Goal: Task Accomplishment & Management: Use online tool/utility

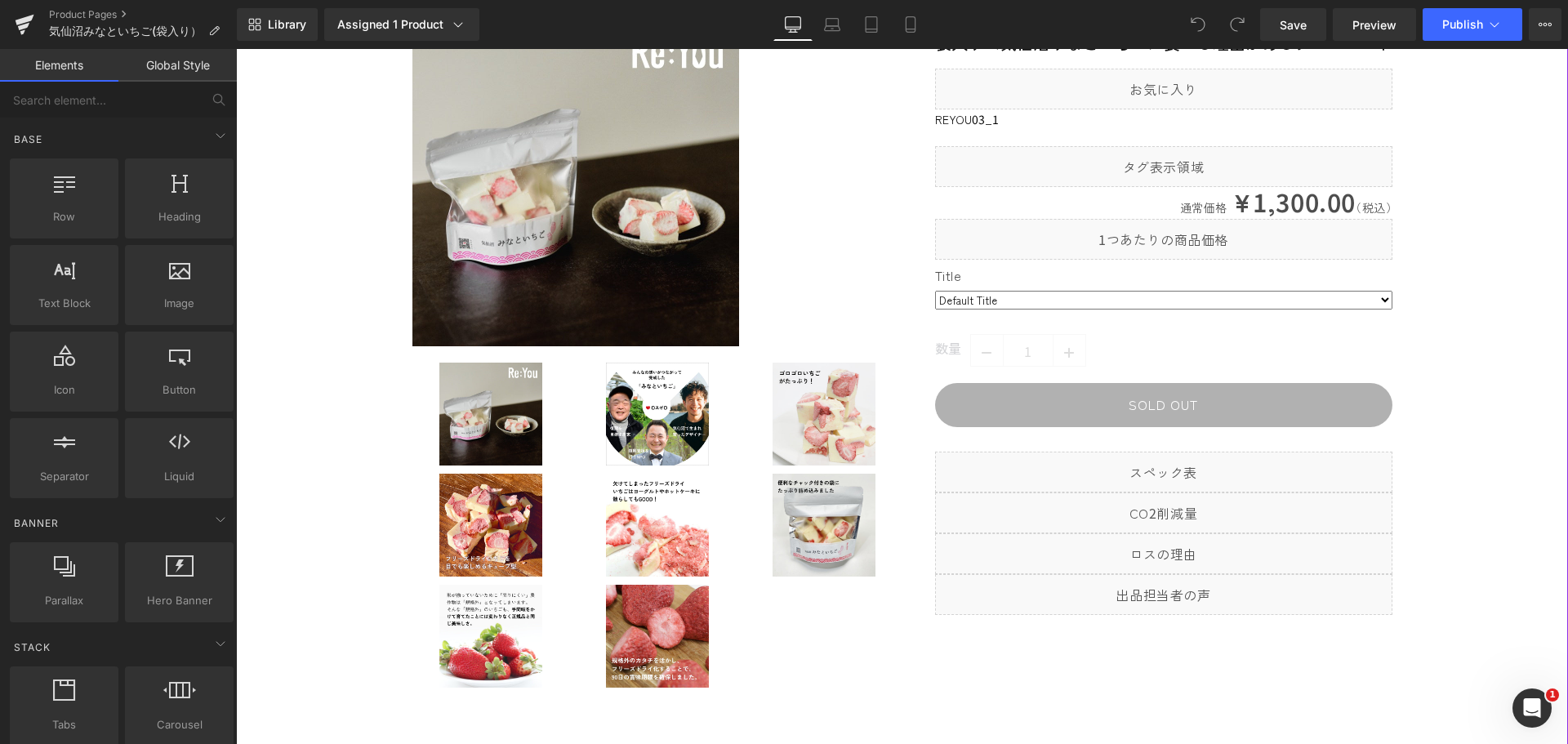
scroll to position [82, 0]
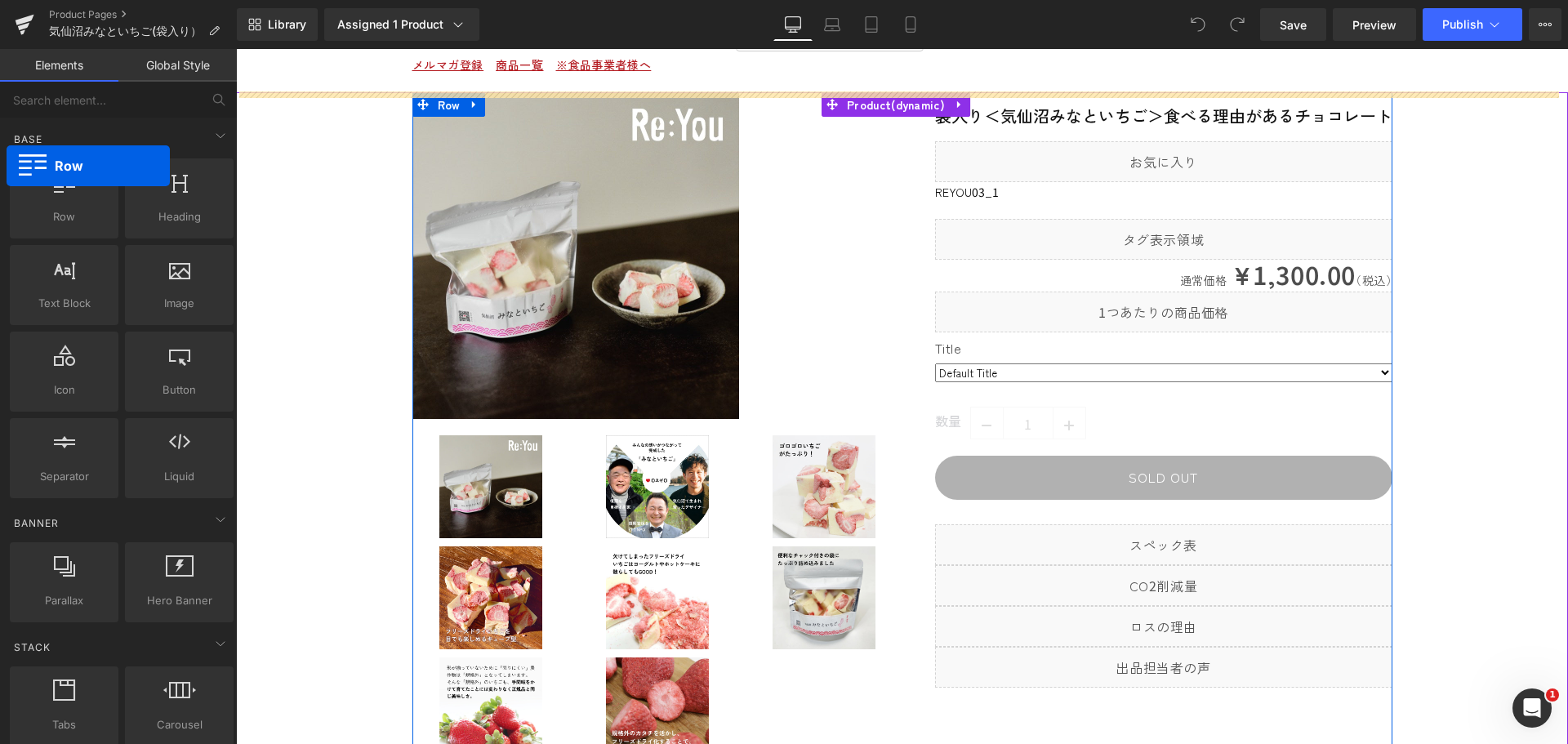
drag, startPoint x: 65, startPoint y: 216, endPoint x: 7, endPoint y: 166, distance: 76.6
click at [7, 166] on div "Row rows, columns, layouts, div" at bounding box center [64, 199] width 115 height 86
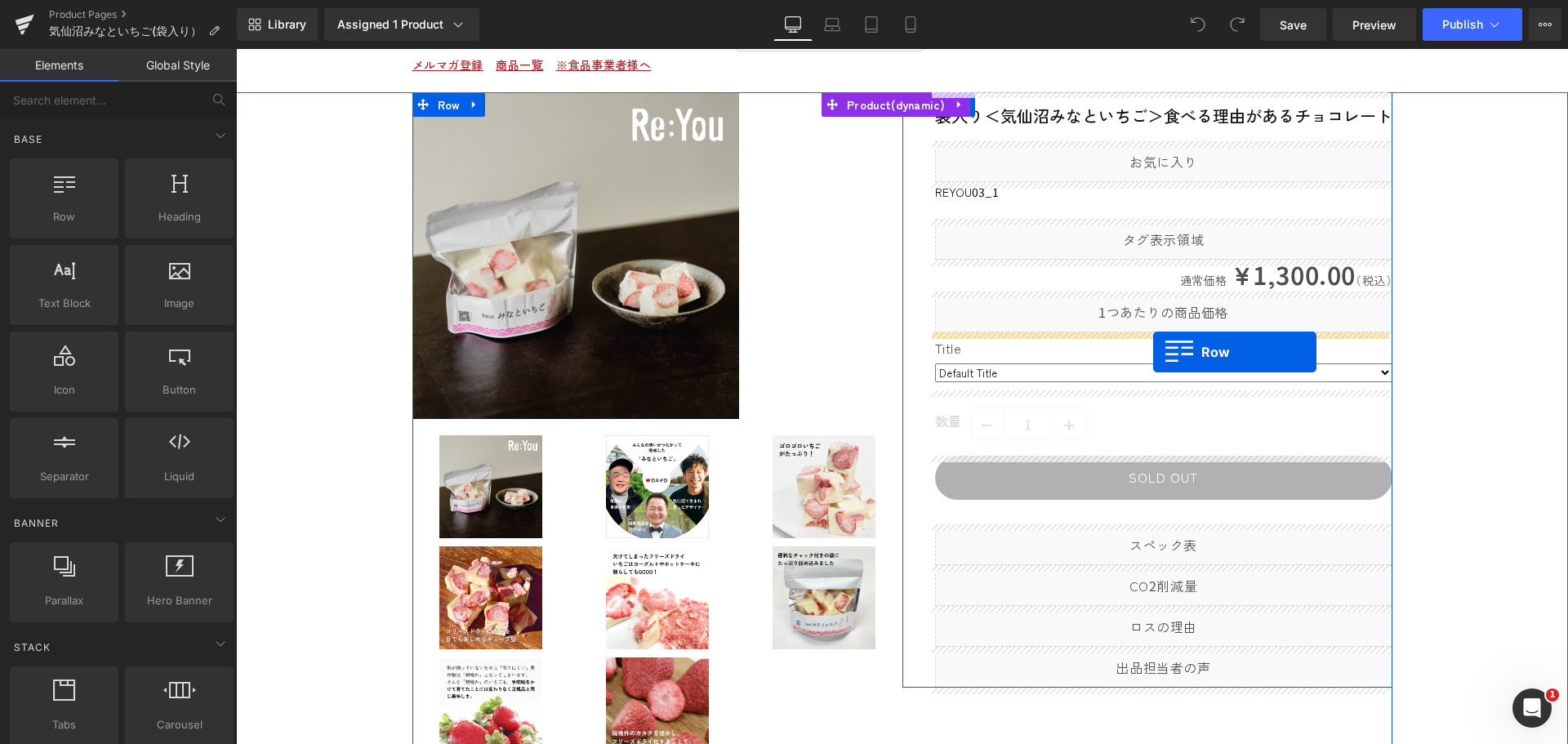
drag, startPoint x: 299, startPoint y: 244, endPoint x: 1153, endPoint y: 352, distance: 860.8
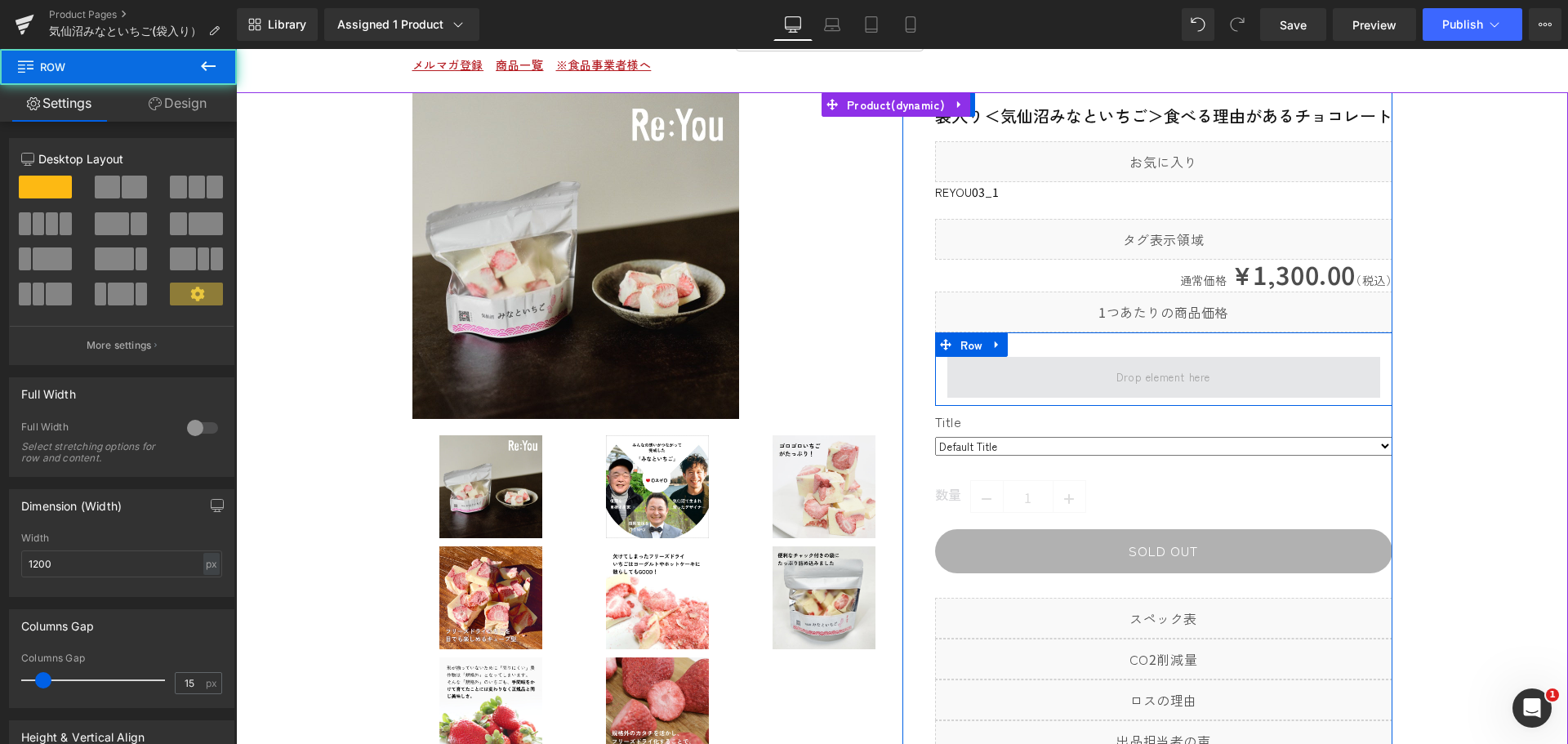
click at [1061, 381] on span at bounding box center [1164, 377] width 433 height 41
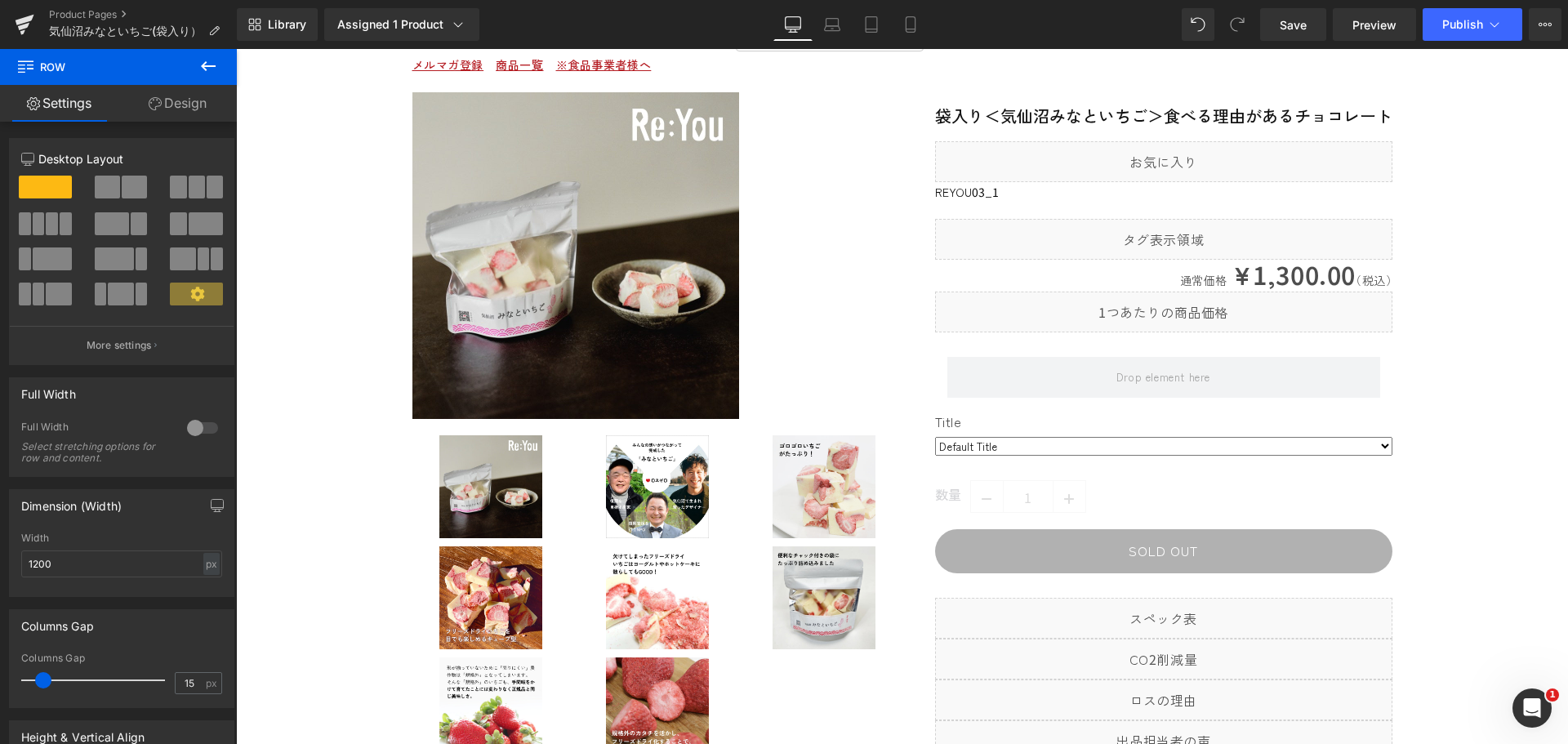
click at [203, 63] on icon at bounding box center [208, 66] width 20 height 20
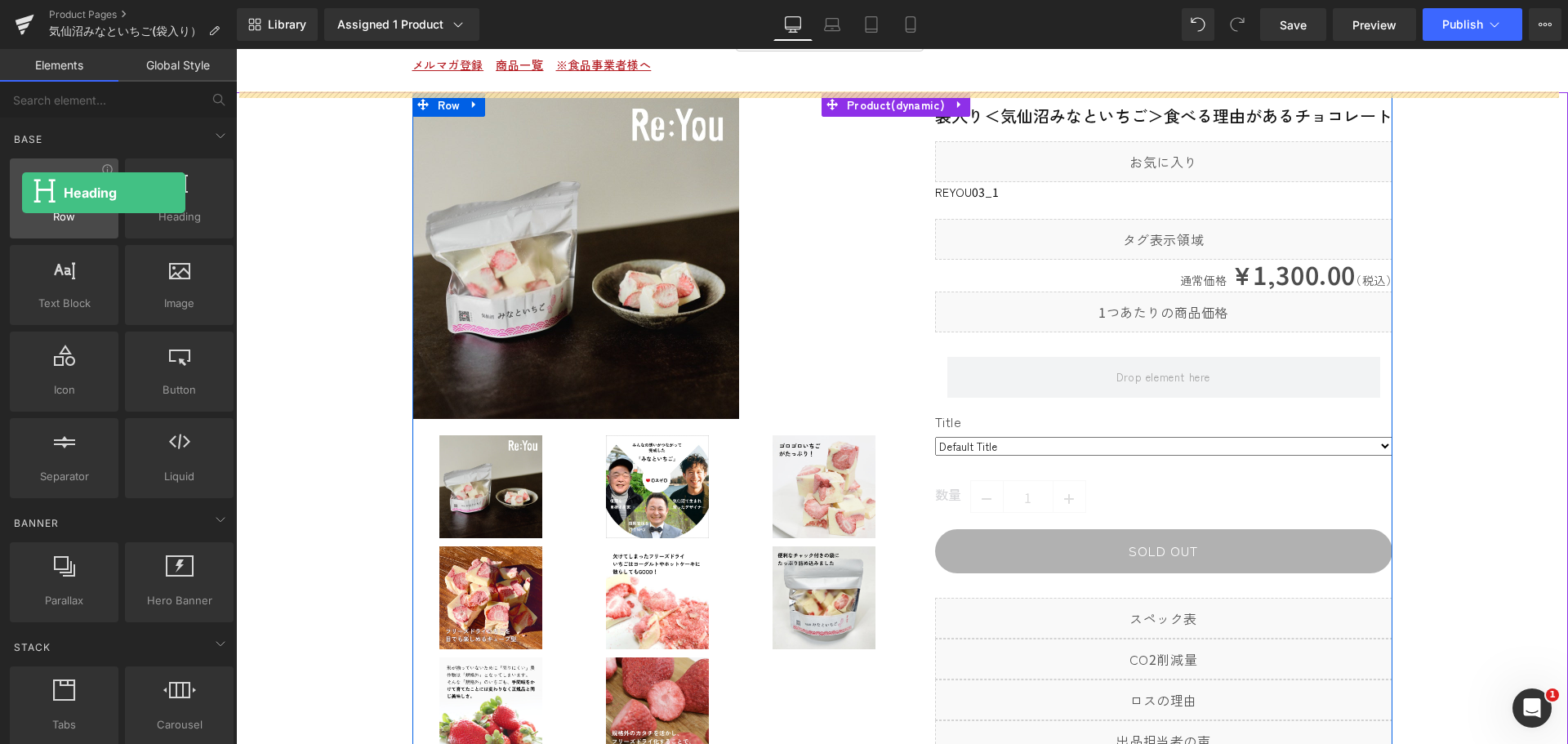
drag, startPoint x: 169, startPoint y: 204, endPoint x: 22, endPoint y: 192, distance: 147.5
click at [22, 192] on div "Row rows, columns, layouts, div Heading headings, titles, h1,h2,h3,h4,h5,h6 Tex…" at bounding box center [122, 328] width 230 height 346
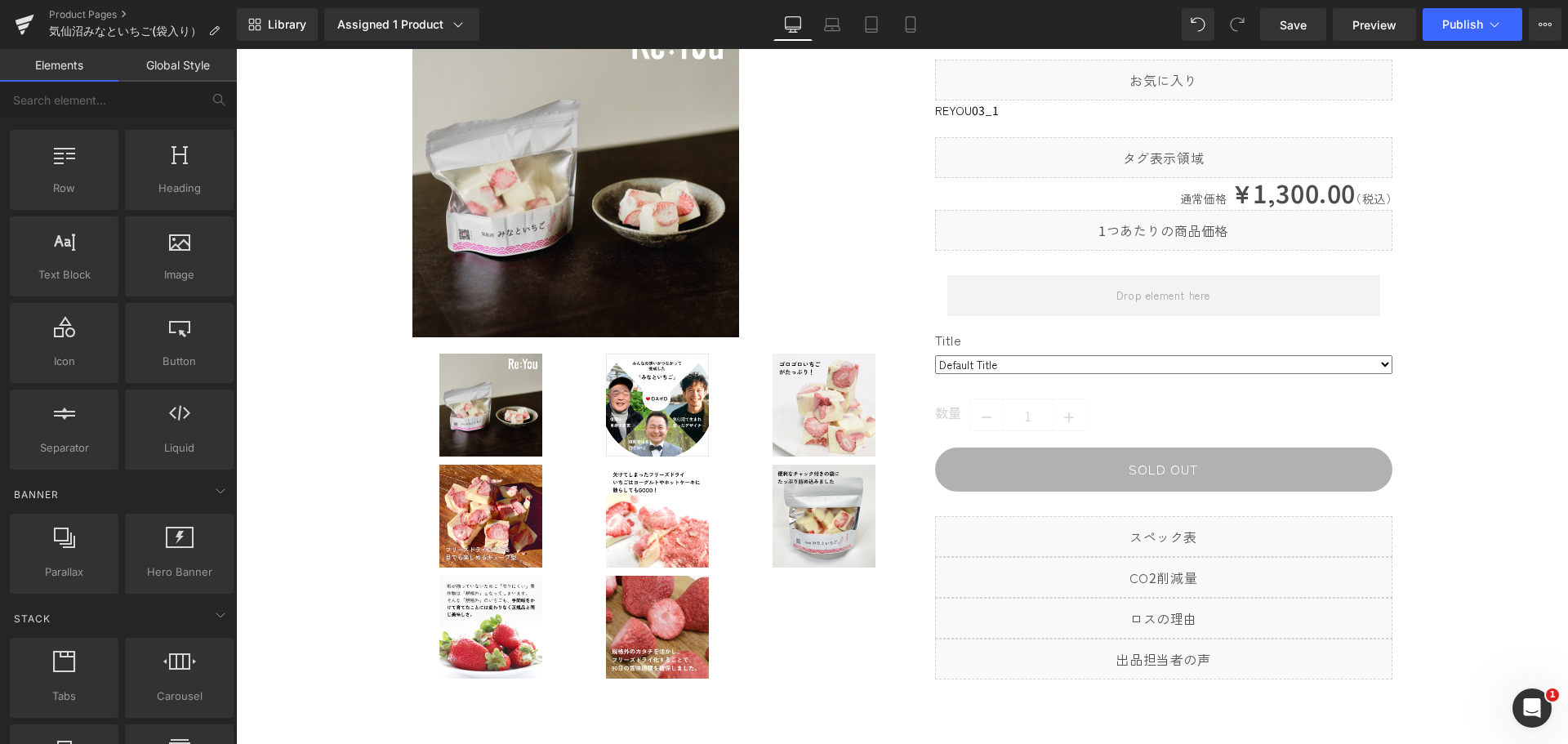
scroll to position [0, 0]
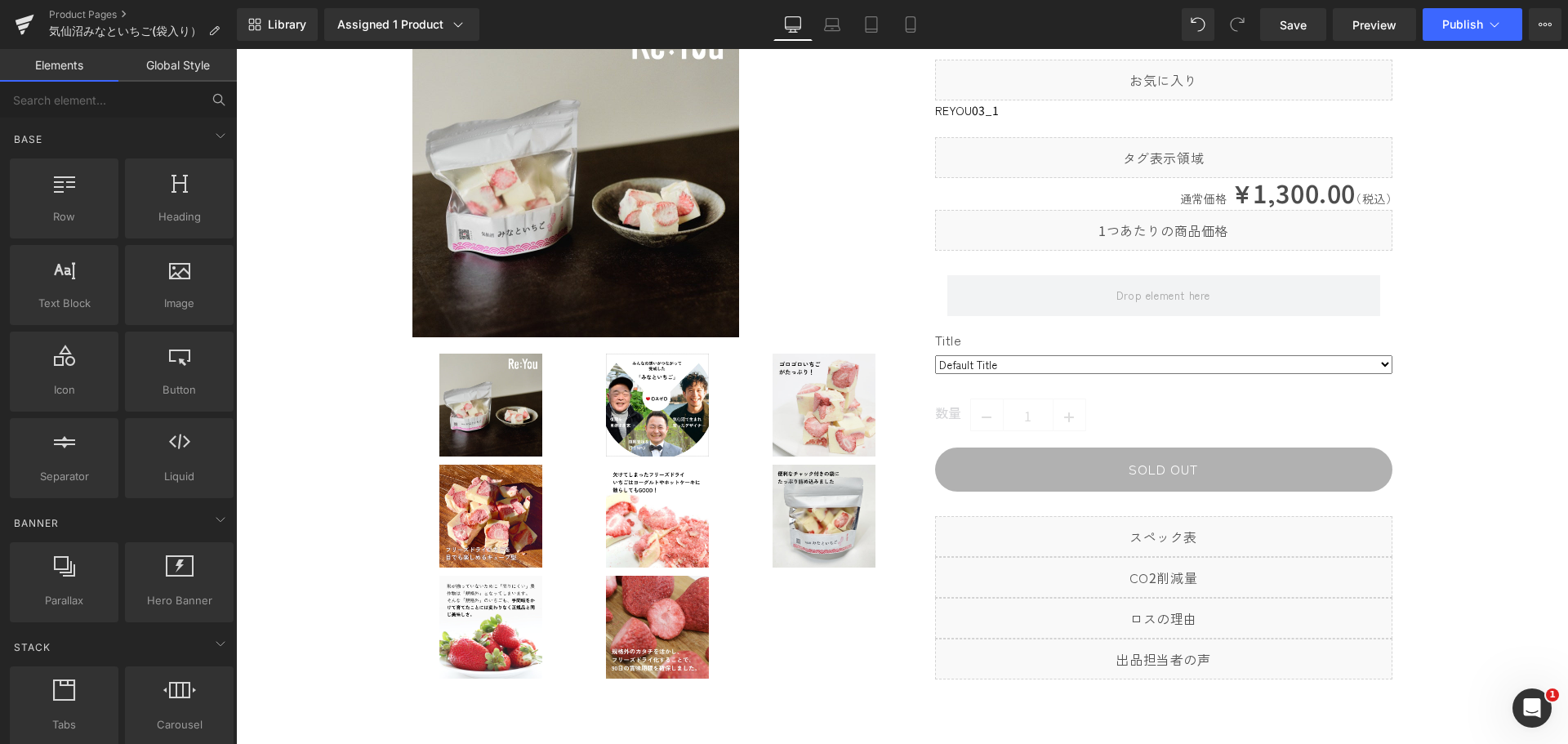
click at [212, 97] on icon at bounding box center [218, 99] width 15 height 15
click at [69, 98] on input "text" at bounding box center [100, 100] width 201 height 36
type input "て"
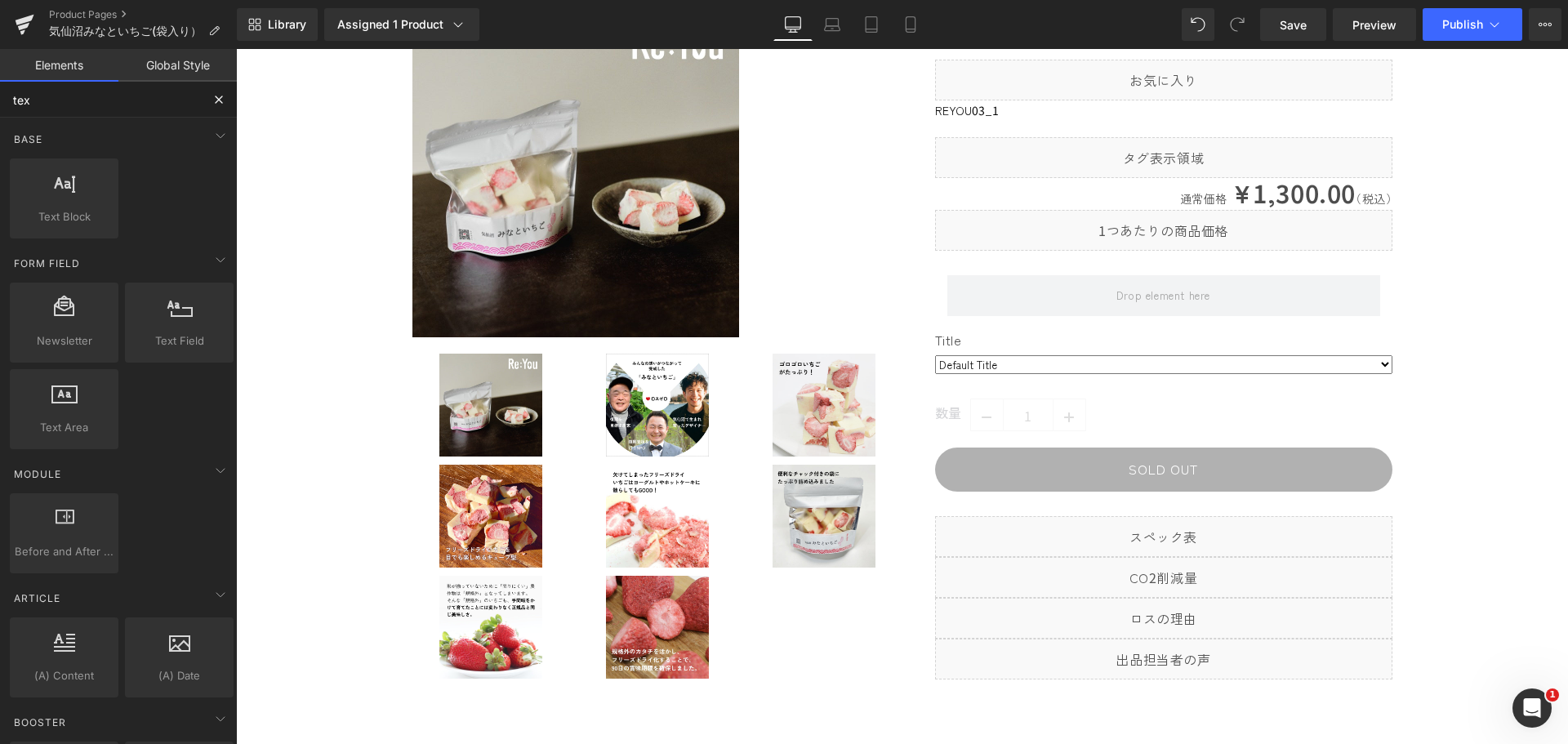
type input "text"
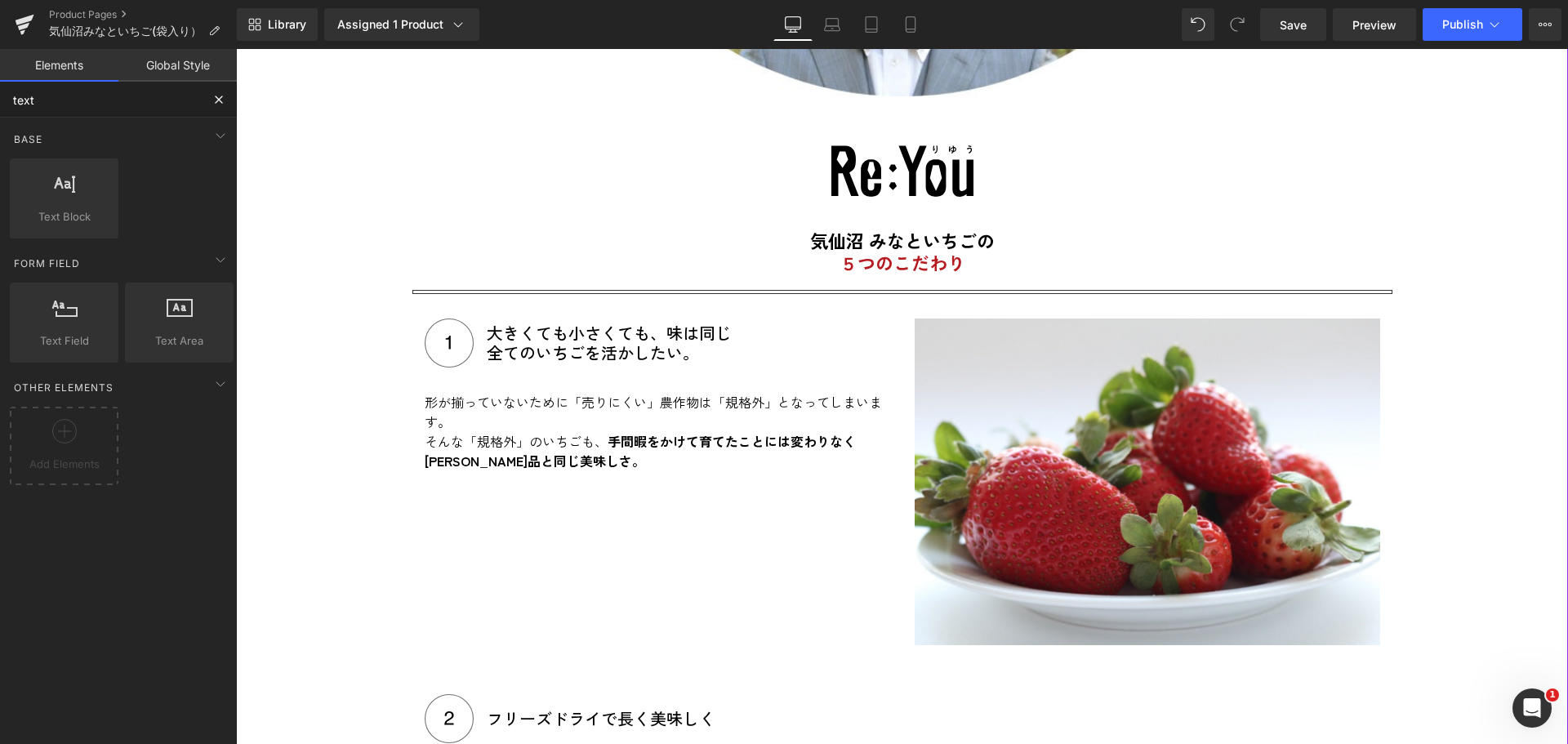
scroll to position [1634, 0]
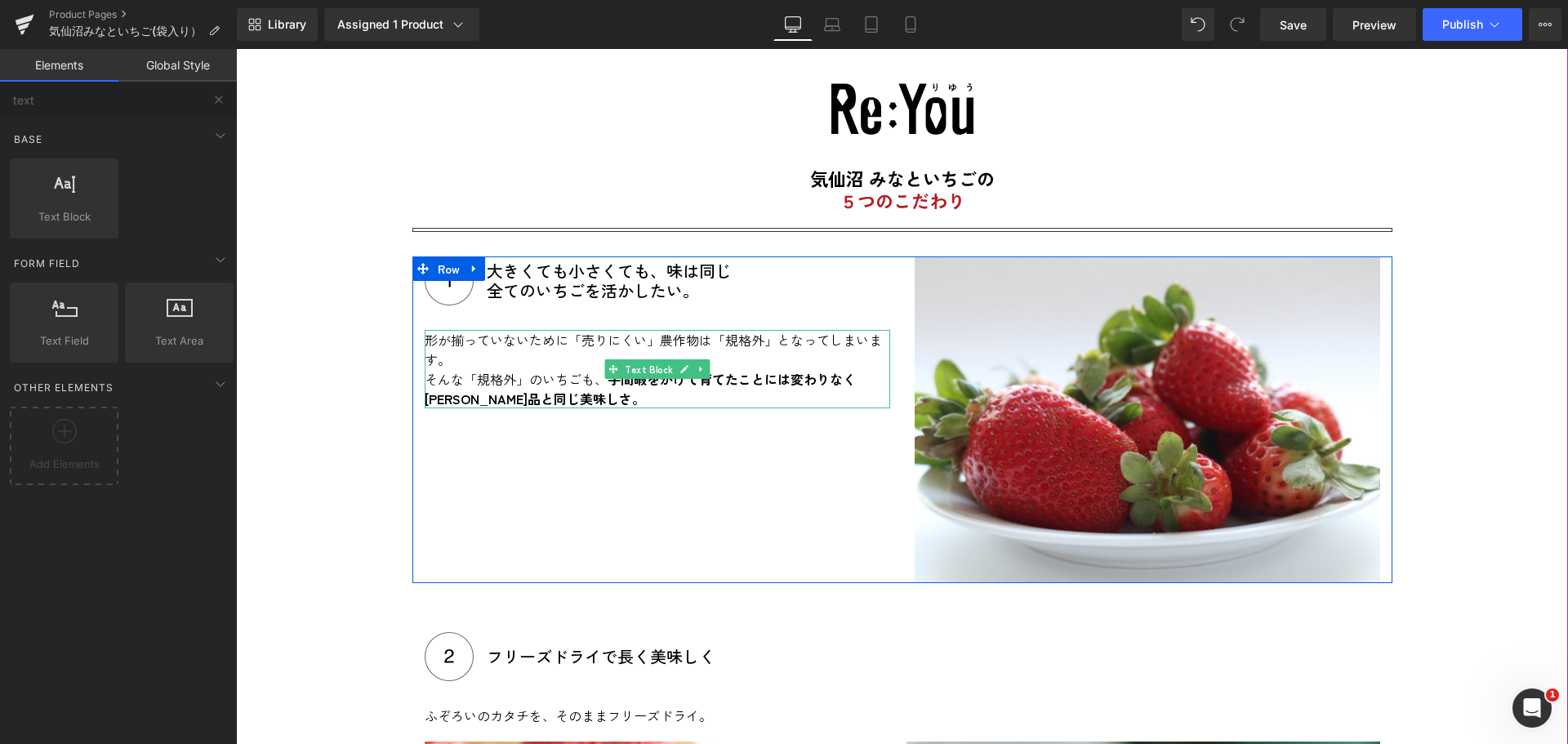
click at [562, 357] on p "形が揃っていないために「売りにくい」農作物は「規格外」となってしまいます。" at bounding box center [658, 349] width 466 height 39
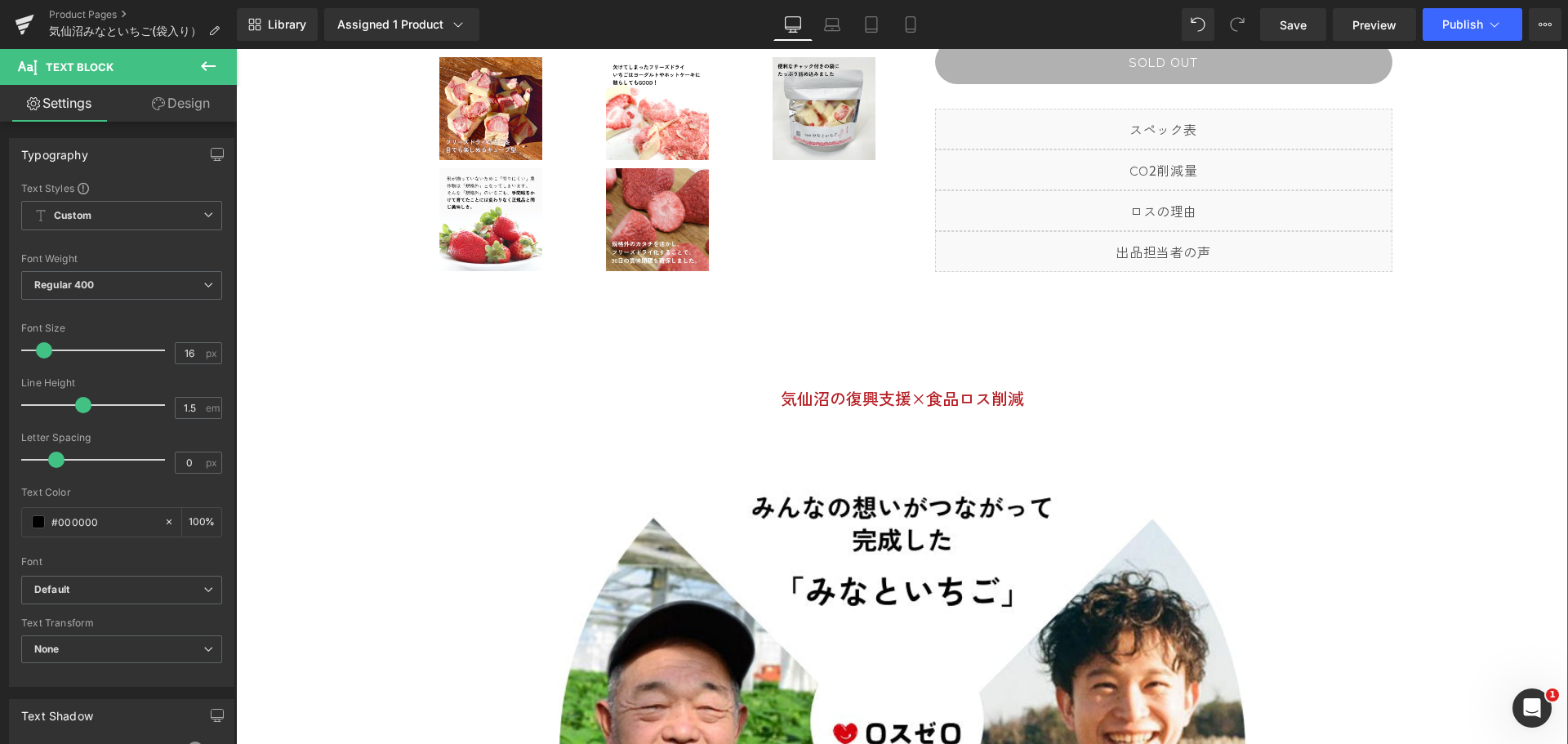
scroll to position [408, 0]
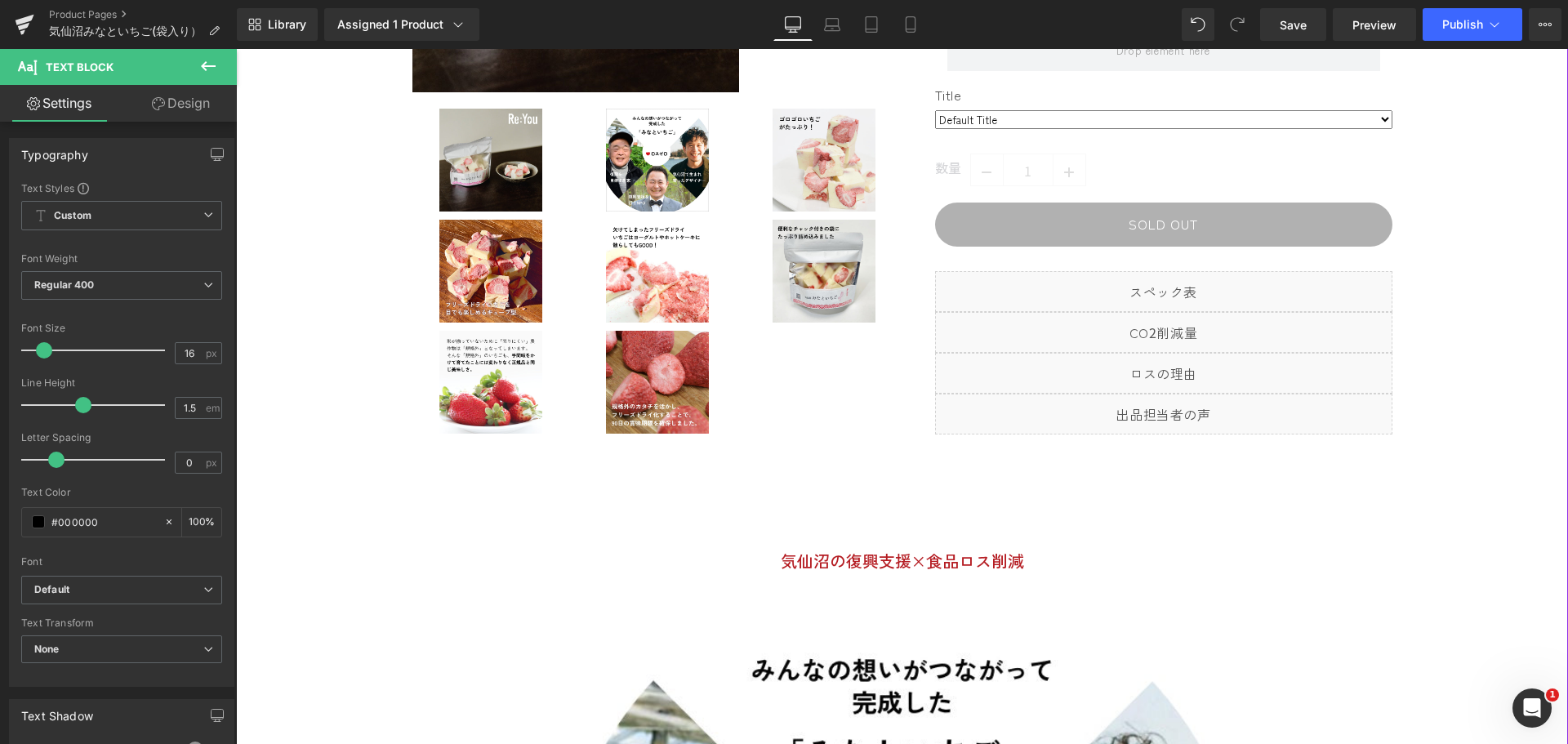
click at [899, 562] on p "気仙沼の復興支援×食品ロス削減" at bounding box center [903, 561] width 980 height 24
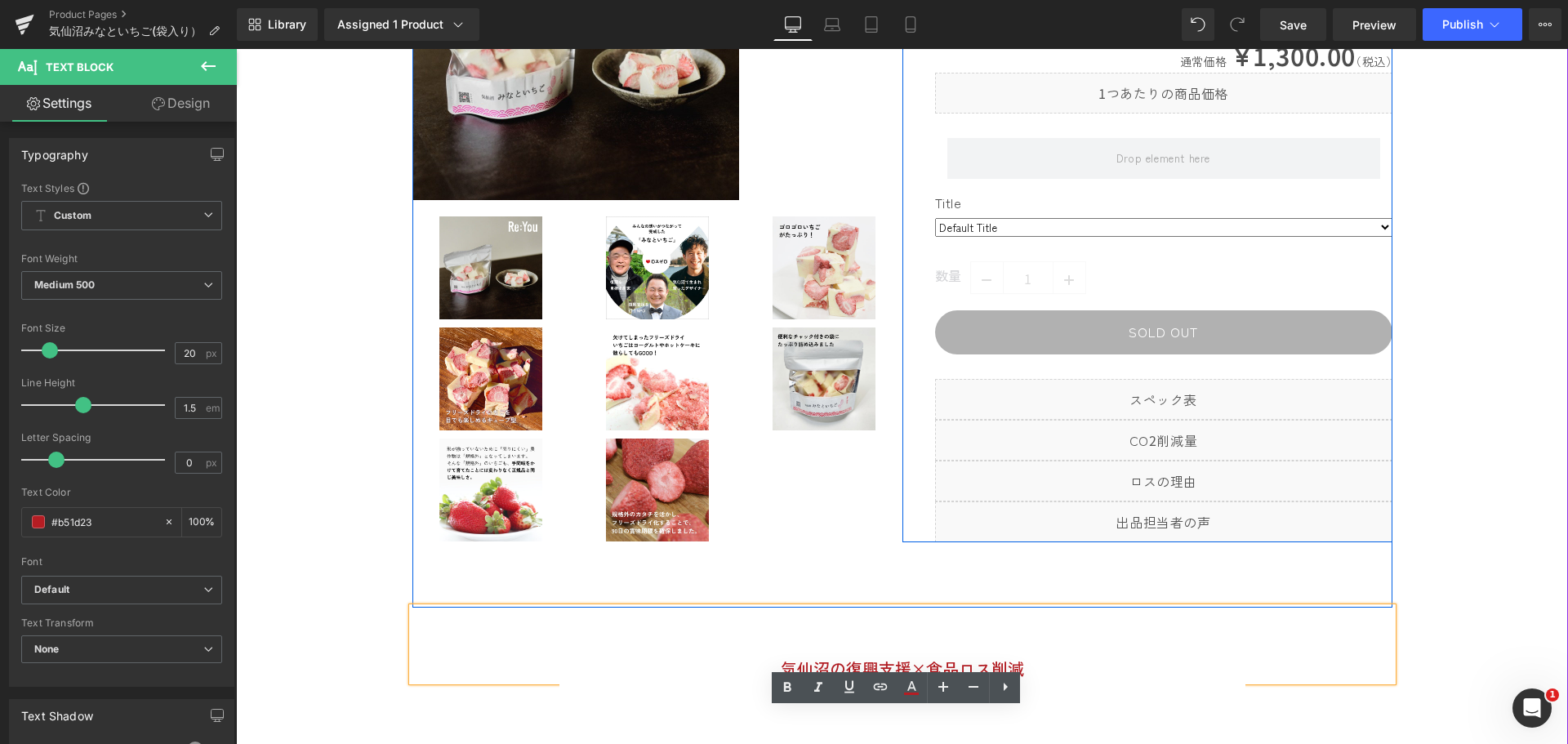
scroll to position [163, 0]
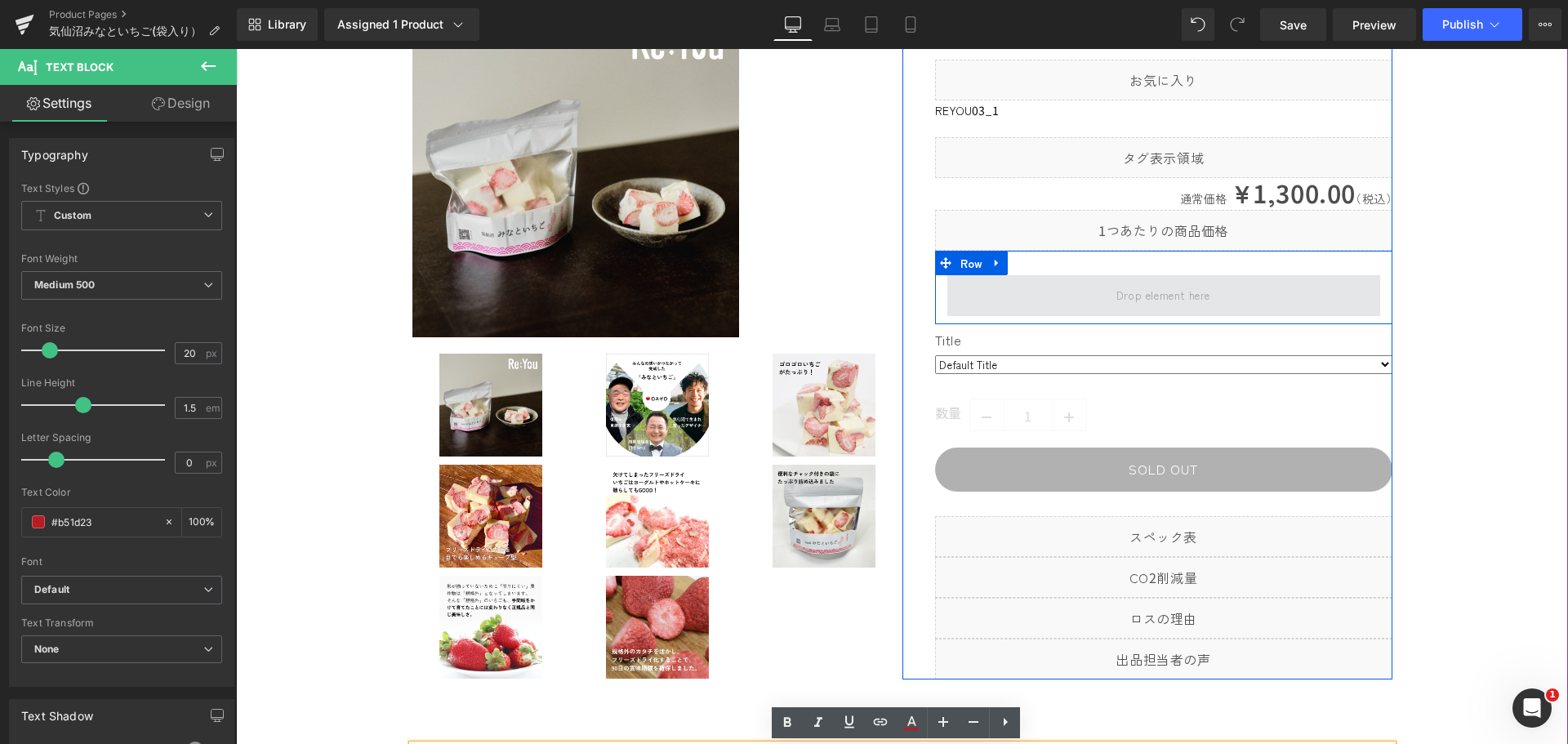
click at [1134, 297] on span at bounding box center [1163, 295] width 105 height 27
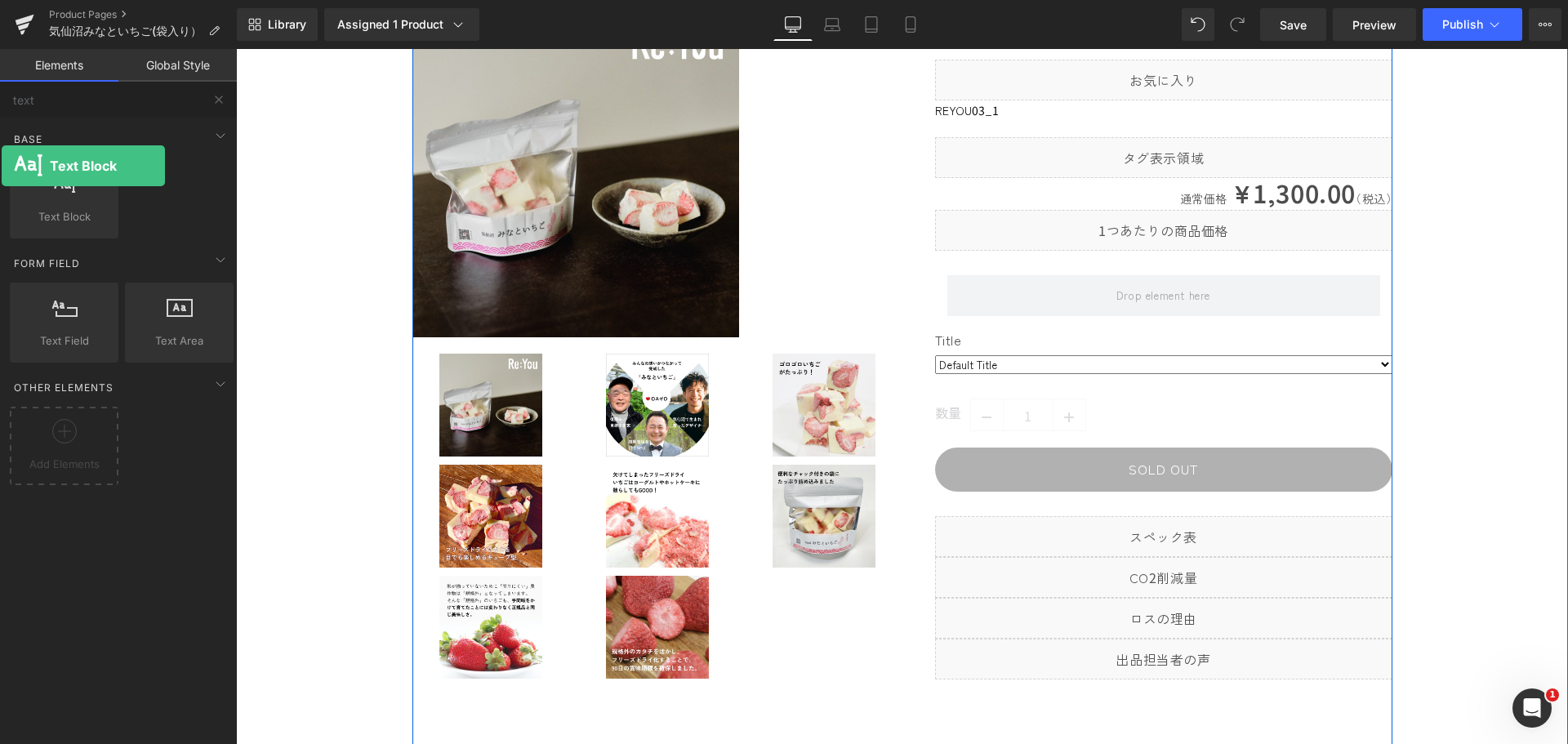
drag, startPoint x: 51, startPoint y: 202, endPoint x: 2, endPoint y: 166, distance: 60.8
click at [2, 166] on div "Base Row rows, columns, layouts, div Heading headings, titles, h1,h2,h3,h4,h5,h…" at bounding box center [122, 344] width 243 height 452
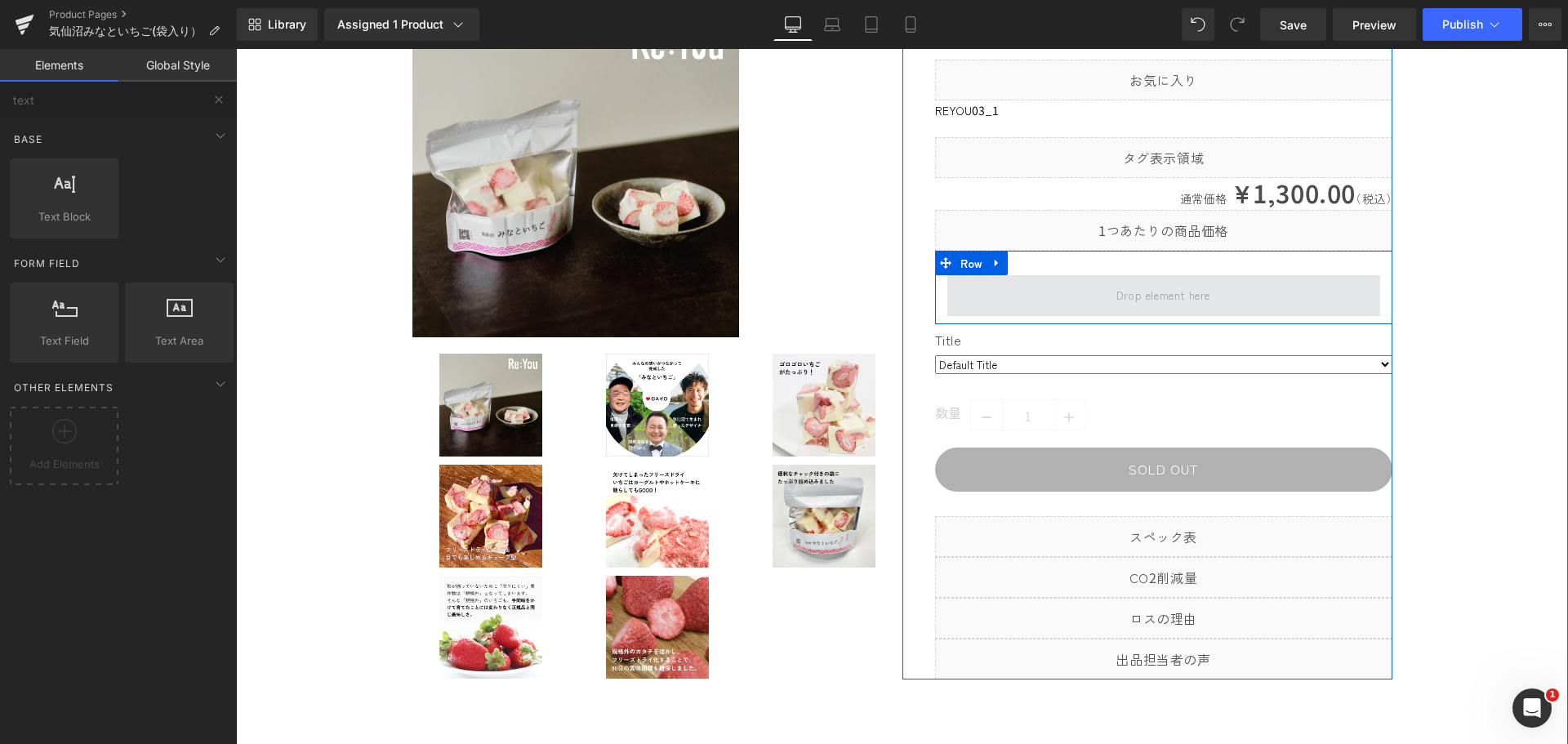
click at [1092, 287] on span at bounding box center [1164, 295] width 433 height 41
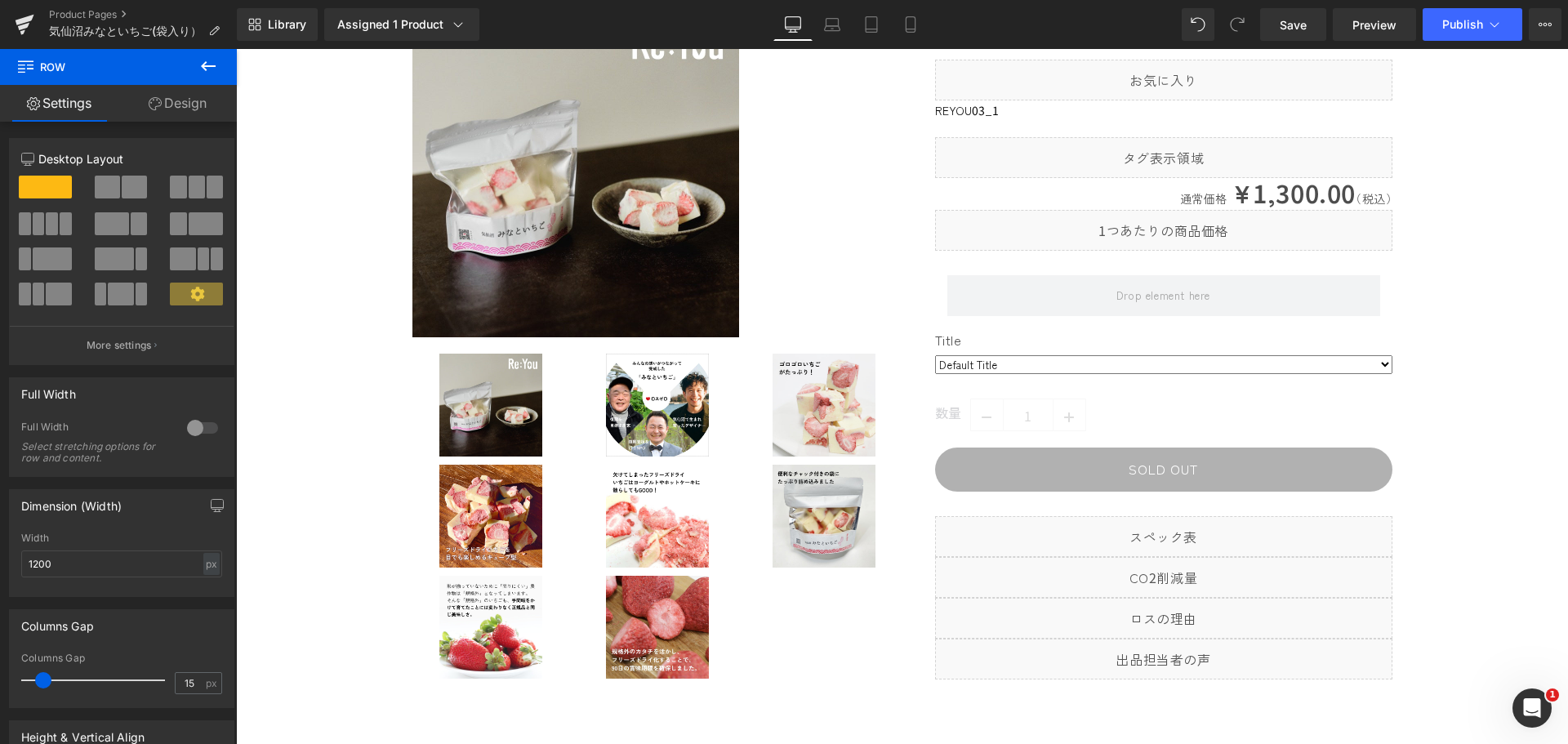
click at [207, 59] on icon at bounding box center [208, 66] width 20 height 20
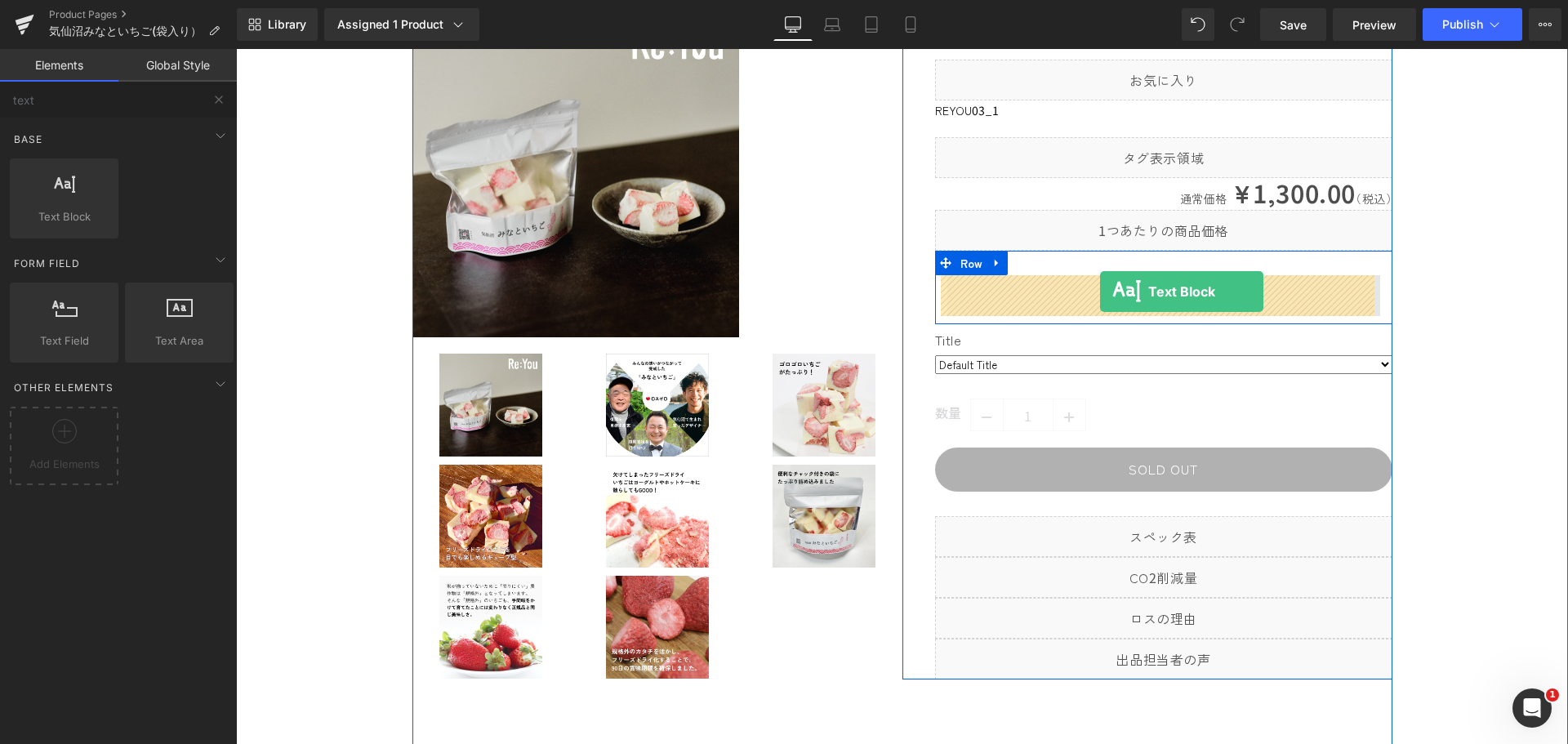
drag, startPoint x: 310, startPoint y: 263, endPoint x: 1100, endPoint y: 292, distance: 790.5
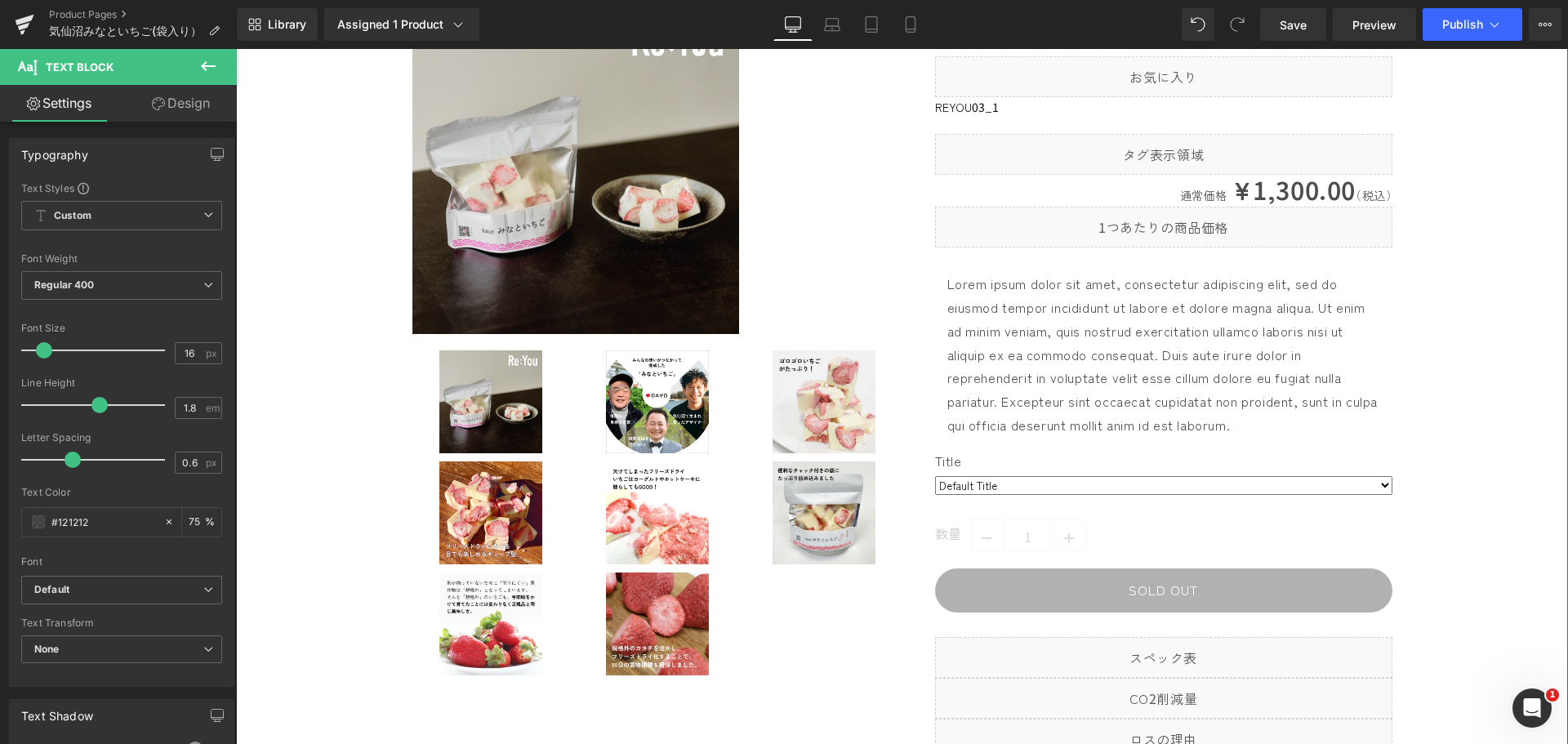
scroll to position [82, 0]
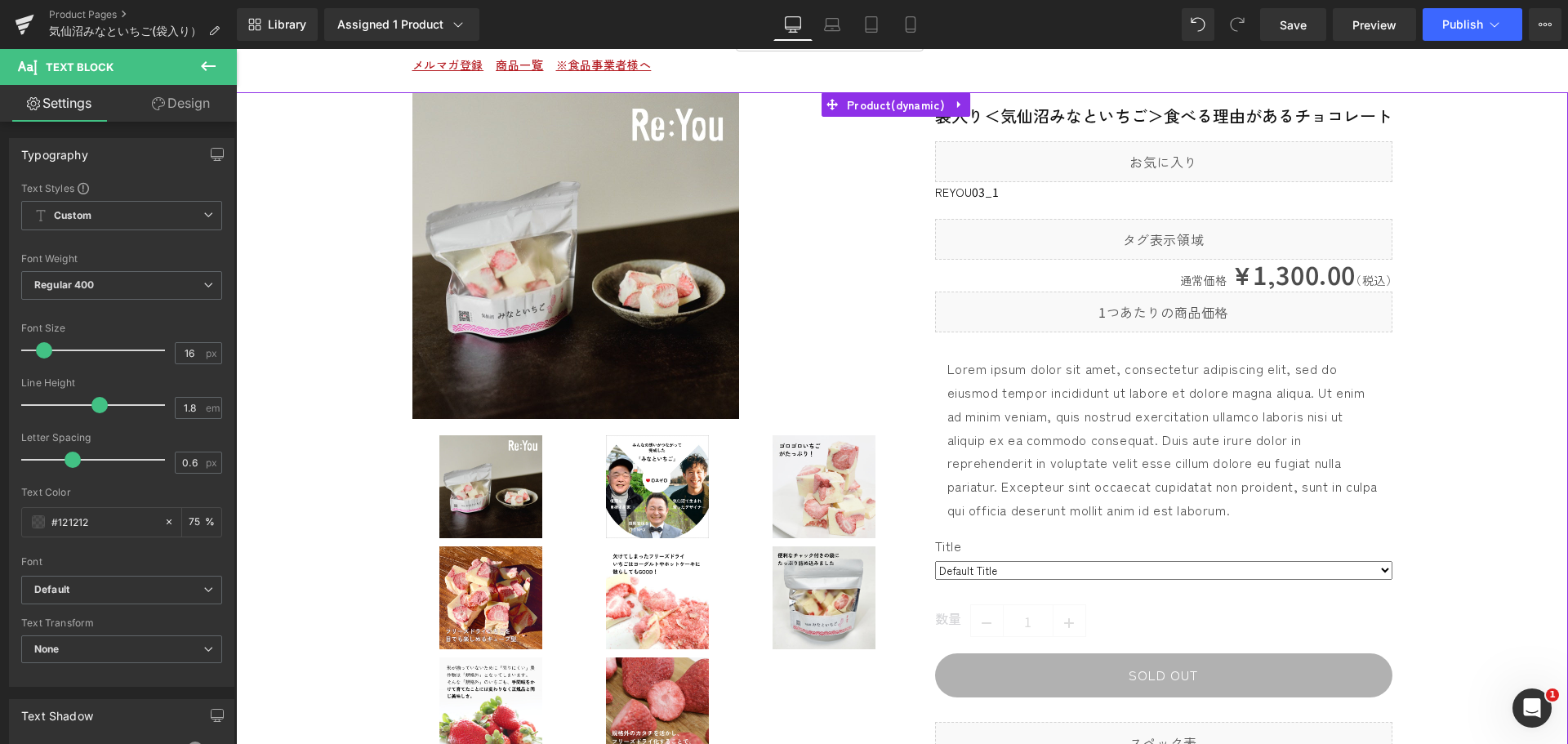
click at [1061, 409] on p "Lorem ipsum dolor sit amet, consectetur adipiscing elit, sed do eiusmod tempor …" at bounding box center [1164, 439] width 433 height 165
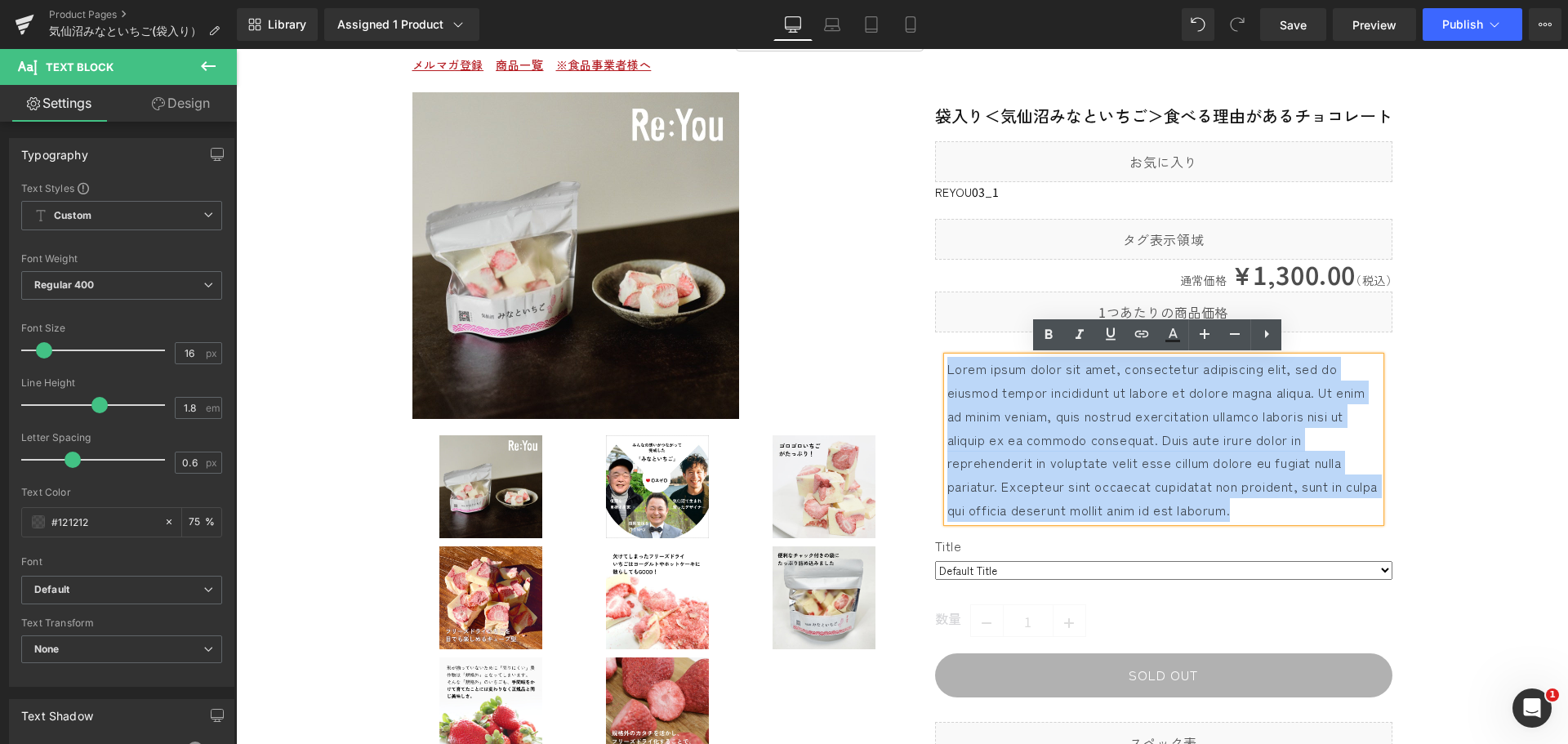
drag, startPoint x: 1290, startPoint y: 514, endPoint x: 936, endPoint y: 366, distance: 383.7
click at [936, 366] on div "Lorem ipsum dolor sit amet, consectetur adipiscing elit, sed do eiusmod tempor …" at bounding box center [1164, 439] width 457 height 165
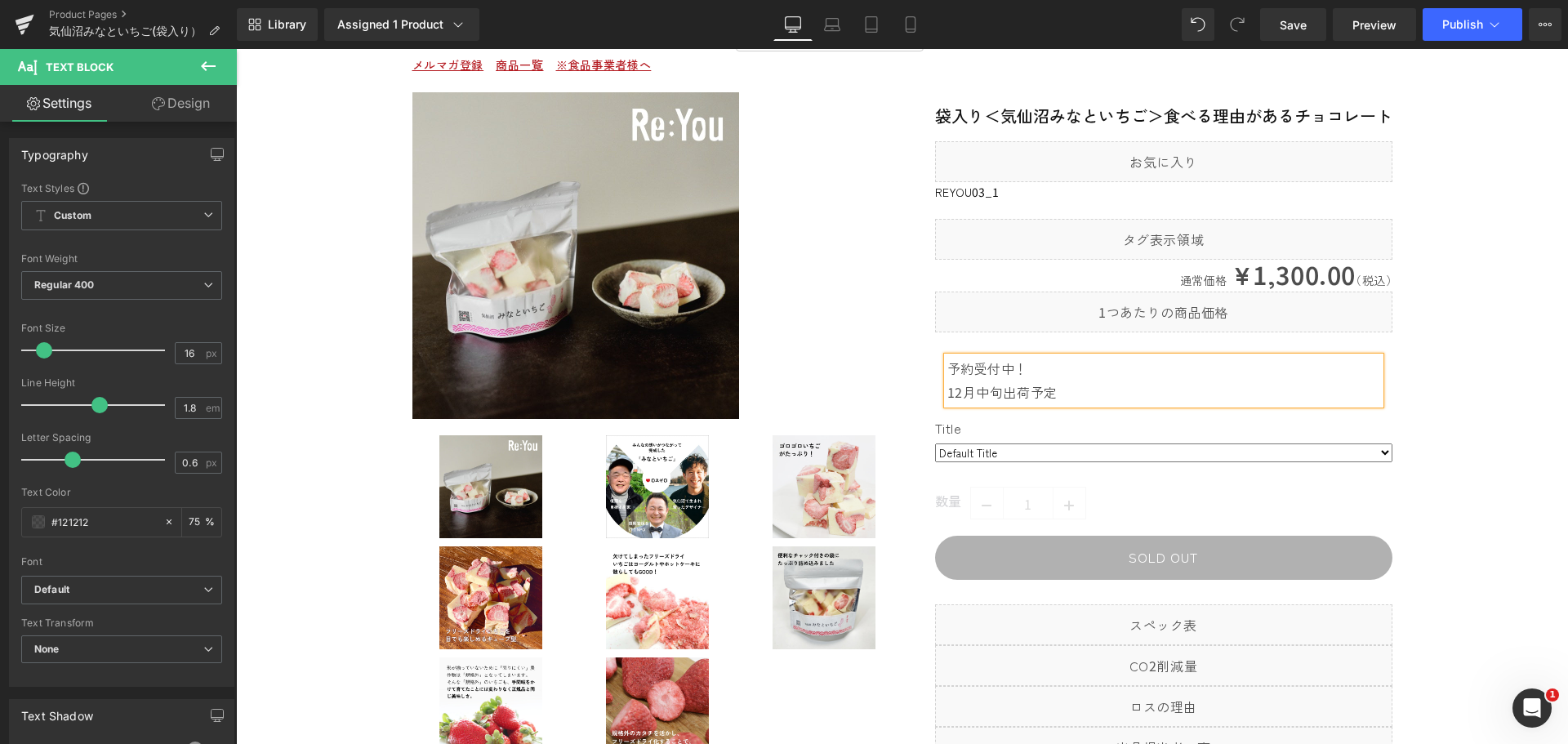
click at [948, 367] on p "予約受付中！" at bounding box center [1164, 369] width 433 height 23
drag, startPoint x: 1078, startPoint y: 402, endPoint x: 939, endPoint y: 352, distance: 147.7
click at [939, 352] on div "～予約受付中！～ 12月中旬出荷予定 Text Block Row" at bounding box center [1164, 372] width 457 height 80
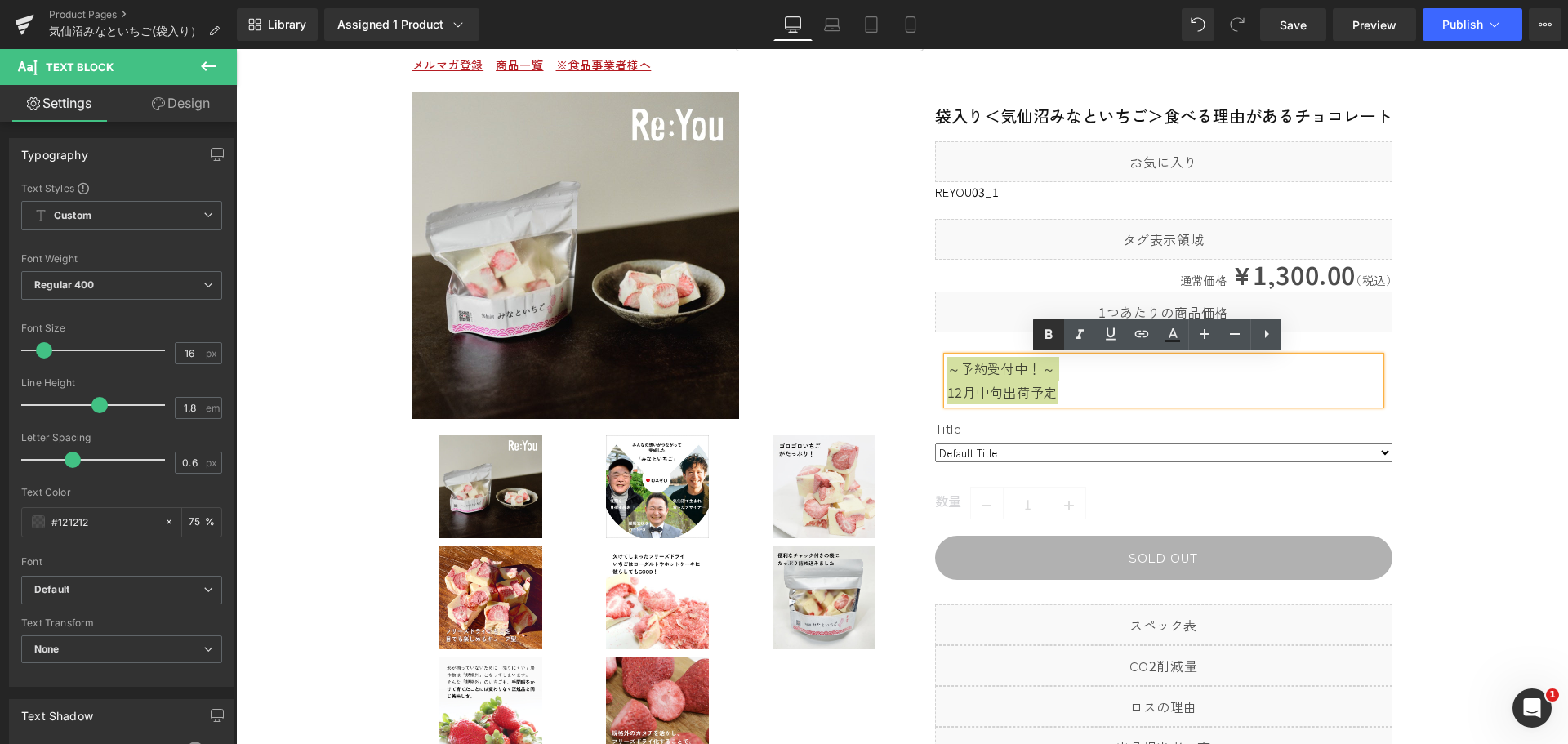
click at [1048, 336] on icon at bounding box center [1048, 335] width 20 height 20
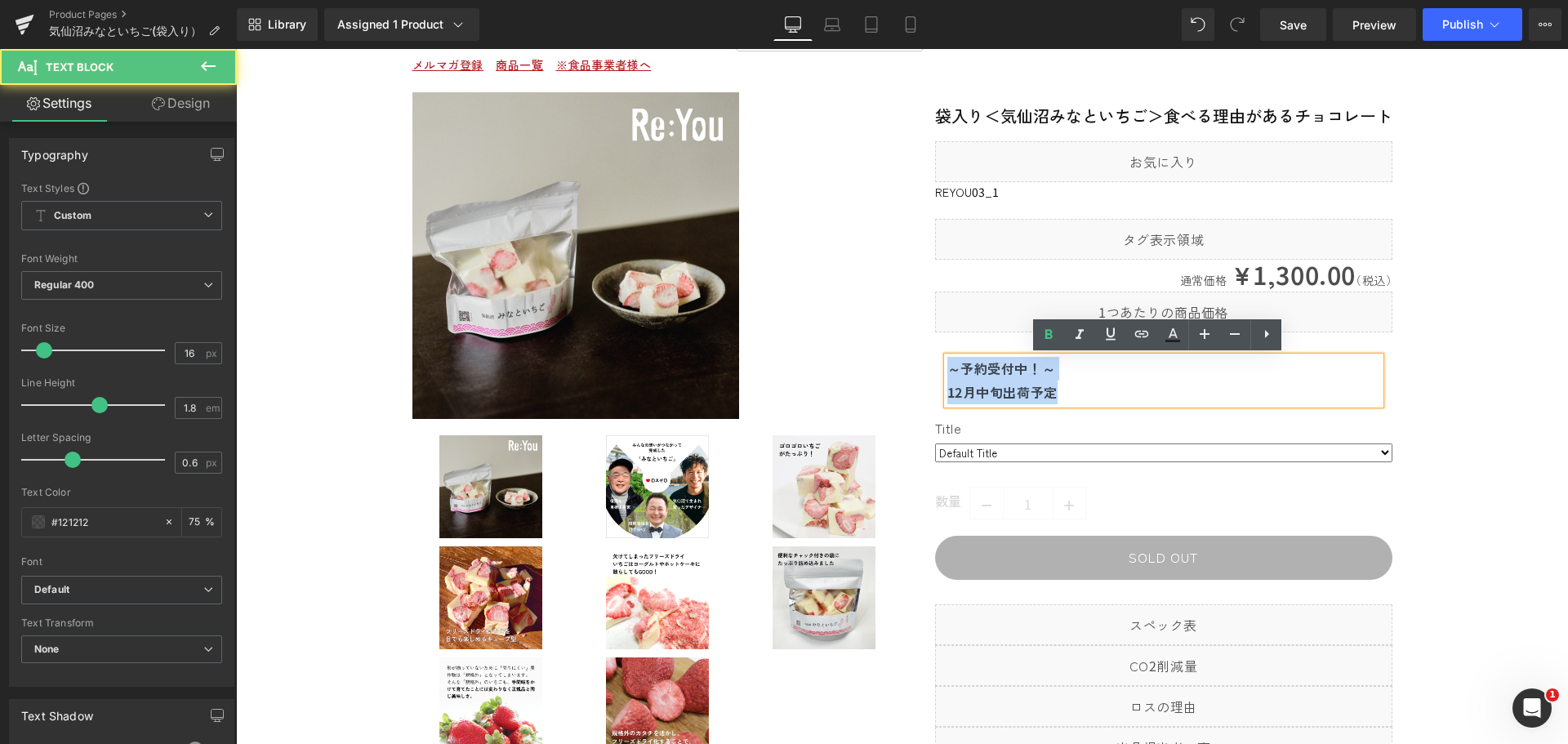
drag, startPoint x: 1071, startPoint y: 396, endPoint x: 928, endPoint y: 366, distance: 146.1
click at [928, 366] on div "袋入り＜気仙沼みなといちご＞食べる理由があるチョコレート (P) Title Liquid reyou03_1 (P) SKU Liquid 通常価格 ¥0 …" at bounding box center [1148, 430] width 490 height 676
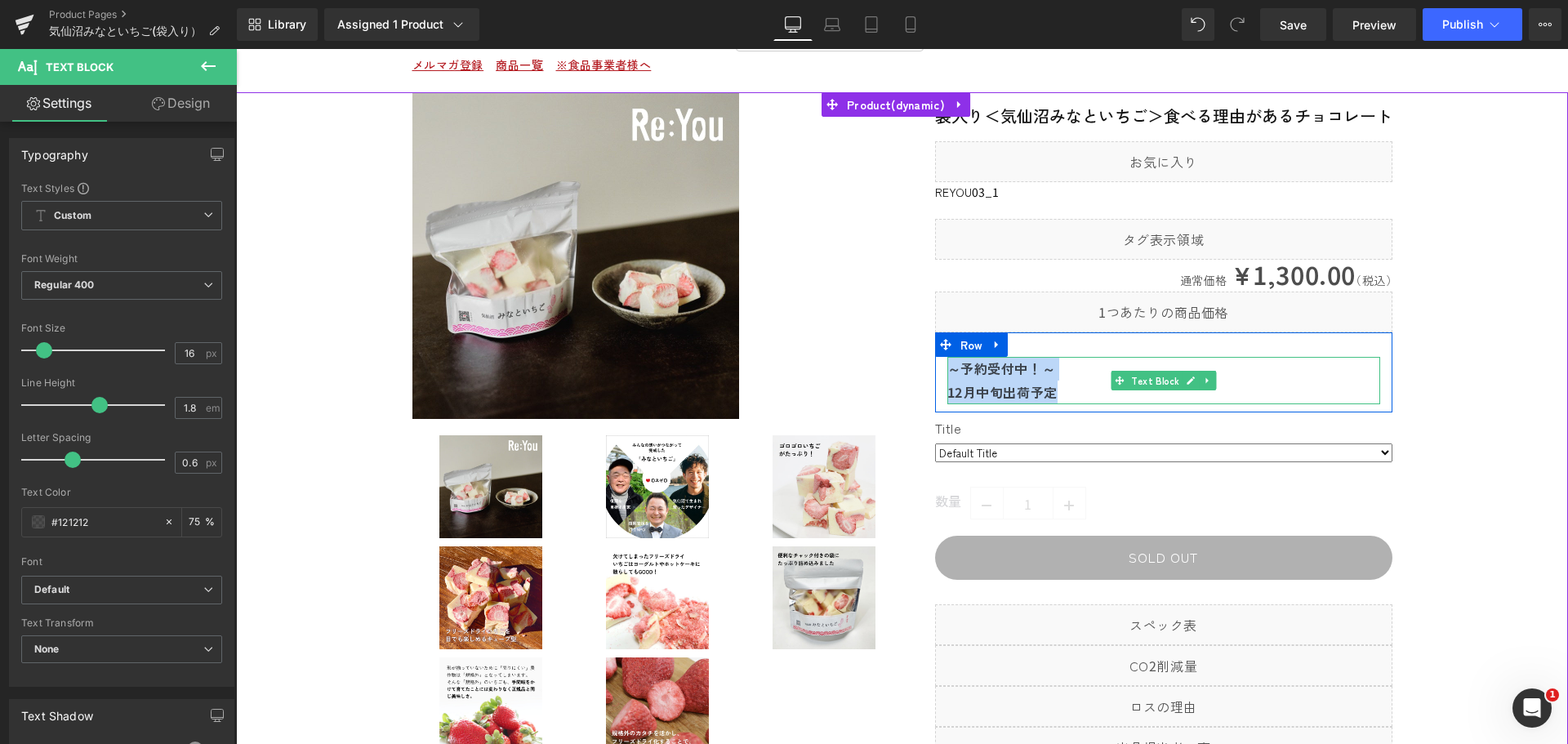
click at [1034, 383] on strong "12月中旬出荷予定" at bounding box center [1003, 392] width 110 height 20
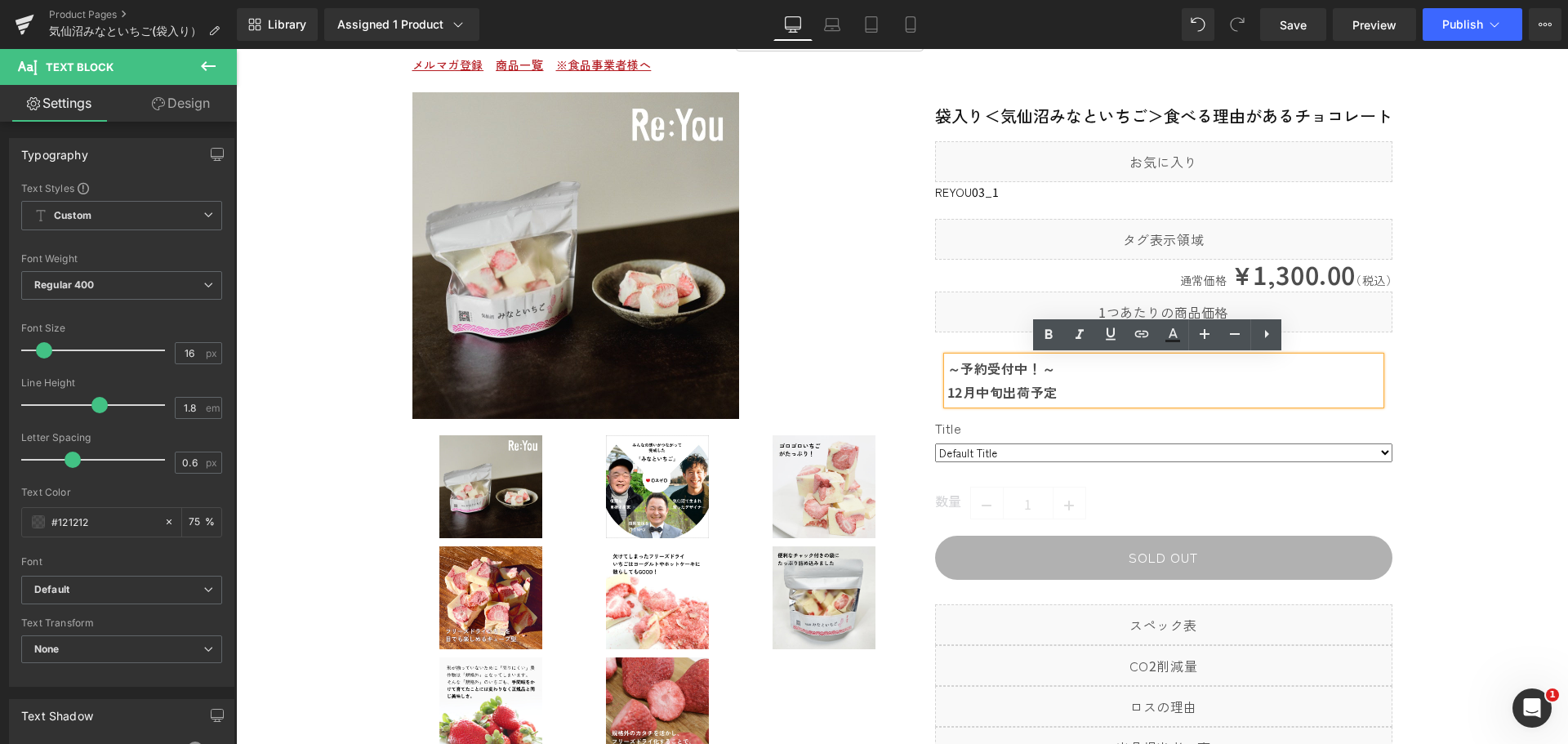
drag, startPoint x: 1052, startPoint y: 385, endPoint x: 940, endPoint y: 365, distance: 113.8
click at [948, 365] on div "～予約受付中！～ 12月中旬出荷予定" at bounding box center [1164, 381] width 433 height 47
click at [1171, 342] on icon at bounding box center [1173, 341] width 15 height 3
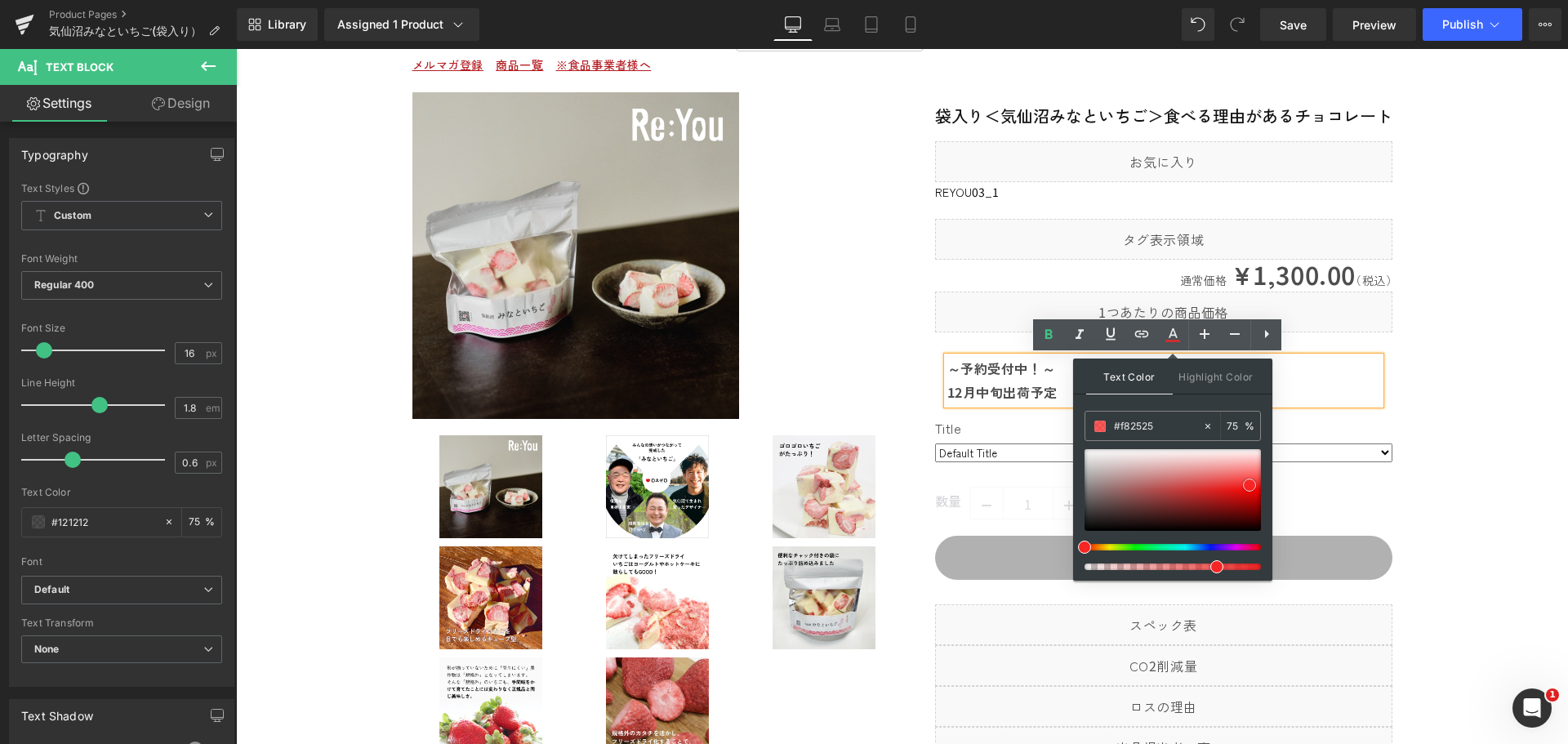
click at [1250, 485] on div at bounding box center [1173, 490] width 176 height 82
click at [1235, 489] on div at bounding box center [1173, 490] width 176 height 82
click at [1242, 489] on div at bounding box center [1173, 490] width 176 height 82
click at [1244, 496] on div at bounding box center [1173, 490] width 176 height 82
click at [1244, 491] on span at bounding box center [1244, 495] width 13 height 13
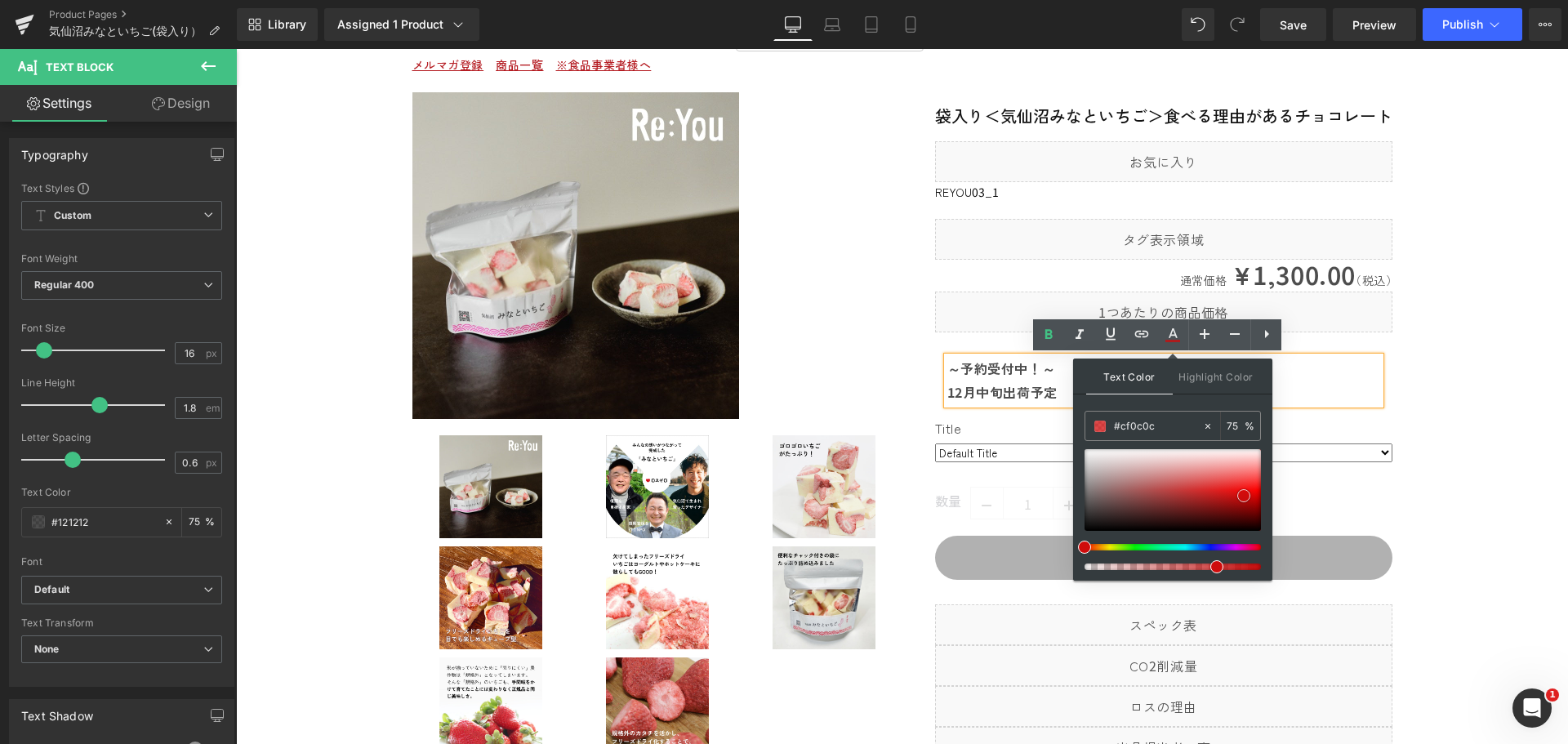
click at [1240, 482] on div at bounding box center [1173, 490] width 176 height 82
click at [1247, 478] on div at bounding box center [1173, 490] width 176 height 82
click at [1253, 492] on div at bounding box center [1173, 490] width 176 height 82
drag, startPoint x: 1225, startPoint y: 565, endPoint x: 1248, endPoint y: 564, distance: 23.0
click at [1248, 564] on div at bounding box center [1166, 567] width 176 height 7
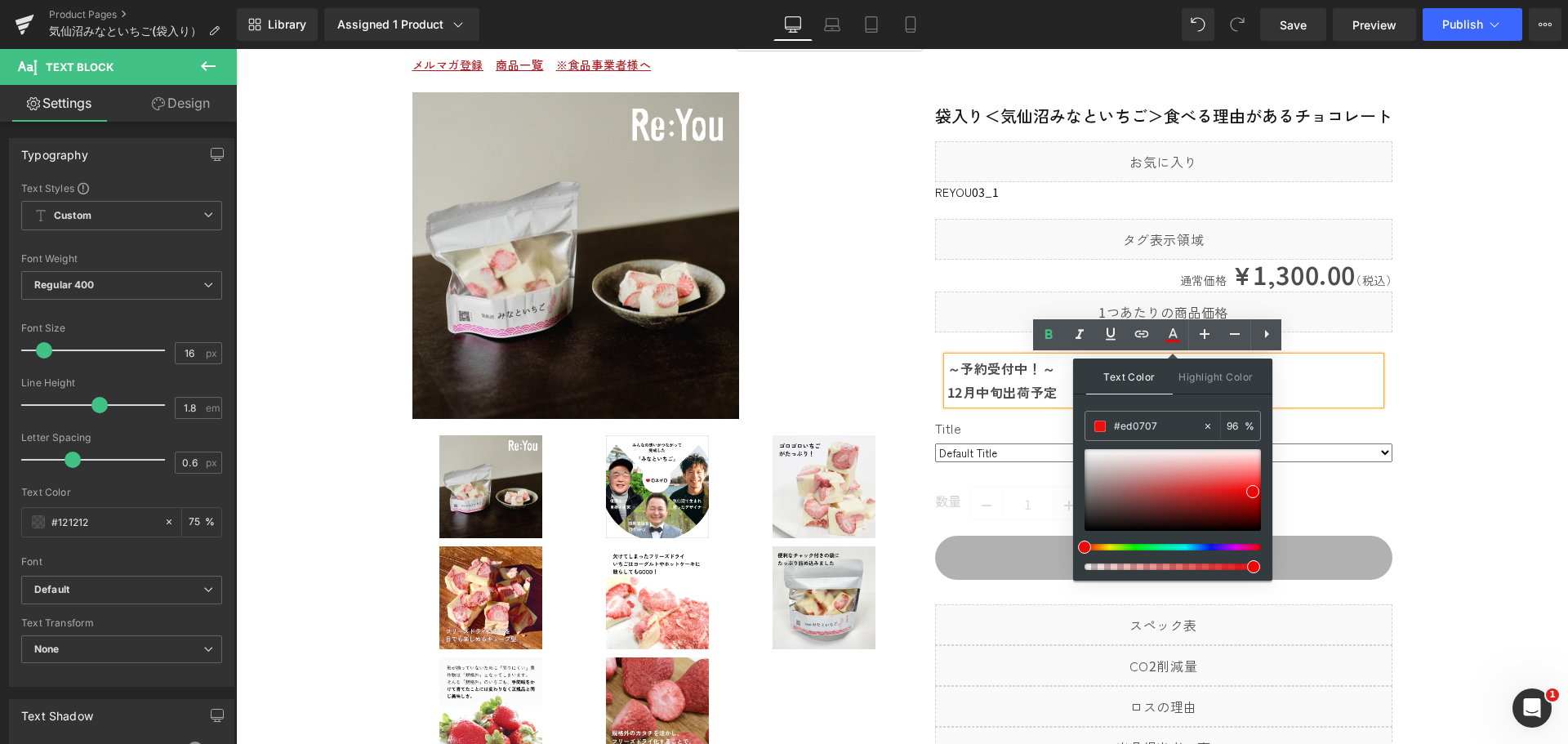
click at [1353, 489] on div "数量 1" at bounding box center [1164, 503] width 457 height 33
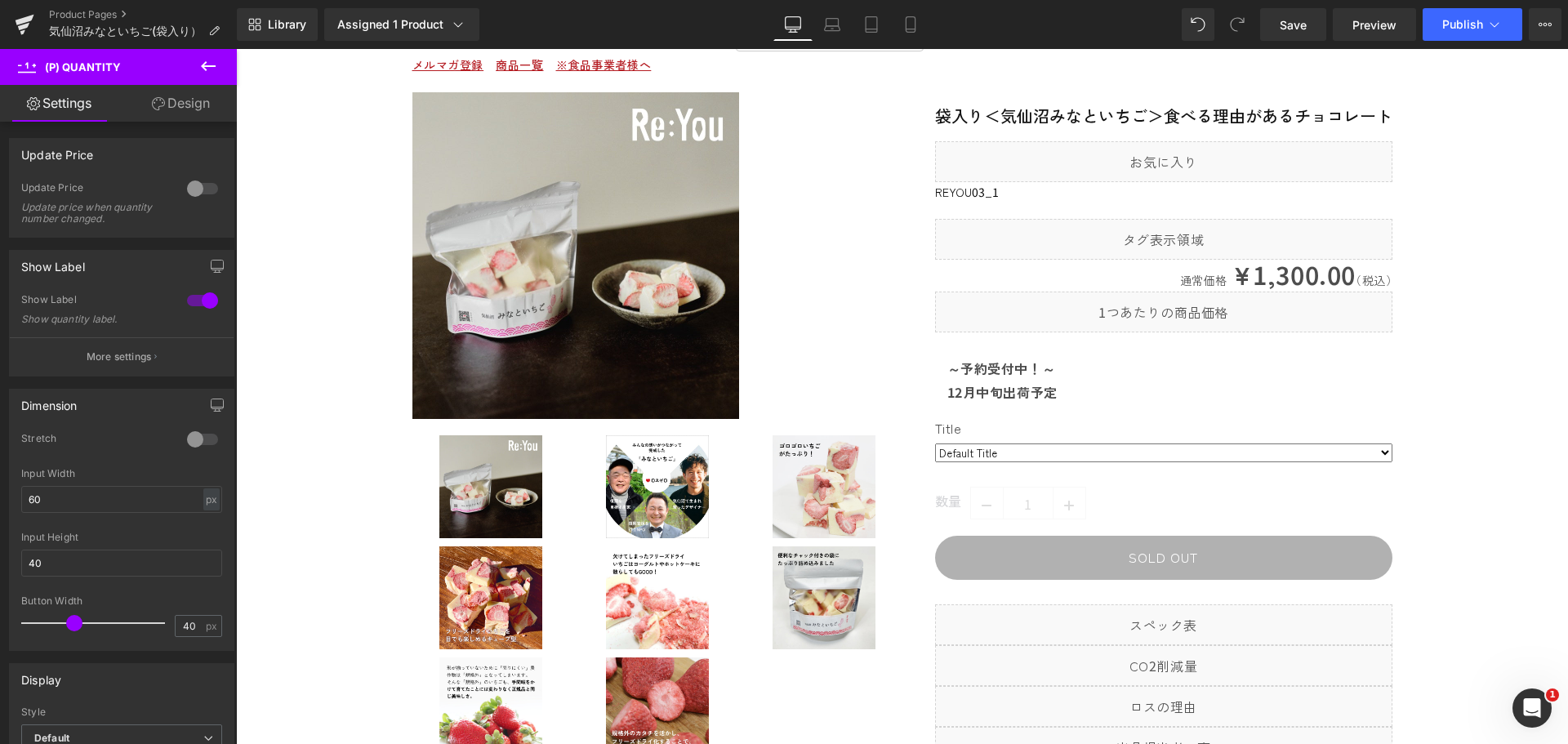
click at [992, 383] on strong "12月中旬出荷予定" at bounding box center [1003, 392] width 110 height 20
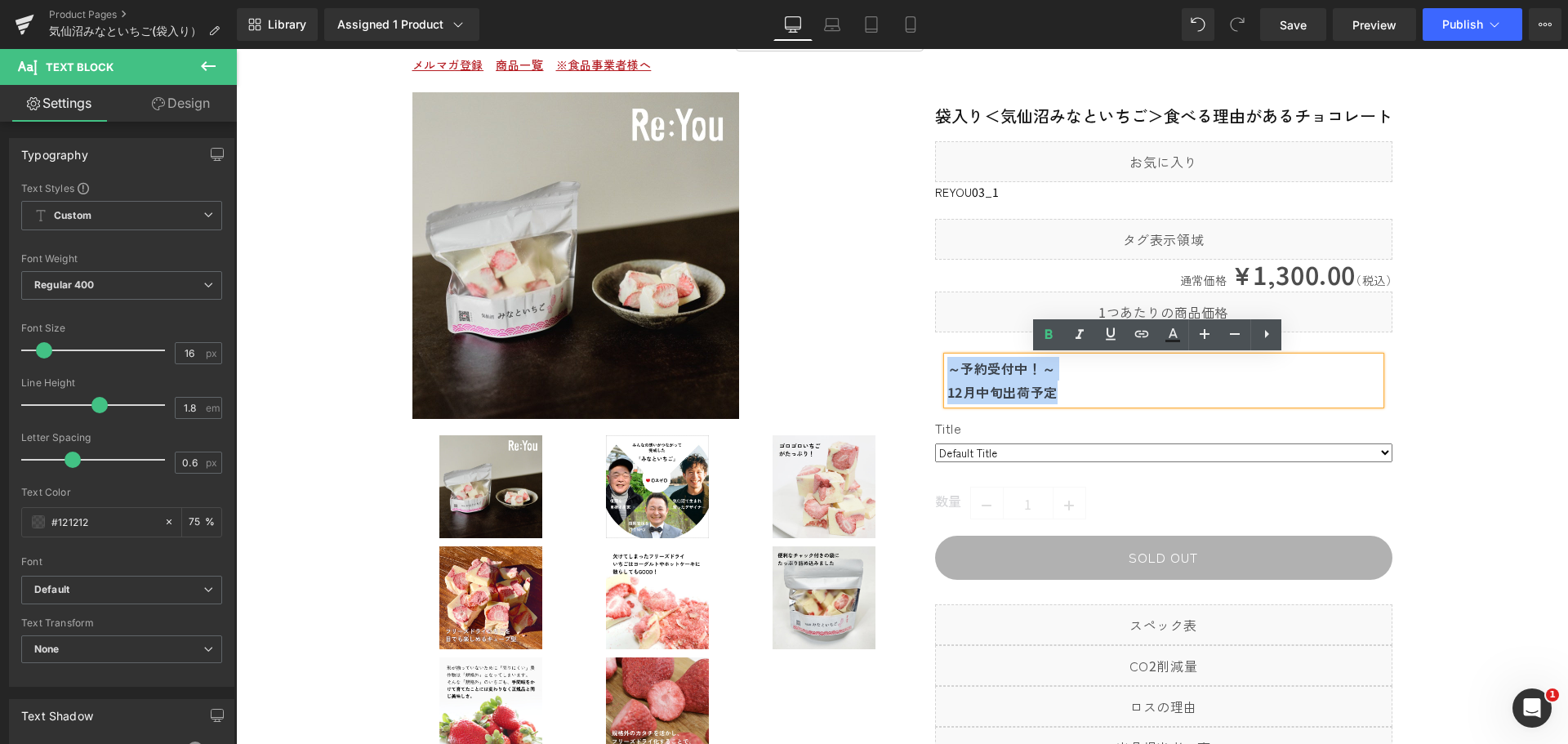
drag, startPoint x: 1061, startPoint y: 395, endPoint x: 936, endPoint y: 363, distance: 129.0
click at [936, 363] on div "～予約受付中！～ 12月中旬出荷予定 Text Block" at bounding box center [1164, 381] width 457 height 47
click at [1171, 347] on link at bounding box center [1173, 335] width 31 height 31
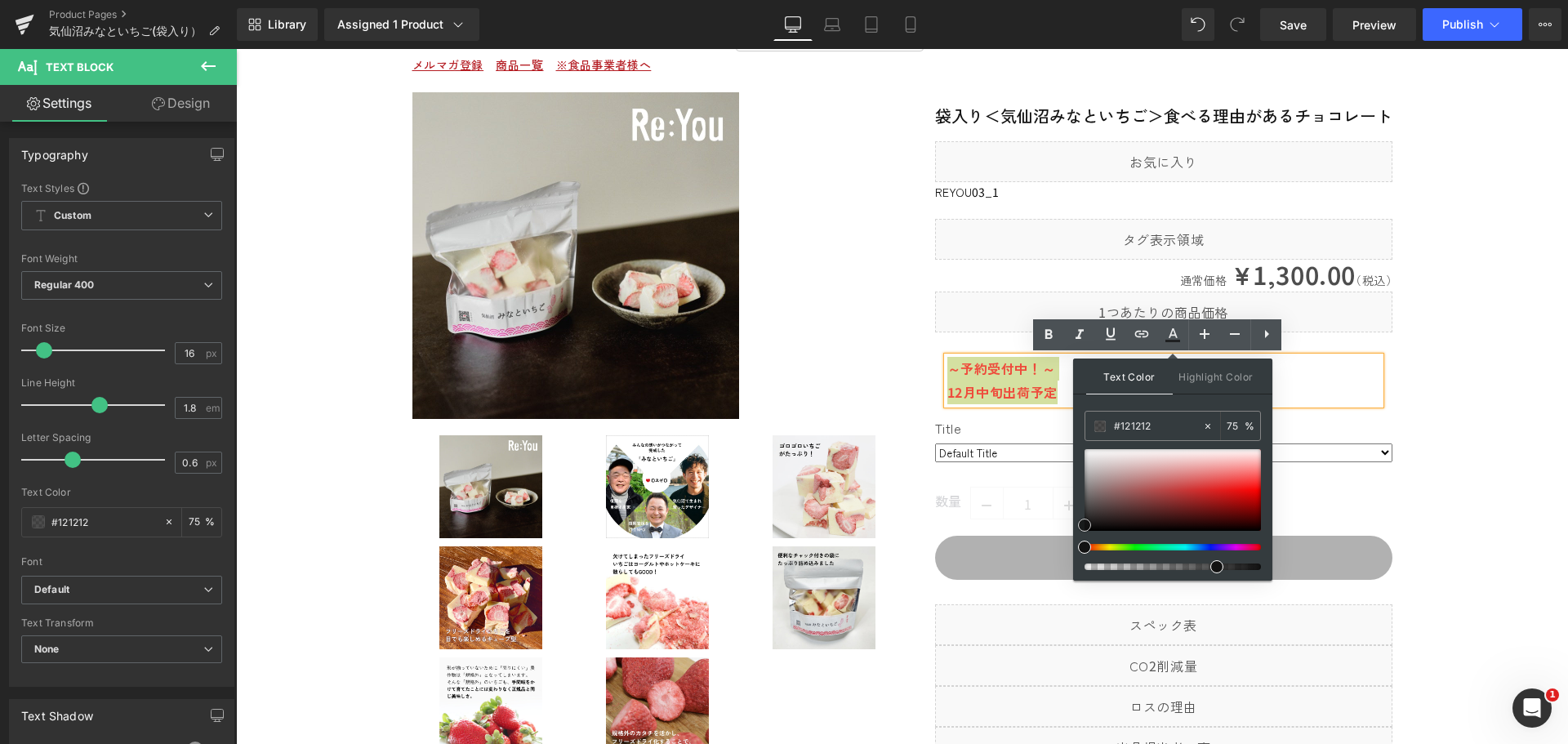
click at [1250, 487] on div at bounding box center [1173, 490] width 176 height 82
click at [1256, 564] on div at bounding box center [1173, 567] width 176 height 7
click at [1252, 569] on div at bounding box center [1166, 567] width 176 height 7
click at [1256, 493] on div at bounding box center [1173, 490] width 176 height 82
click at [1166, 341] on icon at bounding box center [1173, 341] width 15 height 3
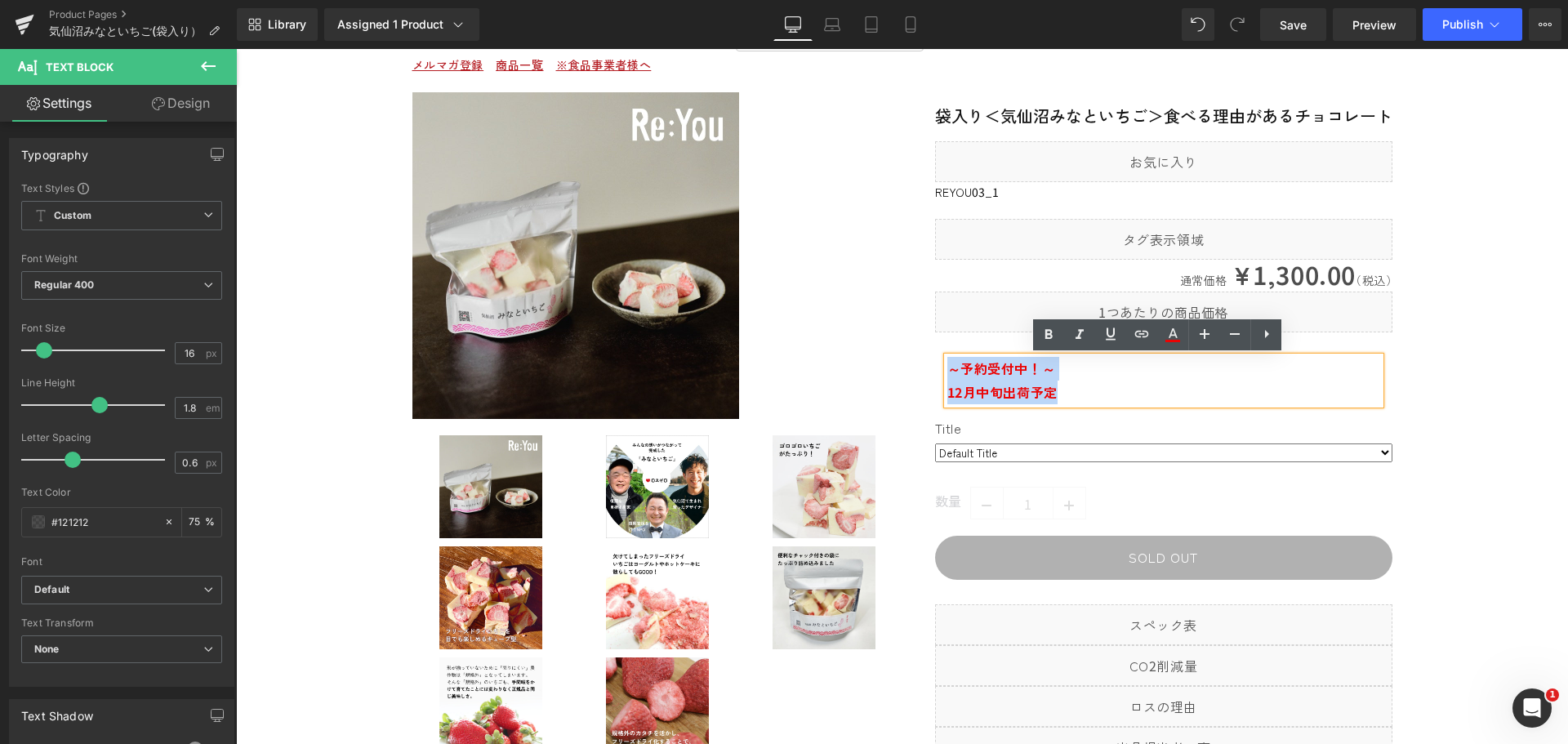
click at [1139, 378] on p "～予約受付中！～" at bounding box center [1164, 369] width 433 height 23
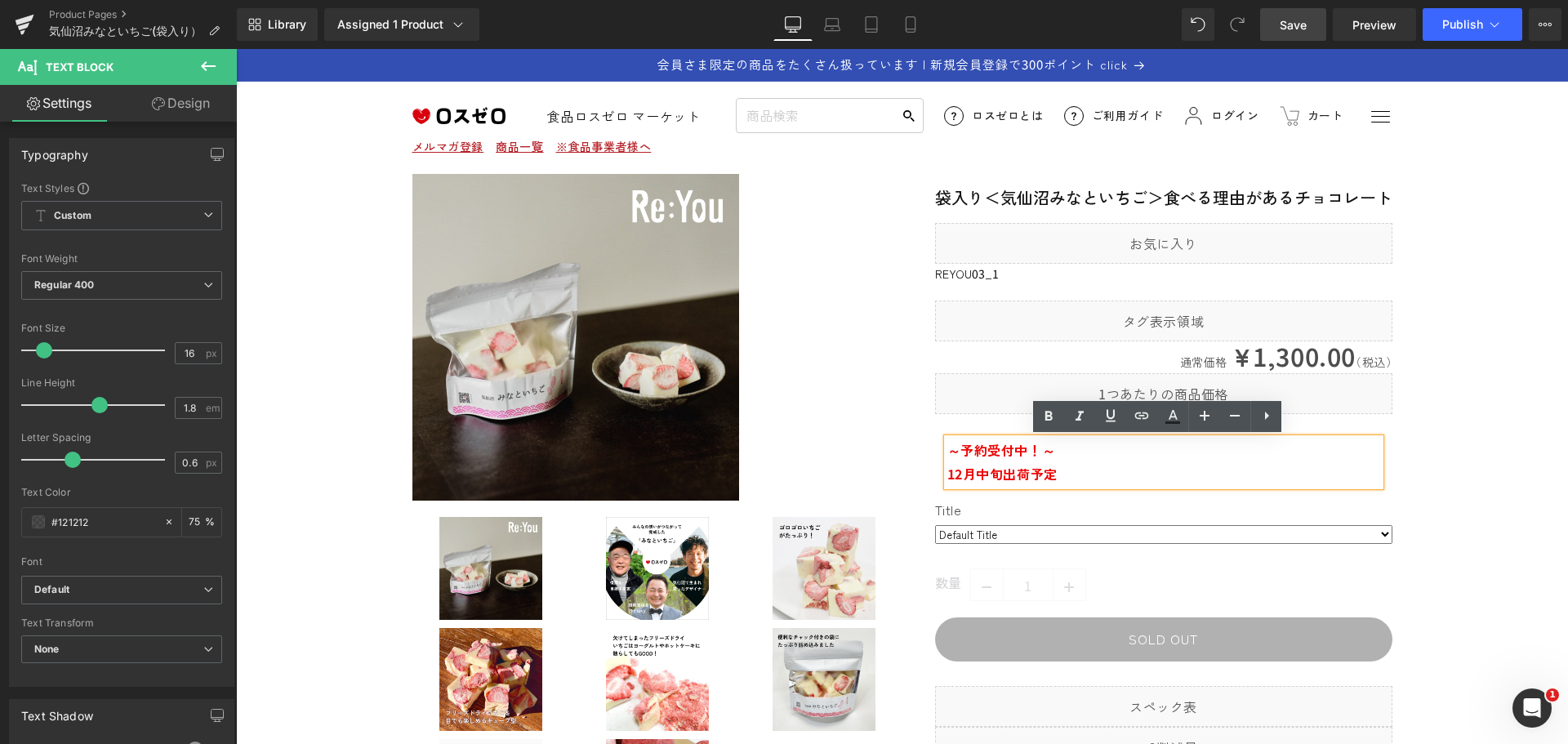
click at [1300, 12] on link "Save" at bounding box center [1293, 24] width 66 height 33
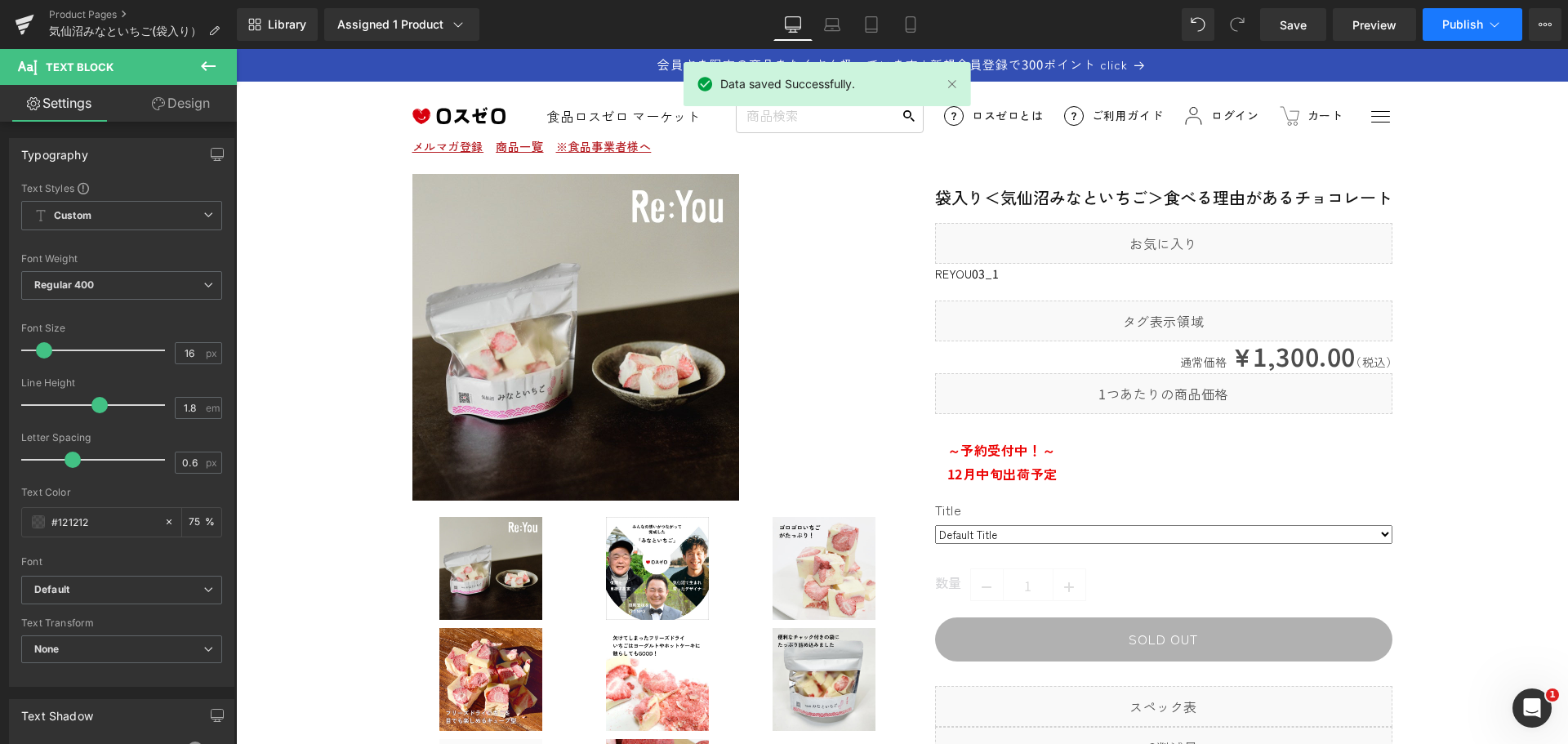
click at [1475, 29] on span "Publish" at bounding box center [1463, 24] width 41 height 13
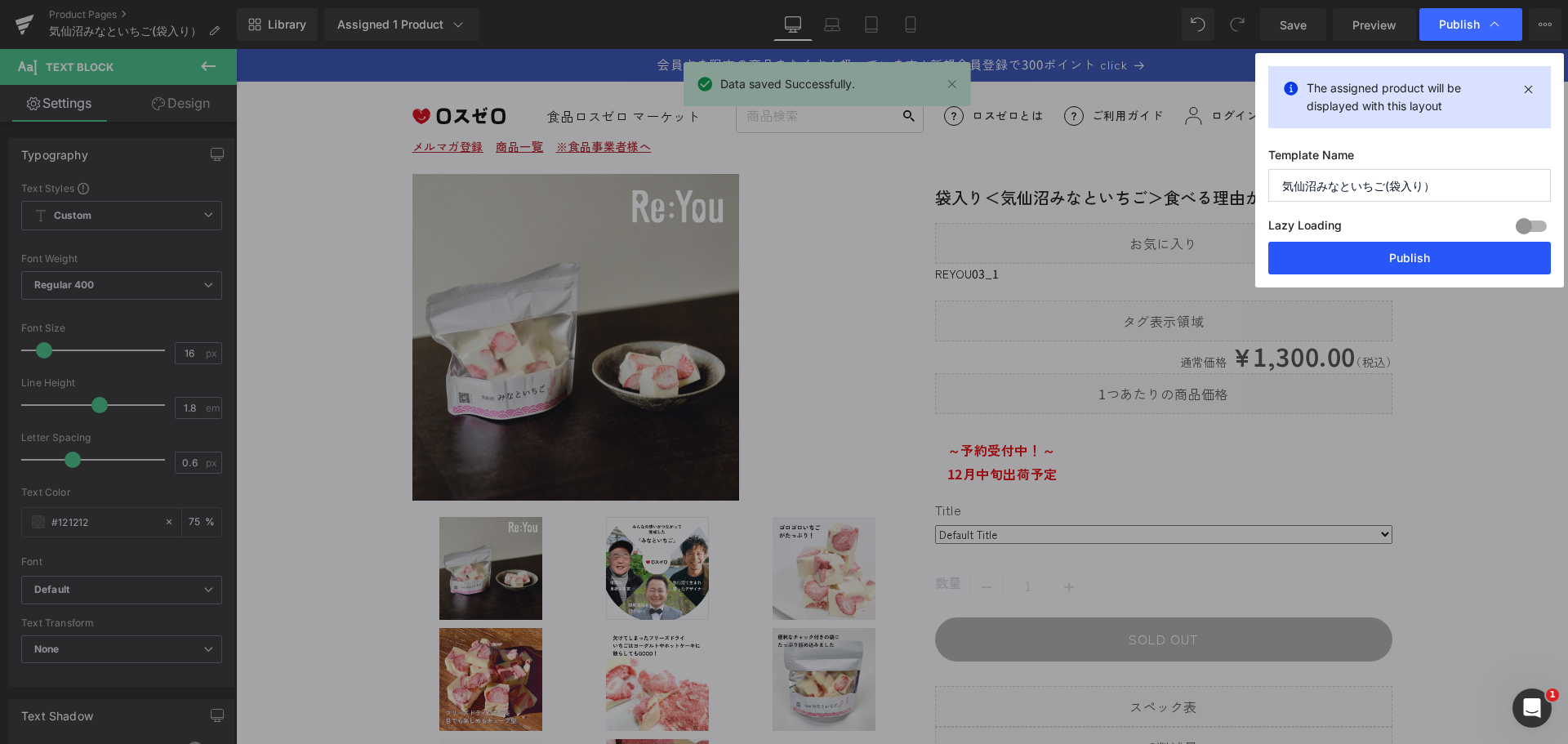
drag, startPoint x: 1485, startPoint y: 255, endPoint x: 862, endPoint y: 420, distance: 644.5
click at [1485, 255] on button "Publish" at bounding box center [1409, 258] width 282 height 33
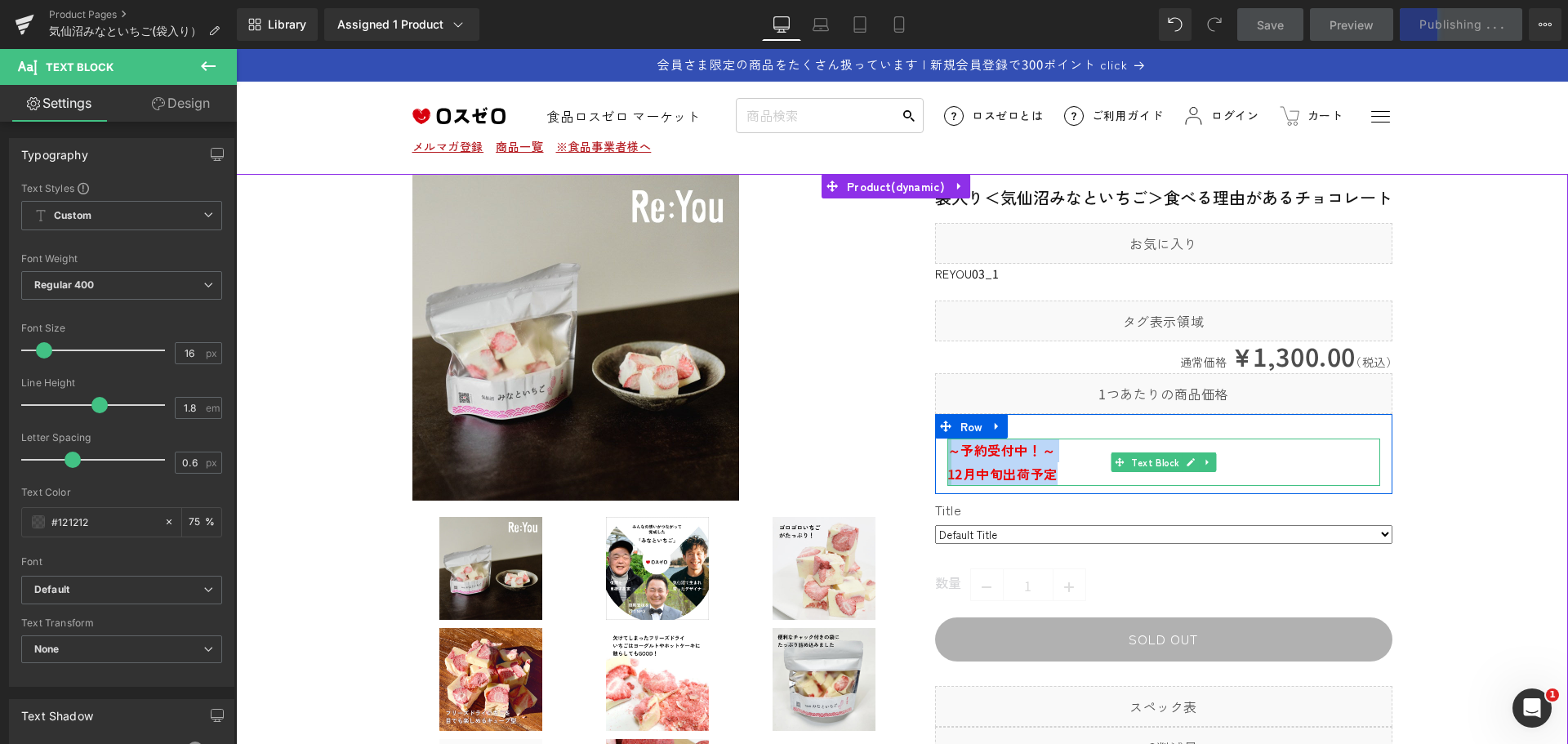
drag, startPoint x: 1083, startPoint y: 471, endPoint x: 942, endPoint y: 449, distance: 142.7
click at [948, 449] on div "～予約受付中！～ 12月中旬出荷予定 Text Block" at bounding box center [1164, 462] width 433 height 47
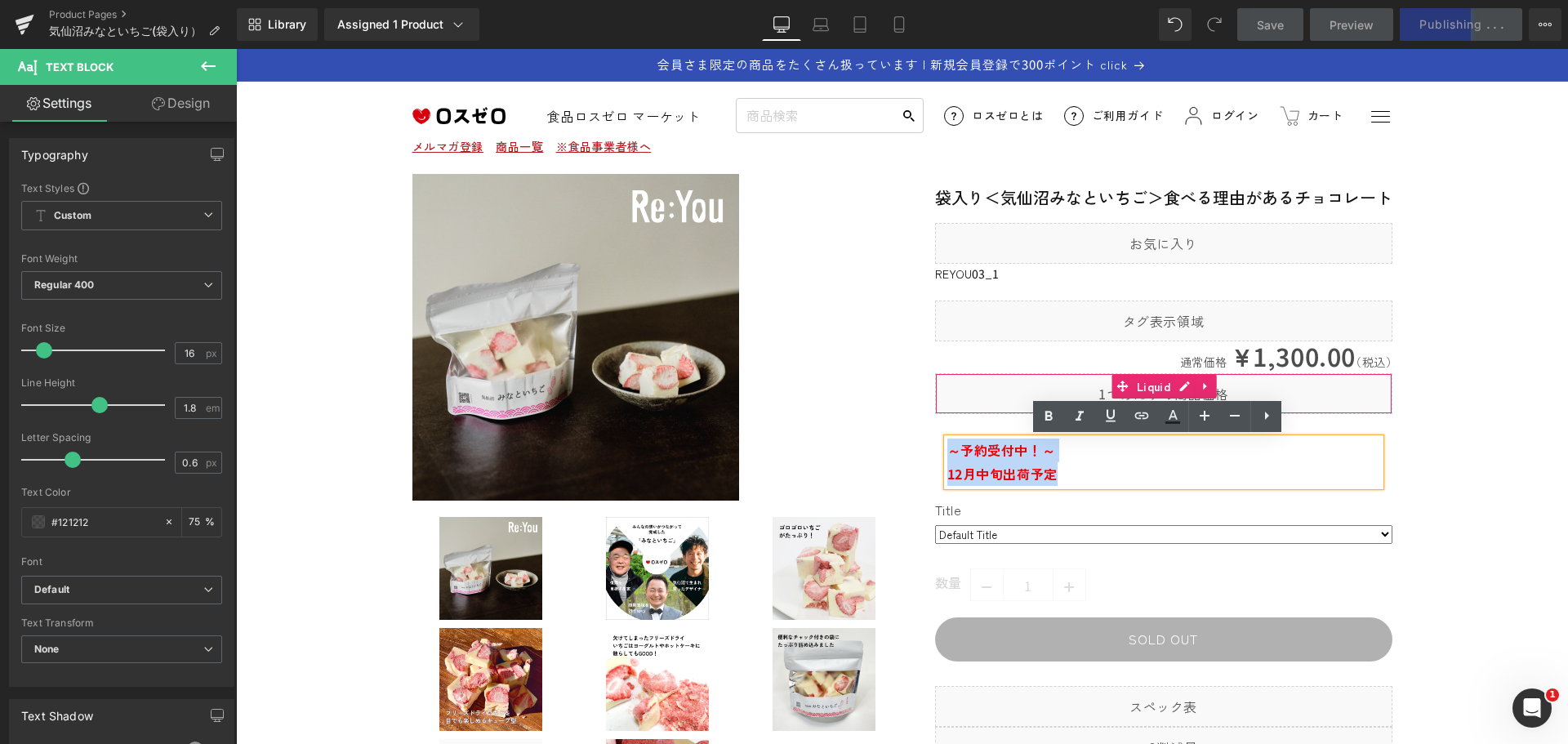
copy div "～予約受付中！～ 12月中旬出荷予定"
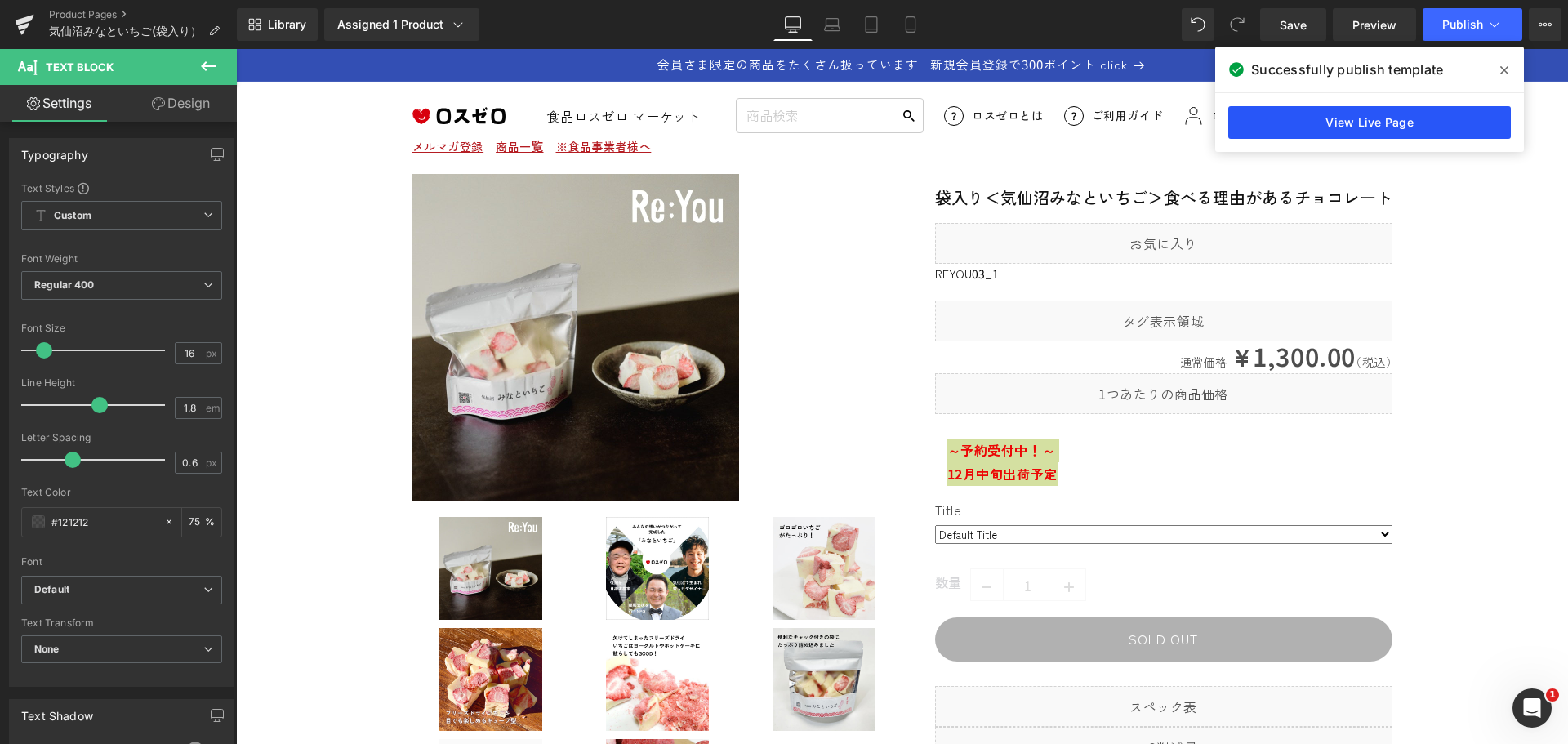
click at [1414, 122] on link "View Live Page" at bounding box center [1370, 123] width 282 height 33
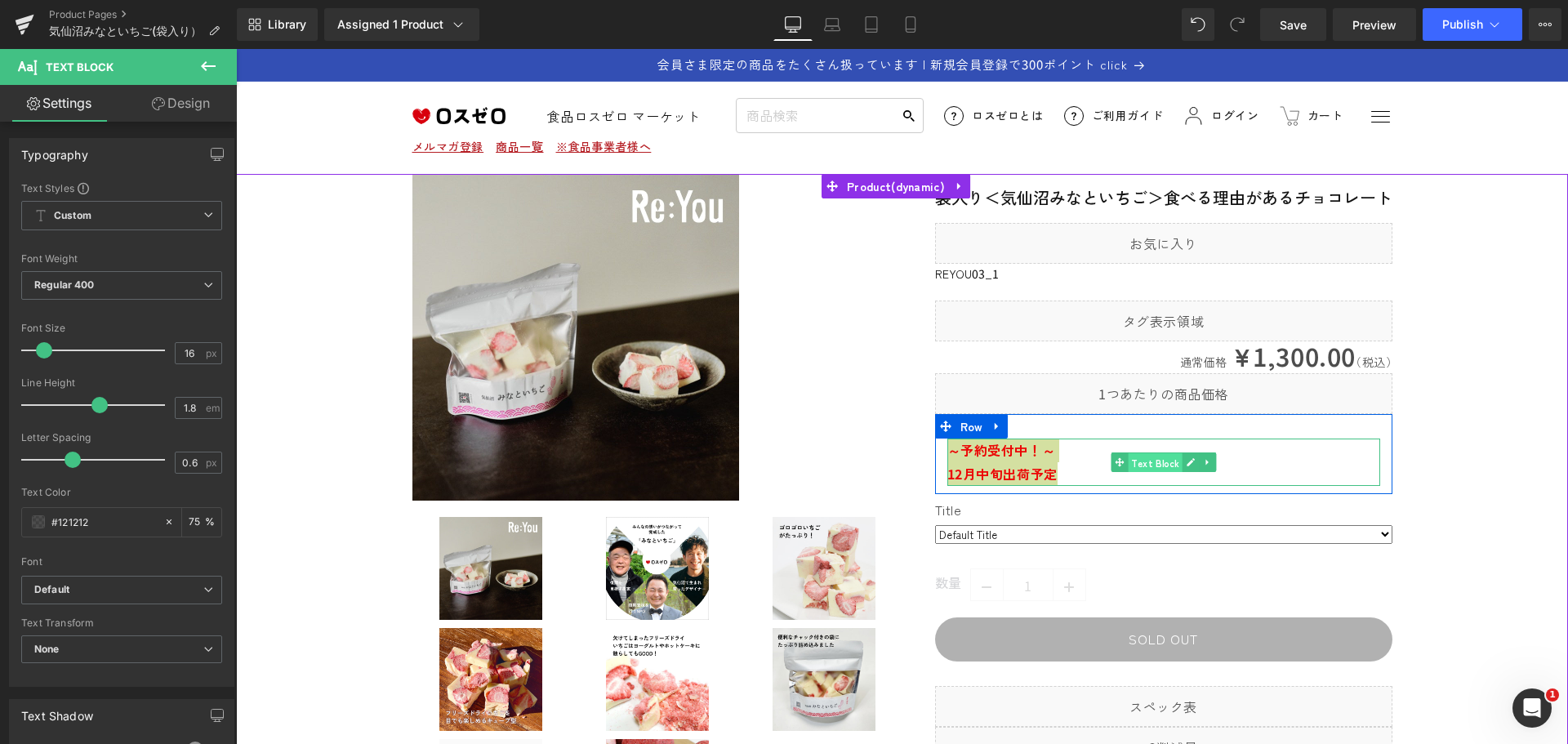
click at [1158, 470] on span "Text Block" at bounding box center [1155, 463] width 54 height 20
click at [1203, 466] on icon at bounding box center [1207, 462] width 9 height 9
click at [1281, 455] on p "～予約受付中！～" at bounding box center [1164, 450] width 433 height 23
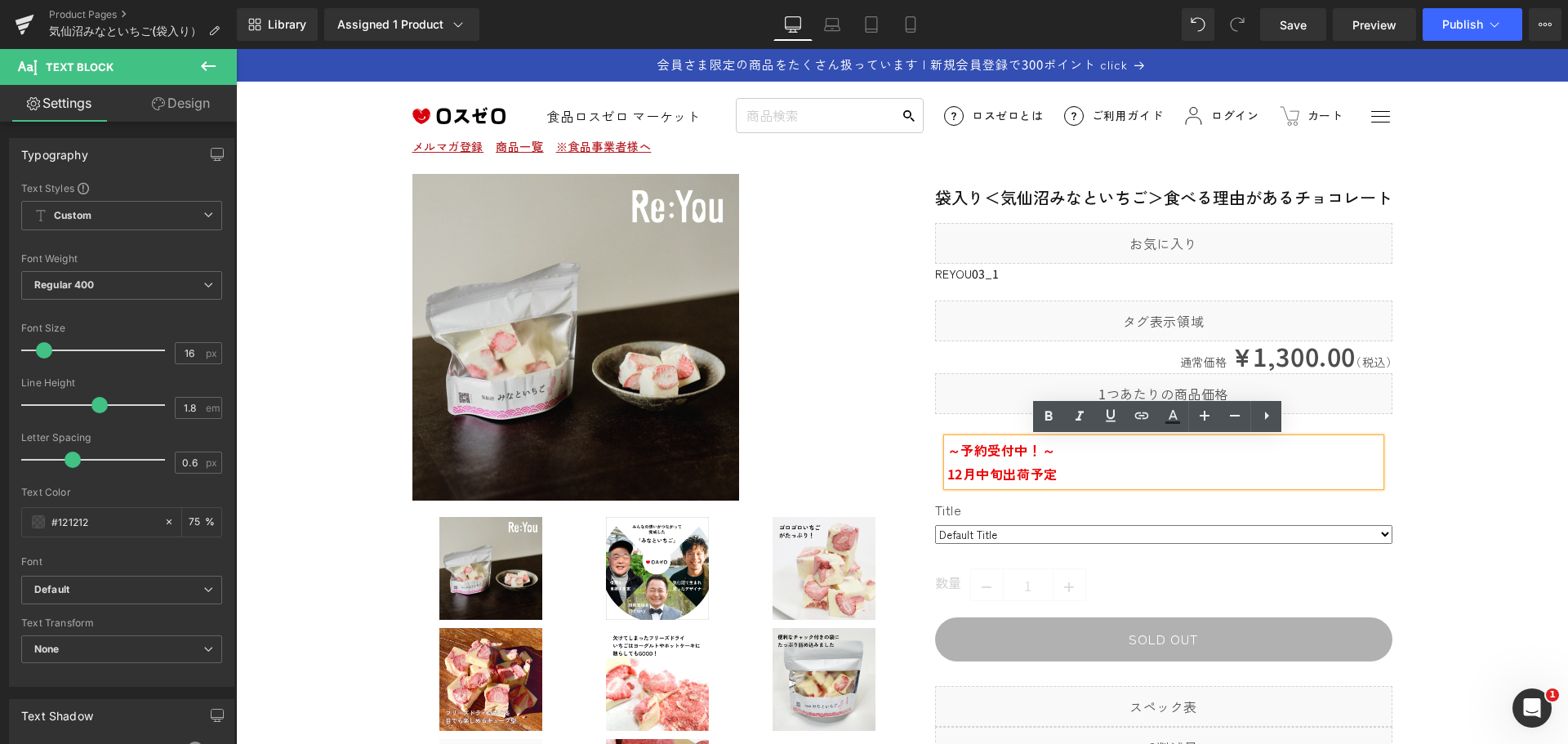
drag, startPoint x: 1376, startPoint y: 457, endPoint x: 1401, endPoint y: 452, distance: 25.5
click at [1377, 457] on div "～予約受付中！～ 12月中旬出荷予定" at bounding box center [1164, 462] width 433 height 47
click at [1274, 412] on icon at bounding box center [1267, 415] width 20 height 20
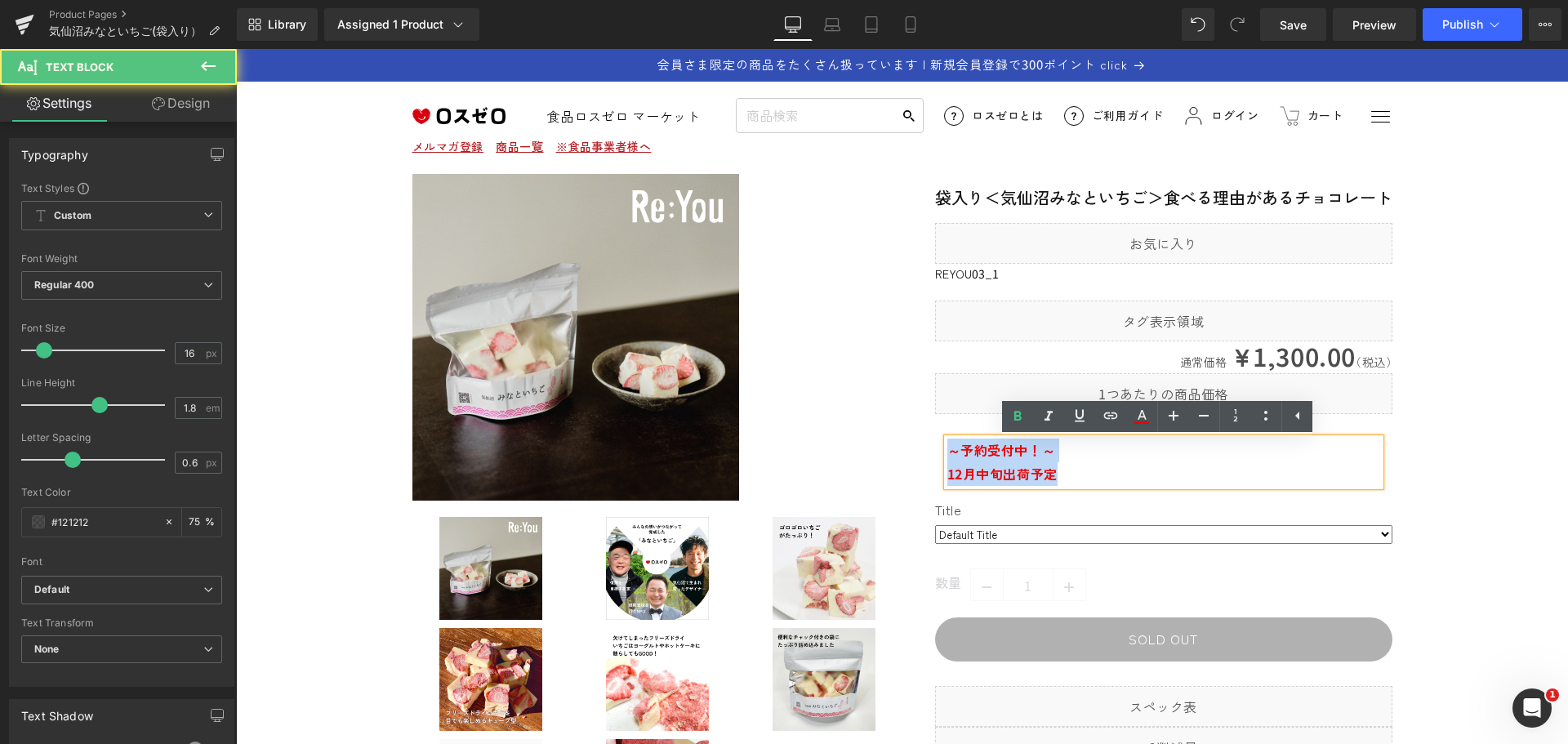
drag, startPoint x: 1064, startPoint y: 478, endPoint x: 947, endPoint y: 450, distance: 120.3
click at [948, 450] on div "～予約受付中！～ 12月中旬出荷予定" at bounding box center [1164, 462] width 433 height 47
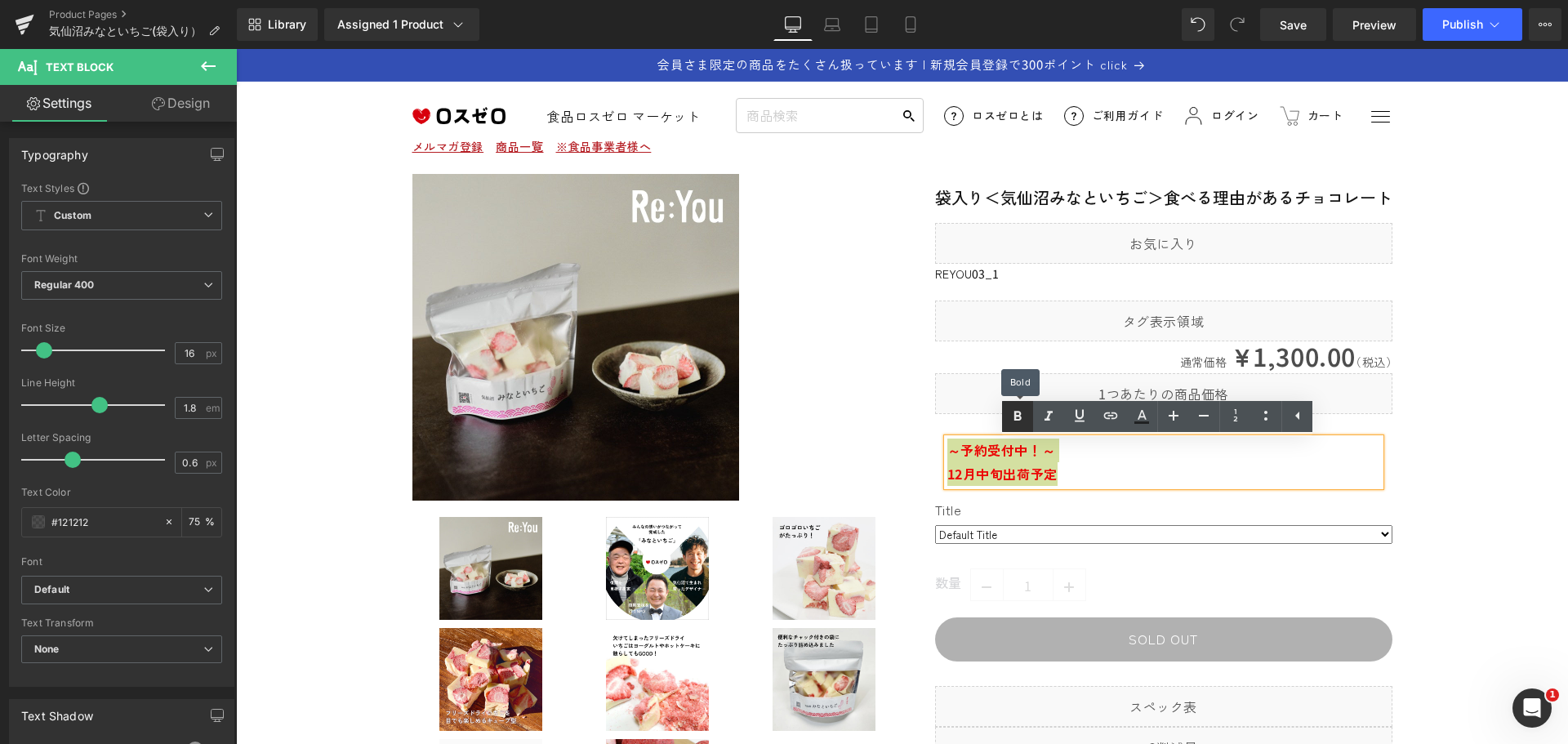
click at [1009, 420] on icon at bounding box center [1017, 416] width 20 height 20
drag, startPoint x: 1066, startPoint y: 477, endPoint x: 918, endPoint y: 450, distance: 150.4
click at [918, 450] on div "袋入り＜気仙沼みなといちご＞食べる理由があるチョコレート (P) Title Liquid reyou03_1 (P) SKU Liquid 通常価格 ¥0 …" at bounding box center [1148, 512] width 490 height 676
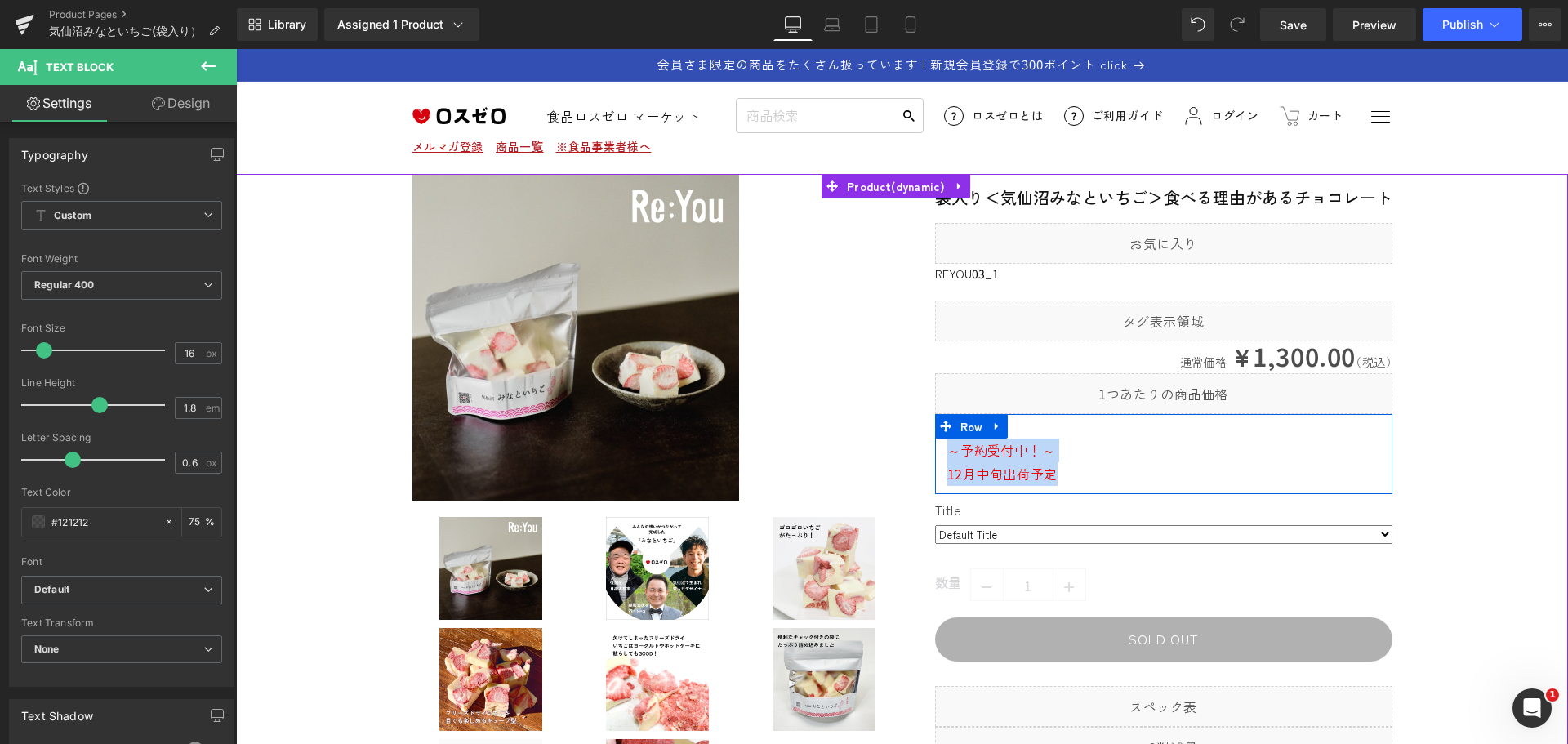
click at [1063, 455] on p "～予約受付中！～" at bounding box center [1164, 450] width 433 height 23
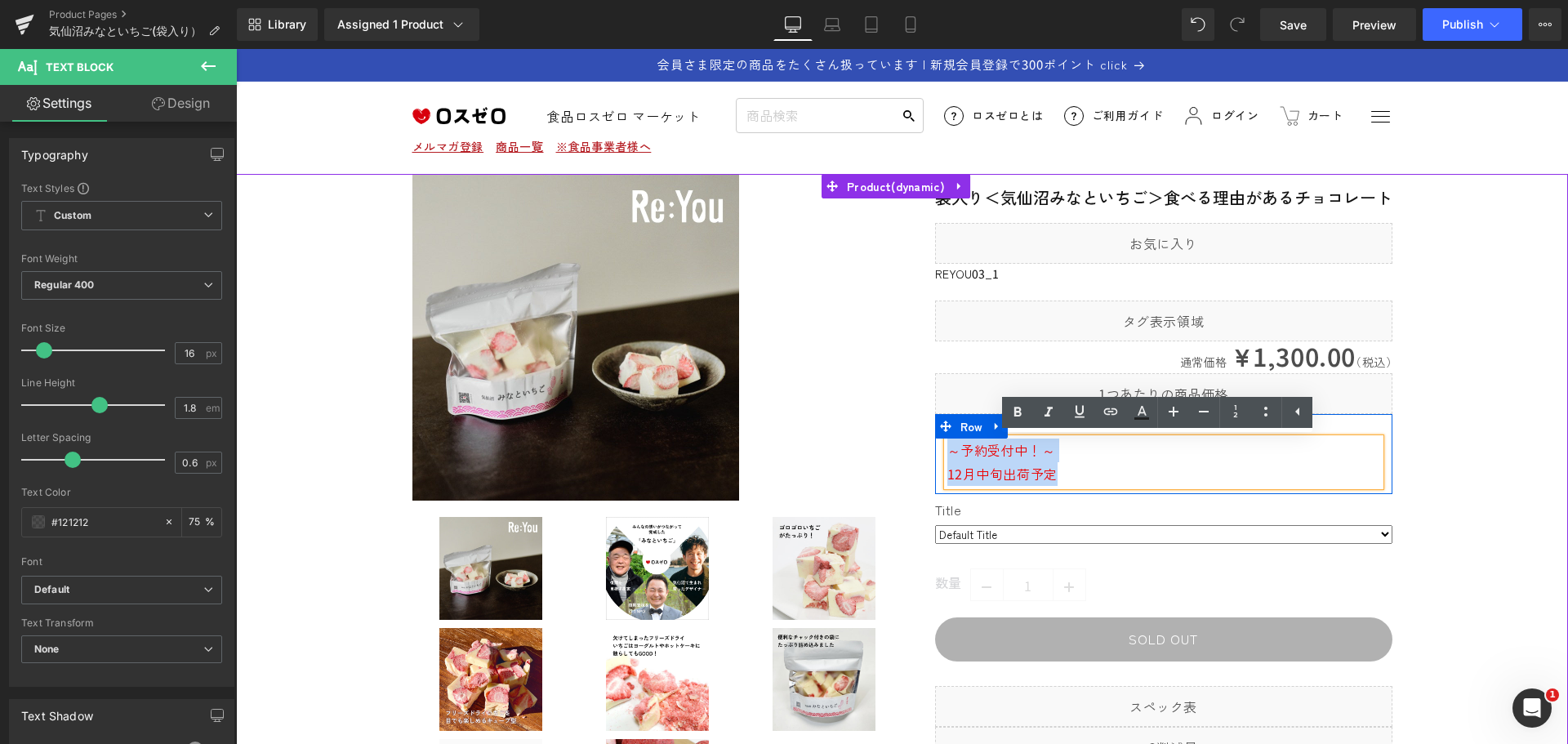
drag, startPoint x: 1068, startPoint y: 476, endPoint x: 947, endPoint y: 454, distance: 123.0
click at [948, 454] on div "～予約受付中！～ 12月中旬出荷予定" at bounding box center [1164, 462] width 433 height 47
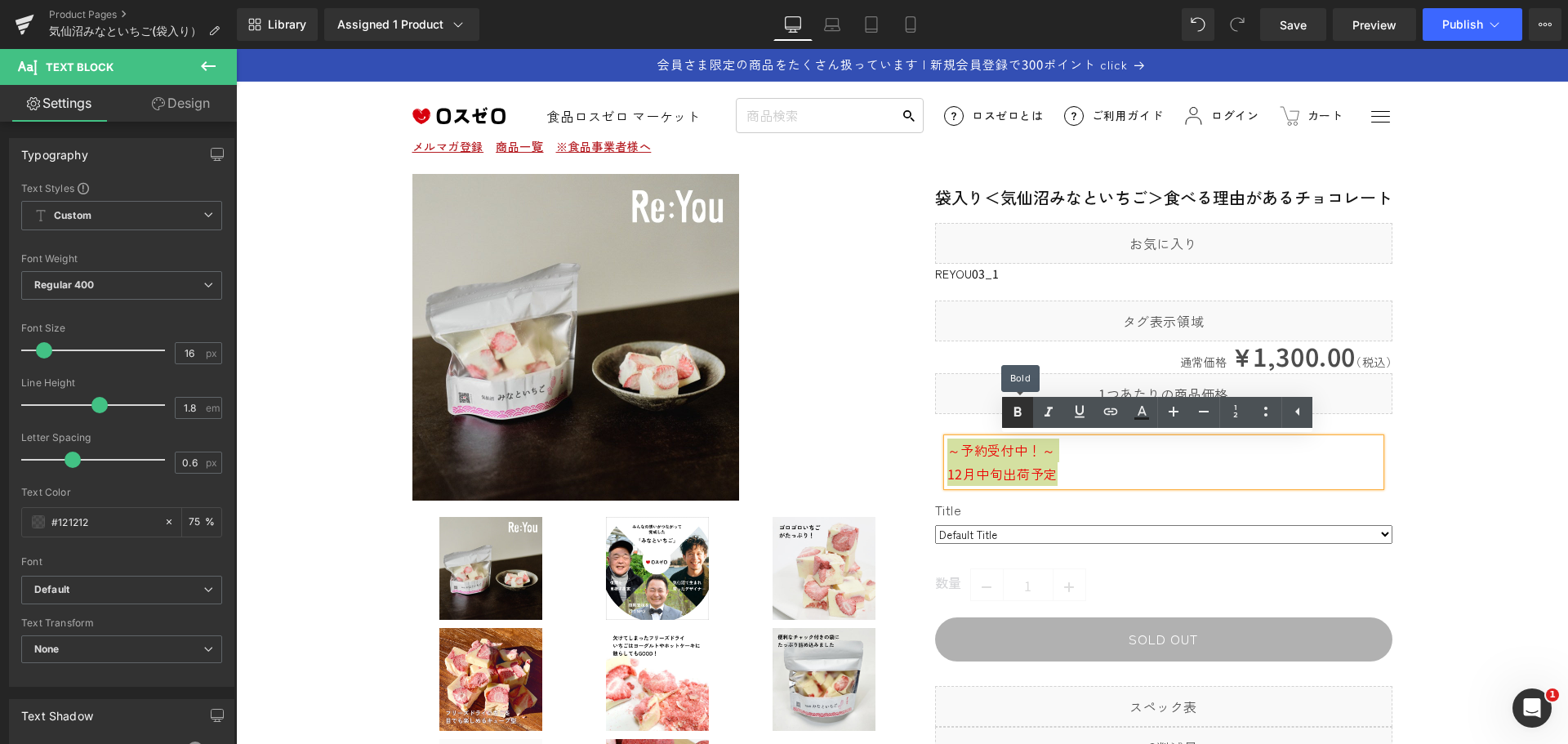
click at [1022, 416] on icon at bounding box center [1017, 413] width 20 height 20
drag, startPoint x: 1092, startPoint y: 477, endPoint x: 933, endPoint y: 454, distance: 160.7
click at [935, 454] on div "～予約受付中！～ 12月中旬出荷予定 Text Block" at bounding box center [1164, 462] width 457 height 47
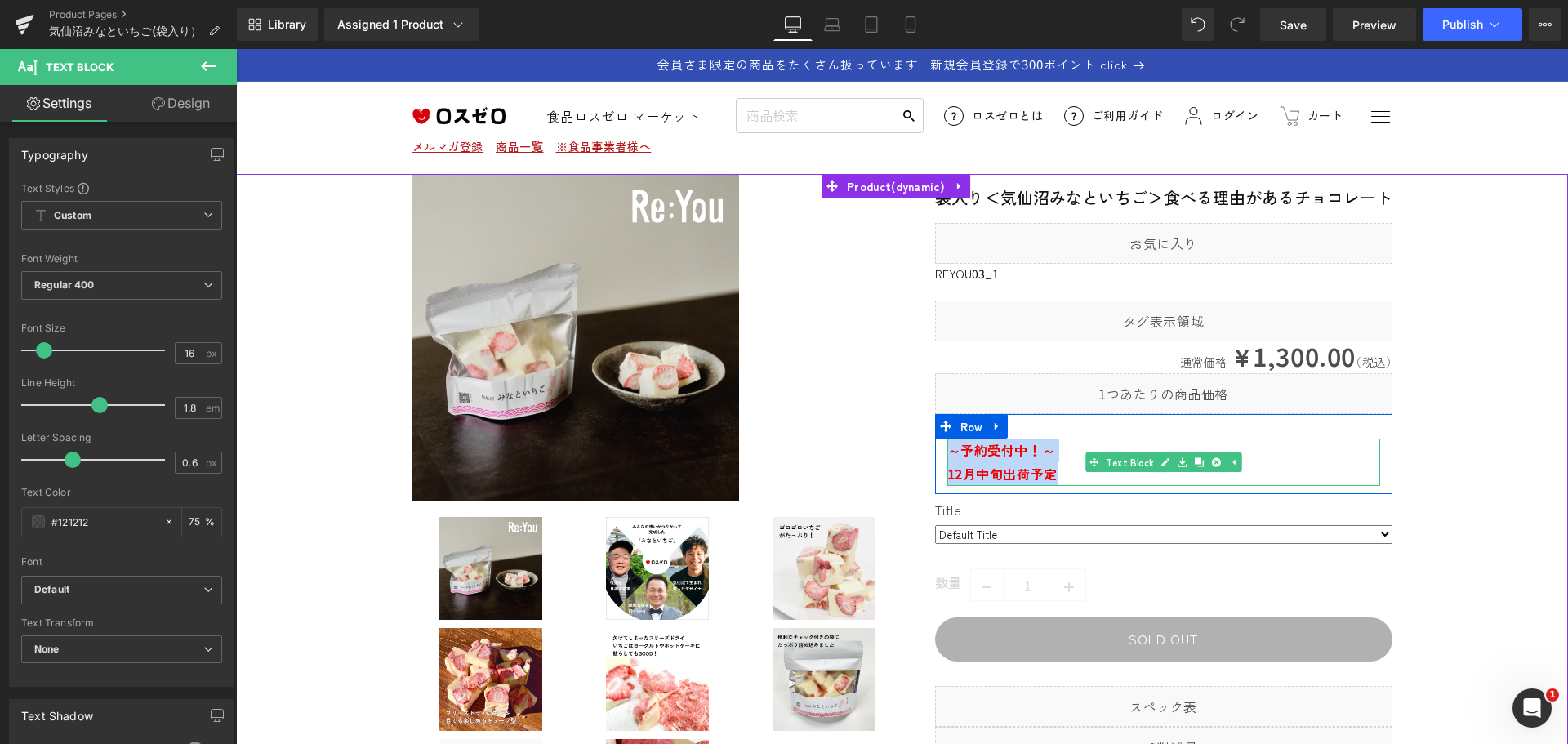
click at [1038, 466] on span "12月中旬出荷予定" at bounding box center [1003, 474] width 110 height 20
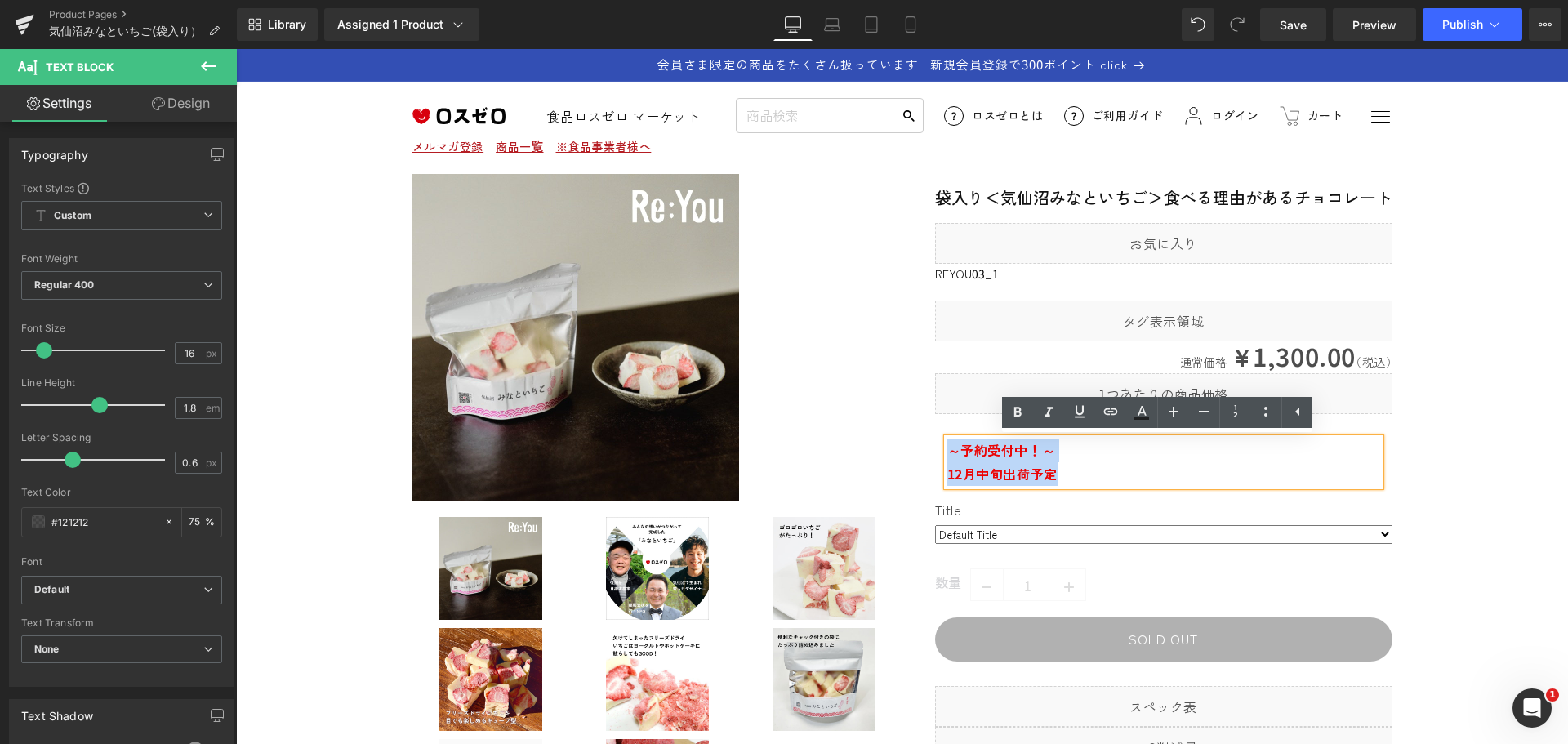
drag, startPoint x: 1067, startPoint y: 476, endPoint x: 942, endPoint y: 449, distance: 127.9
click at [948, 449] on div "～予約受付中！～ 12月中旬出荷予定" at bounding box center [1164, 462] width 433 height 47
click at [1204, 418] on icon at bounding box center [1204, 412] width 20 height 20
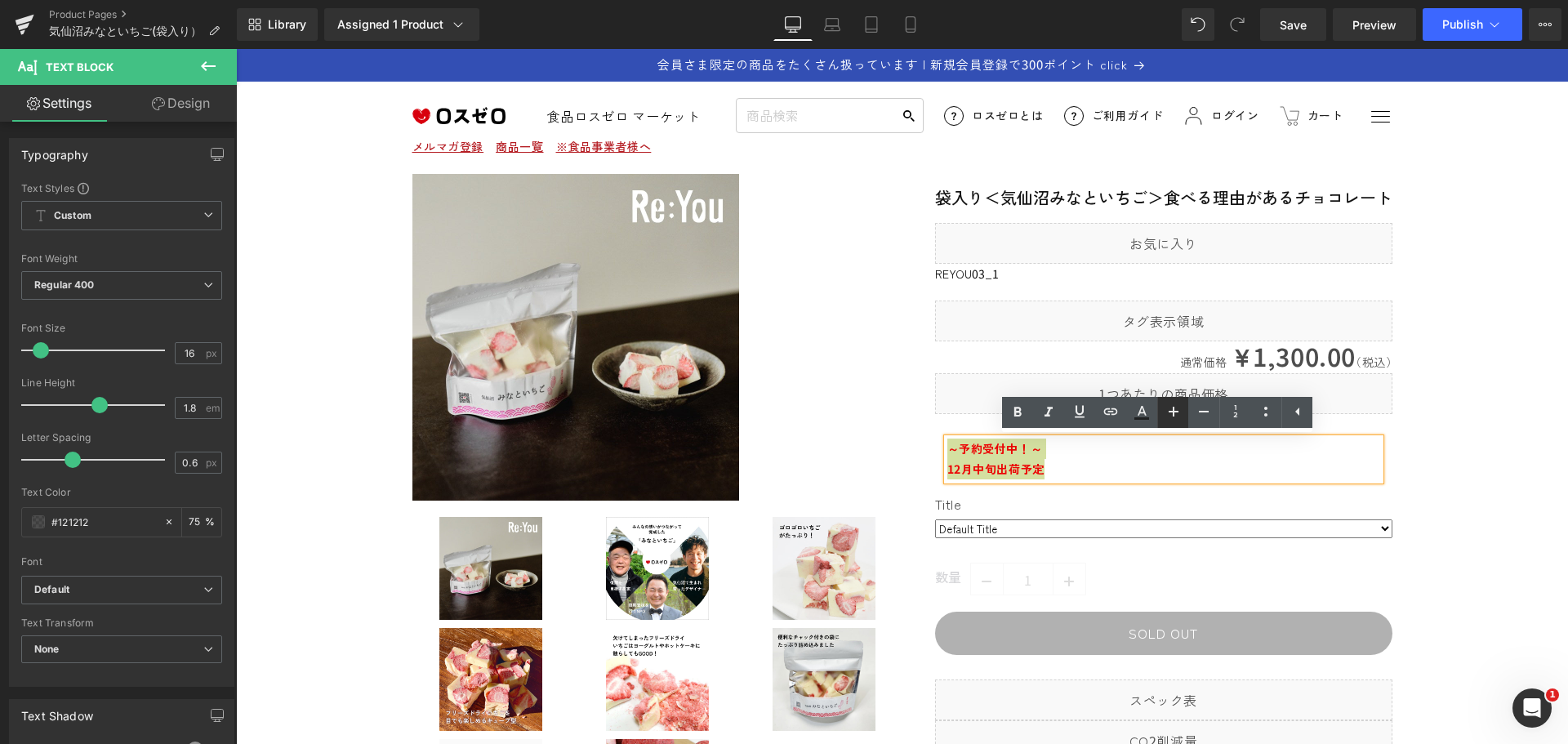
click at [1180, 414] on icon at bounding box center [1174, 412] width 20 height 20
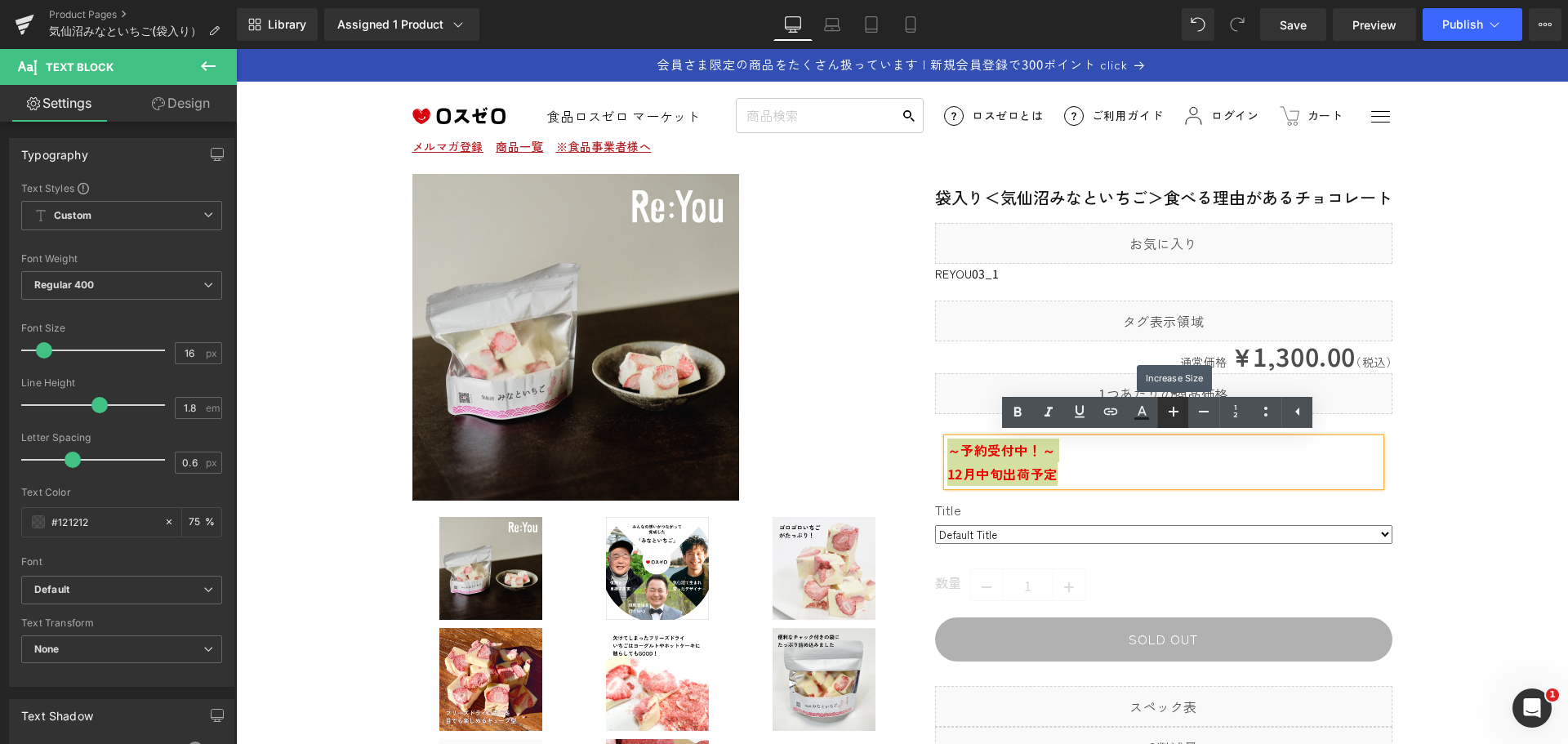
click at [1180, 414] on icon at bounding box center [1174, 412] width 20 height 20
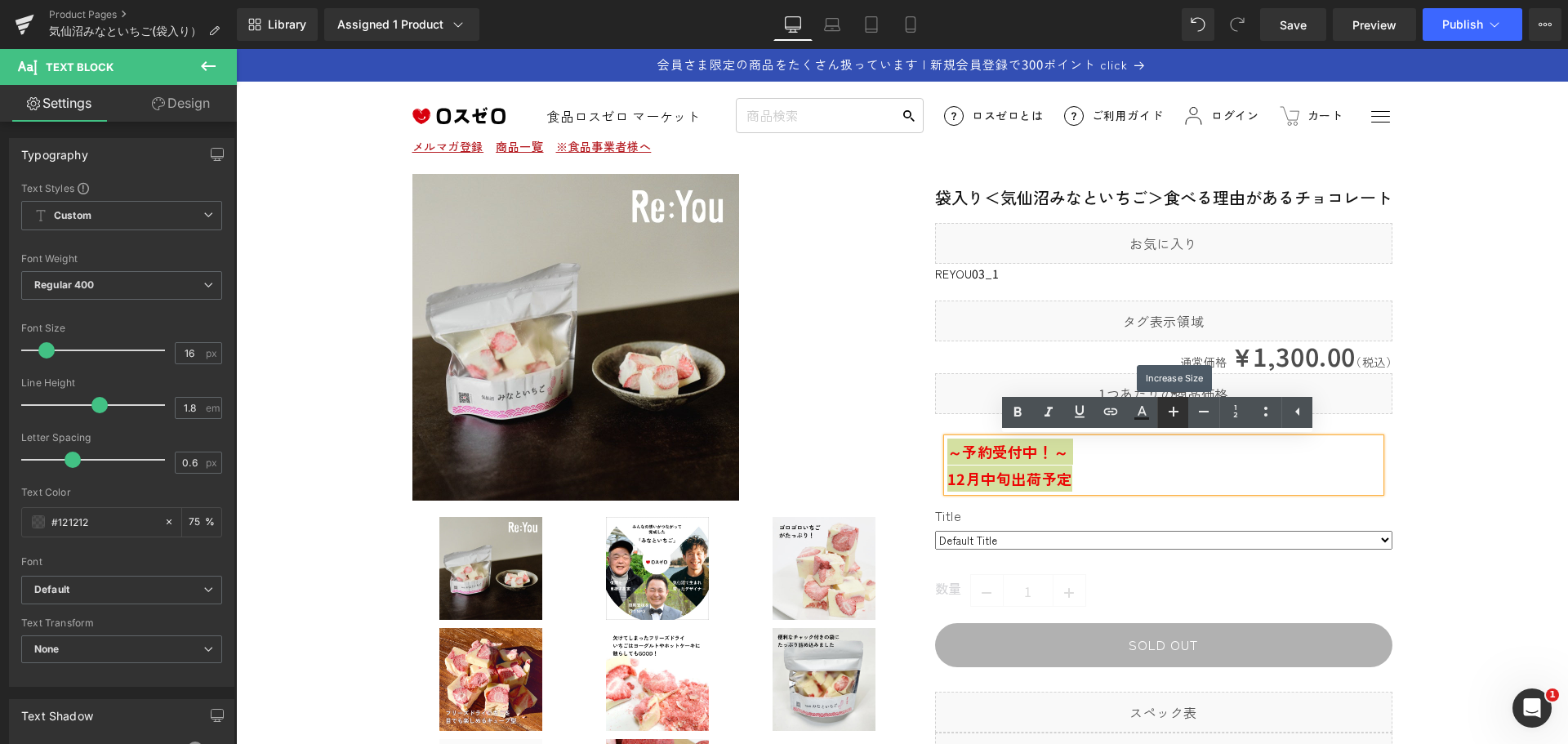
click at [1180, 414] on icon at bounding box center [1174, 412] width 20 height 20
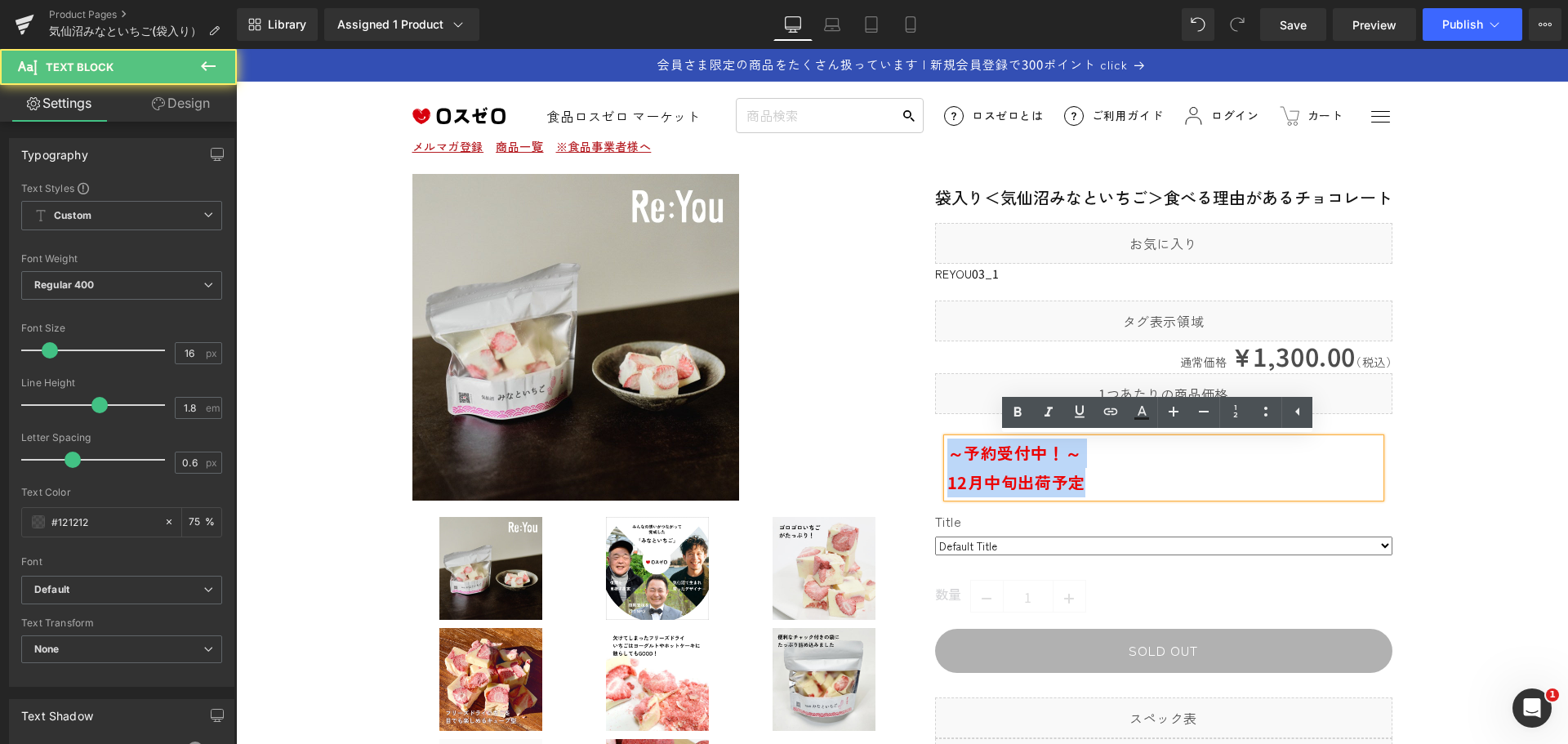
click at [956, 486] on span "12月中旬出荷予定" at bounding box center [1017, 482] width 138 height 23
drag, startPoint x: 940, startPoint y: 481, endPoint x: 1102, endPoint y: 457, distance: 163.8
click at [1102, 457] on div "～予約受付中！～ 12月中旬出荷予定" at bounding box center [1164, 468] width 433 height 59
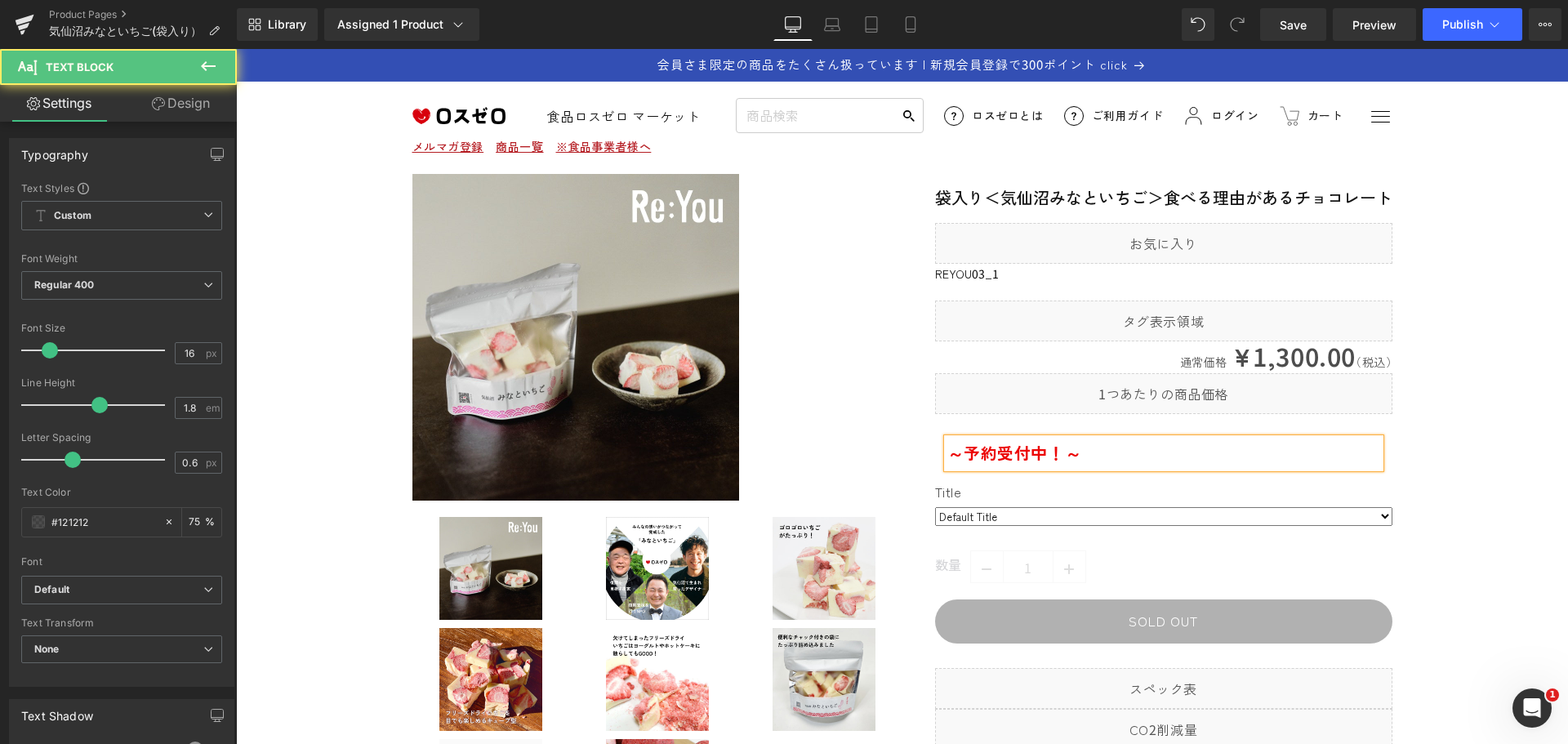
click at [1056, 454] on span "～予約受付中！～" at bounding box center [1015, 452] width 135 height 23
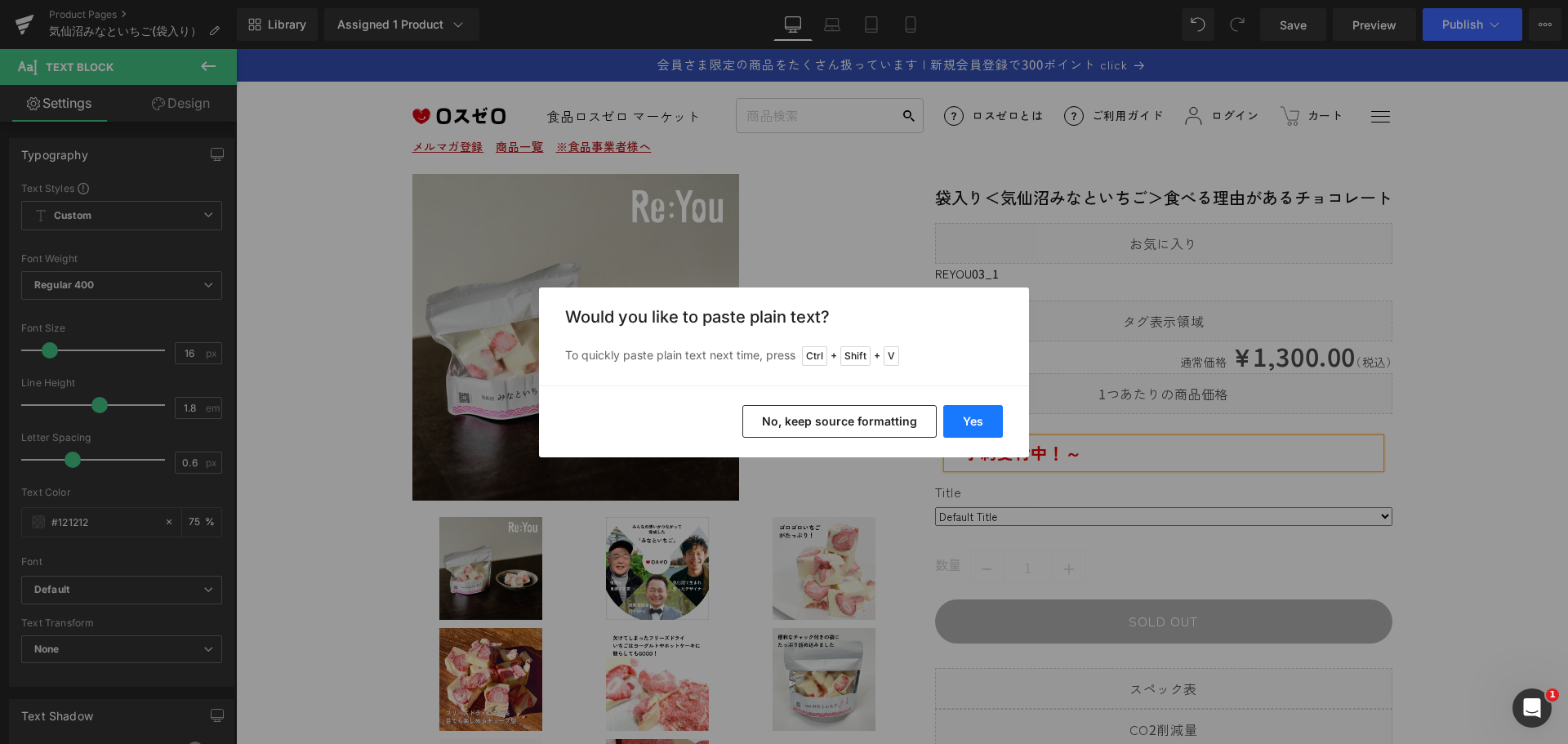
click at [992, 426] on button "Yes" at bounding box center [973, 421] width 60 height 33
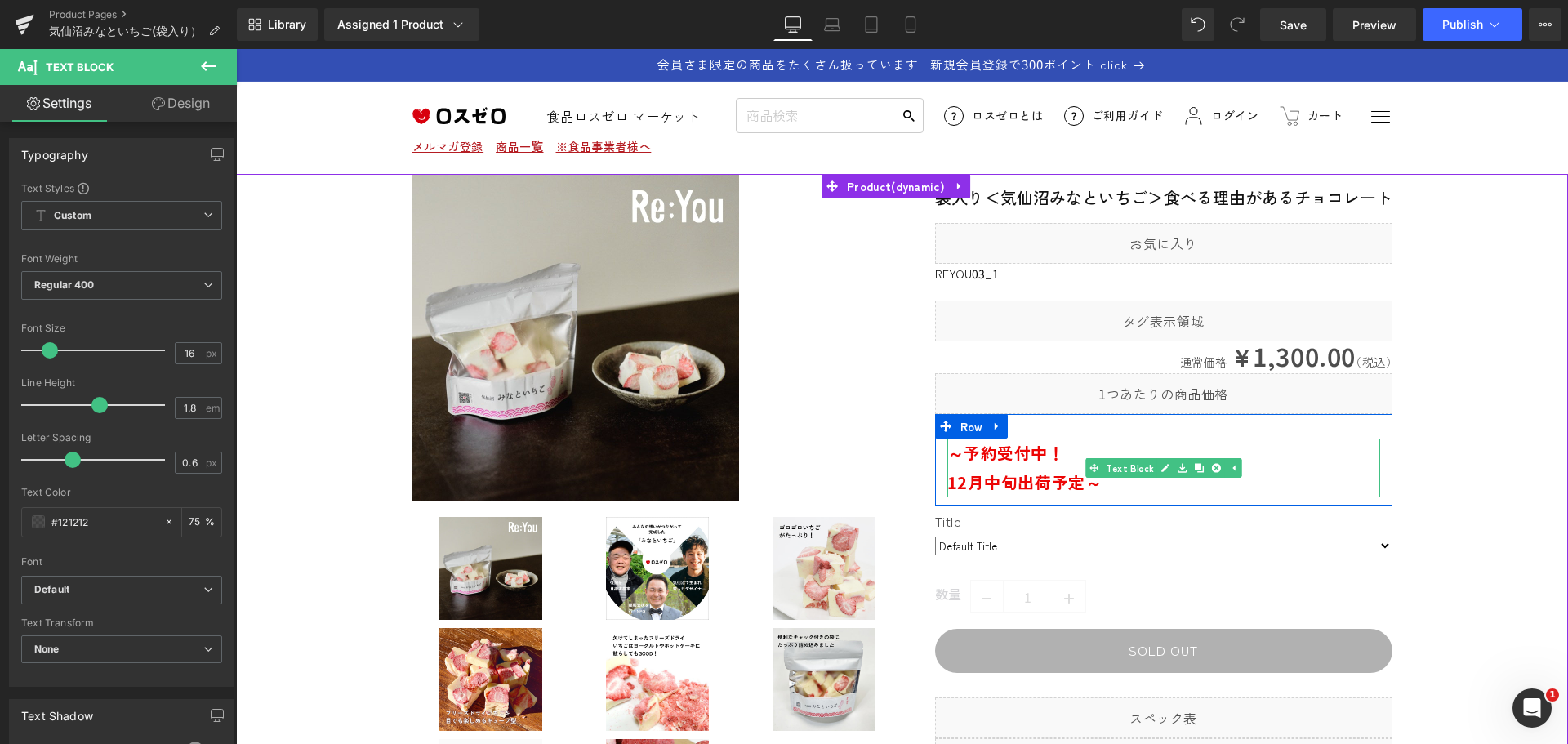
click at [948, 485] on span "12月中旬出荷予定～" at bounding box center [1025, 482] width 155 height 23
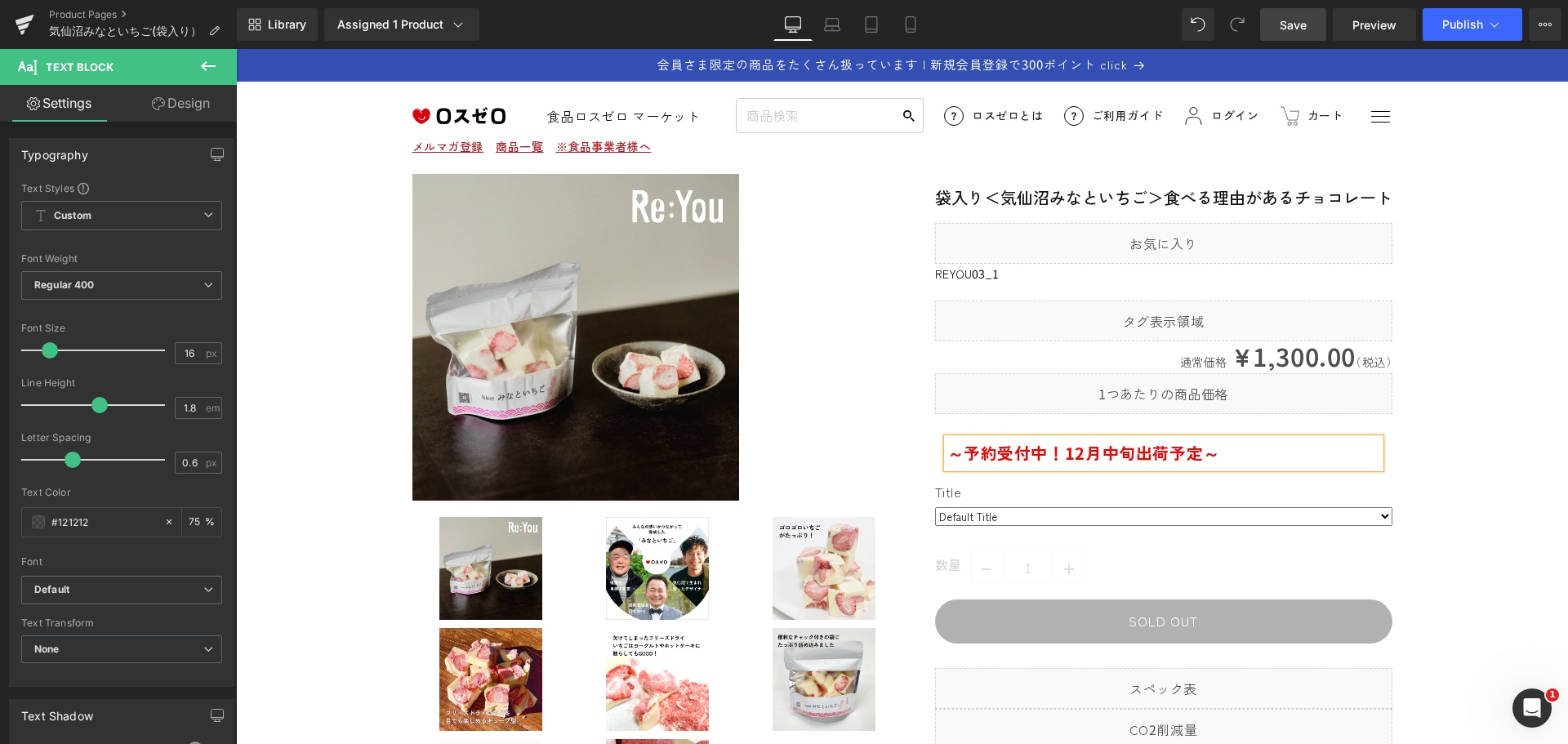
click at [1291, 23] on span "Save" at bounding box center [1293, 25] width 27 height 17
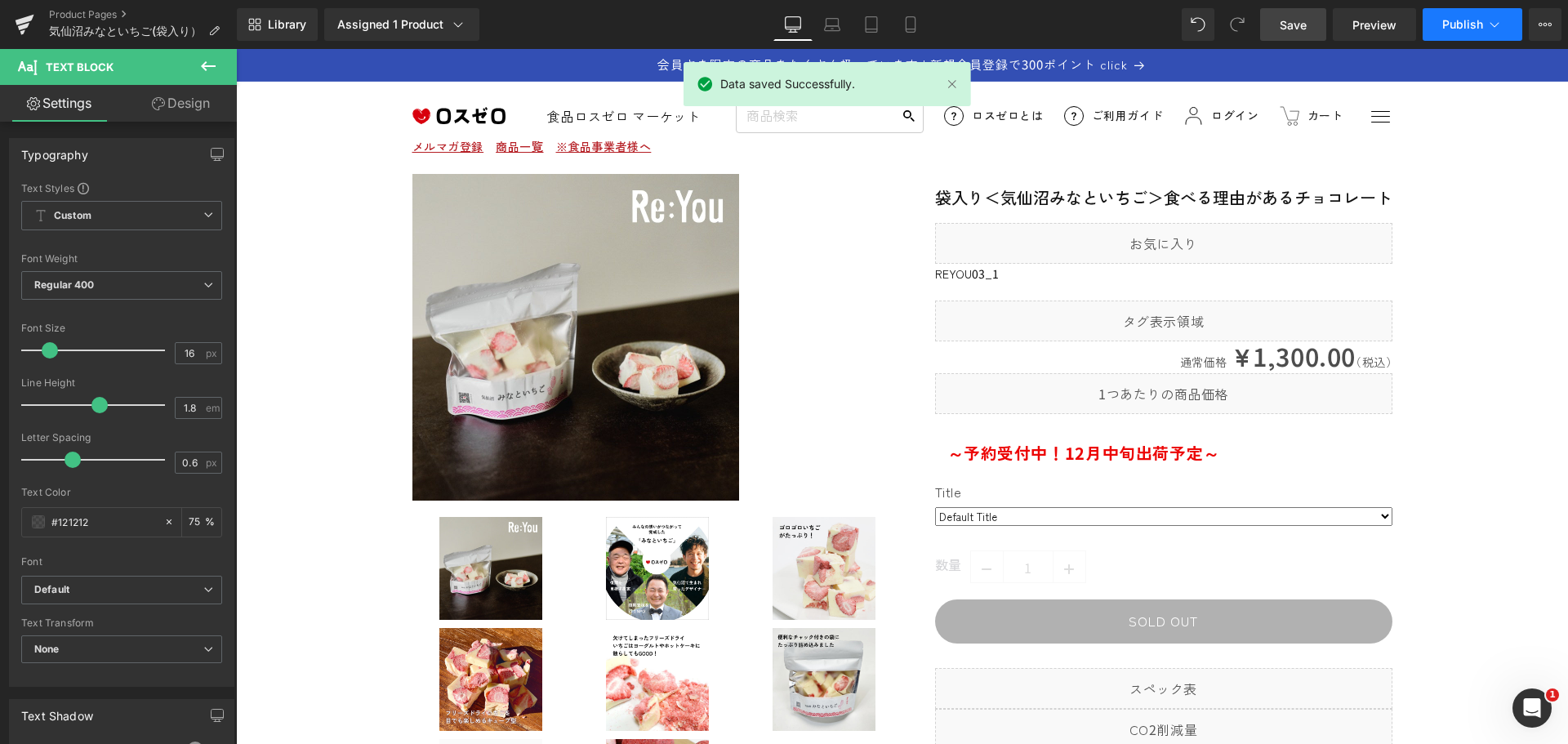
click at [1472, 25] on span "Publish" at bounding box center [1463, 24] width 41 height 13
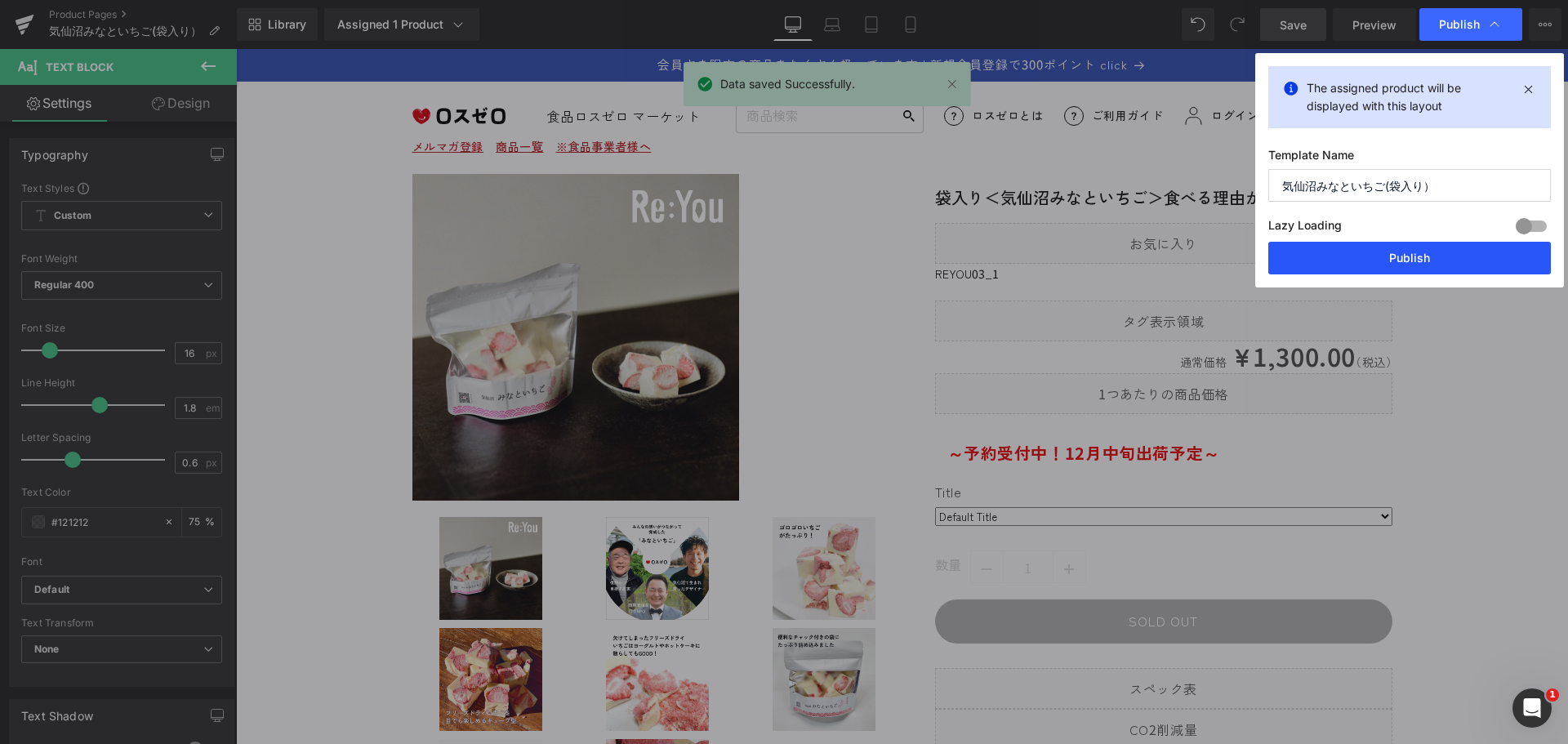
click at [1444, 260] on button "Publish" at bounding box center [1409, 258] width 282 height 33
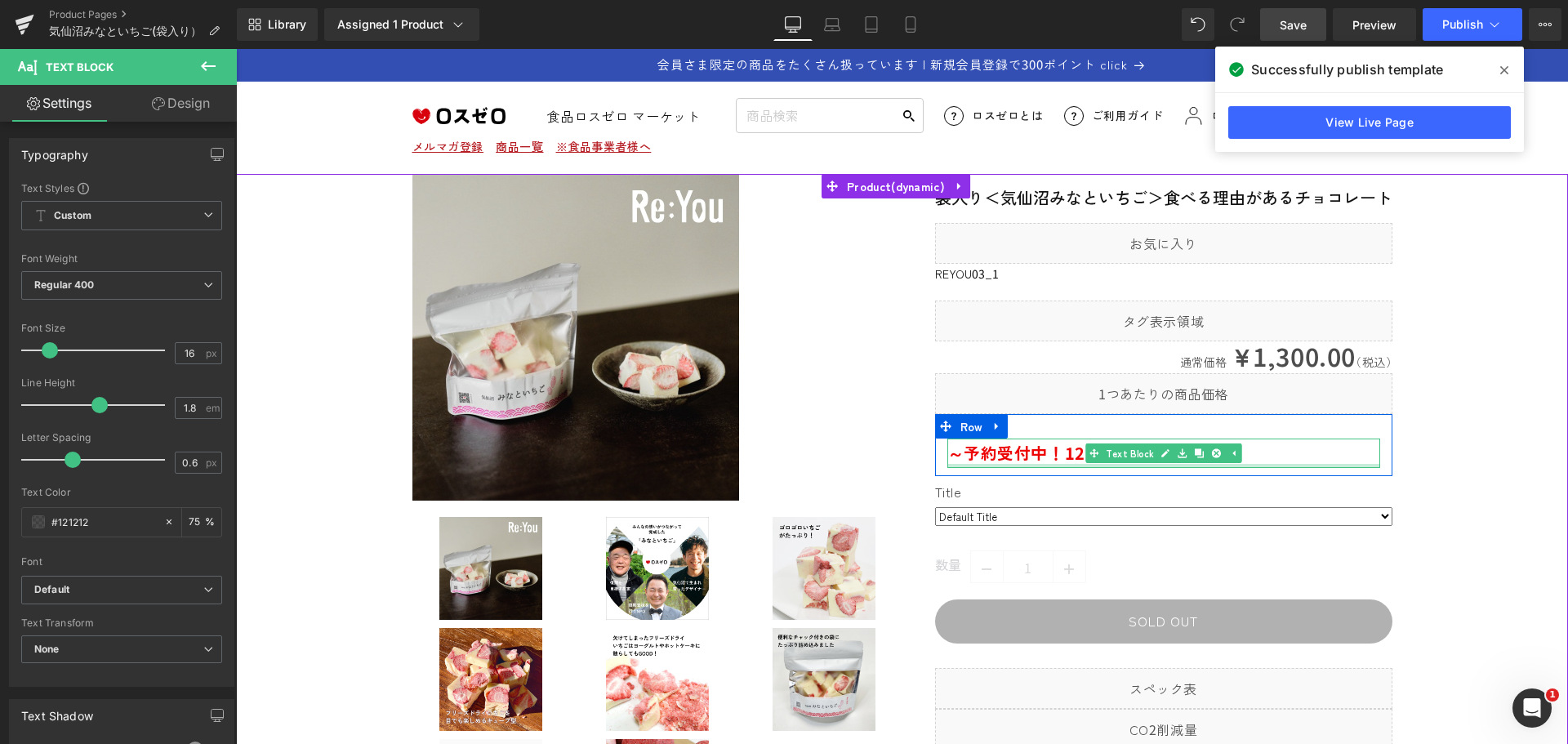
click at [1005, 464] on div at bounding box center [1164, 466] width 433 height 4
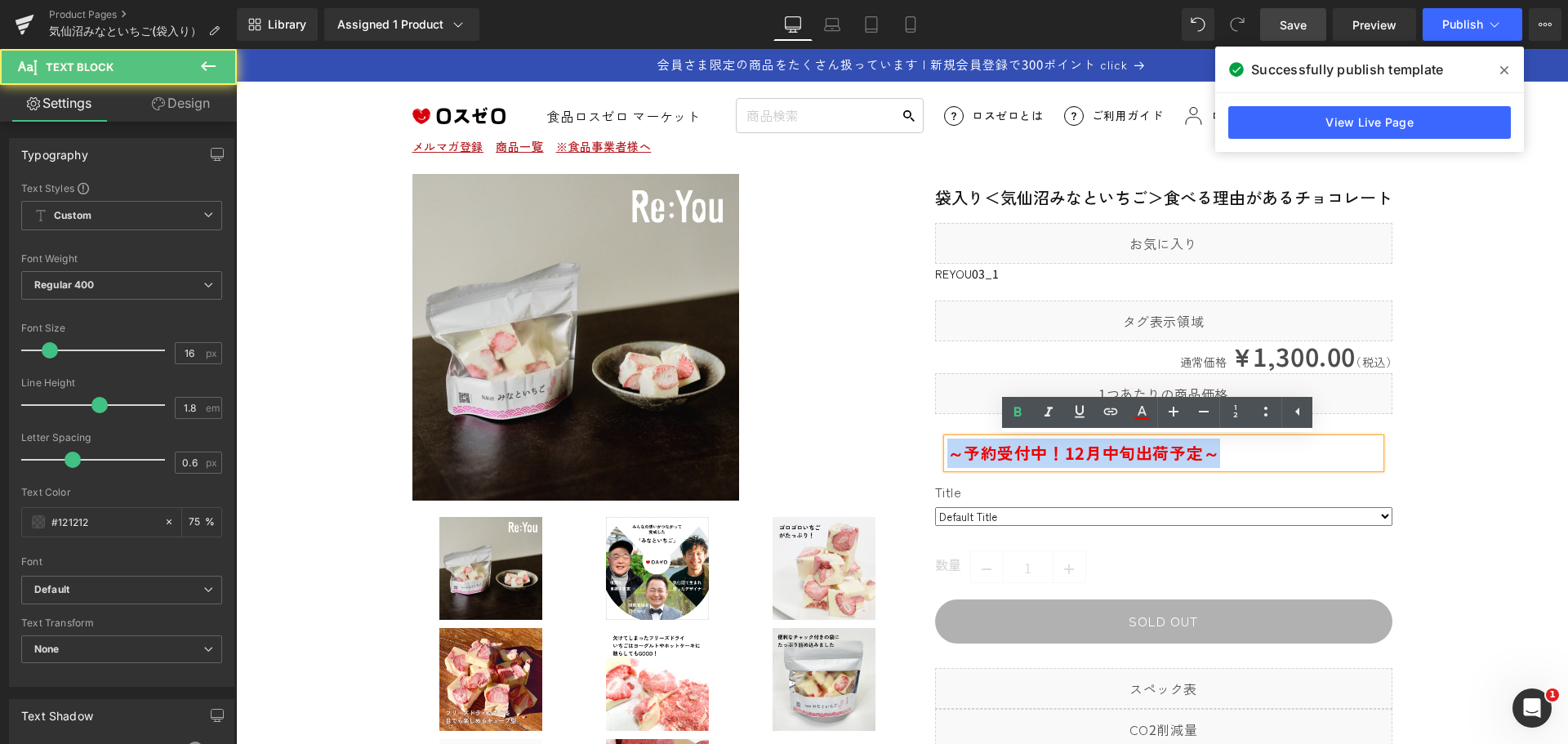
drag, startPoint x: 1236, startPoint y: 460, endPoint x: 946, endPoint y: 461, distance: 290.0
click at [948, 461] on p "～予約受付中！ 12月中旬出荷予定～" at bounding box center [1164, 453] width 433 height 29
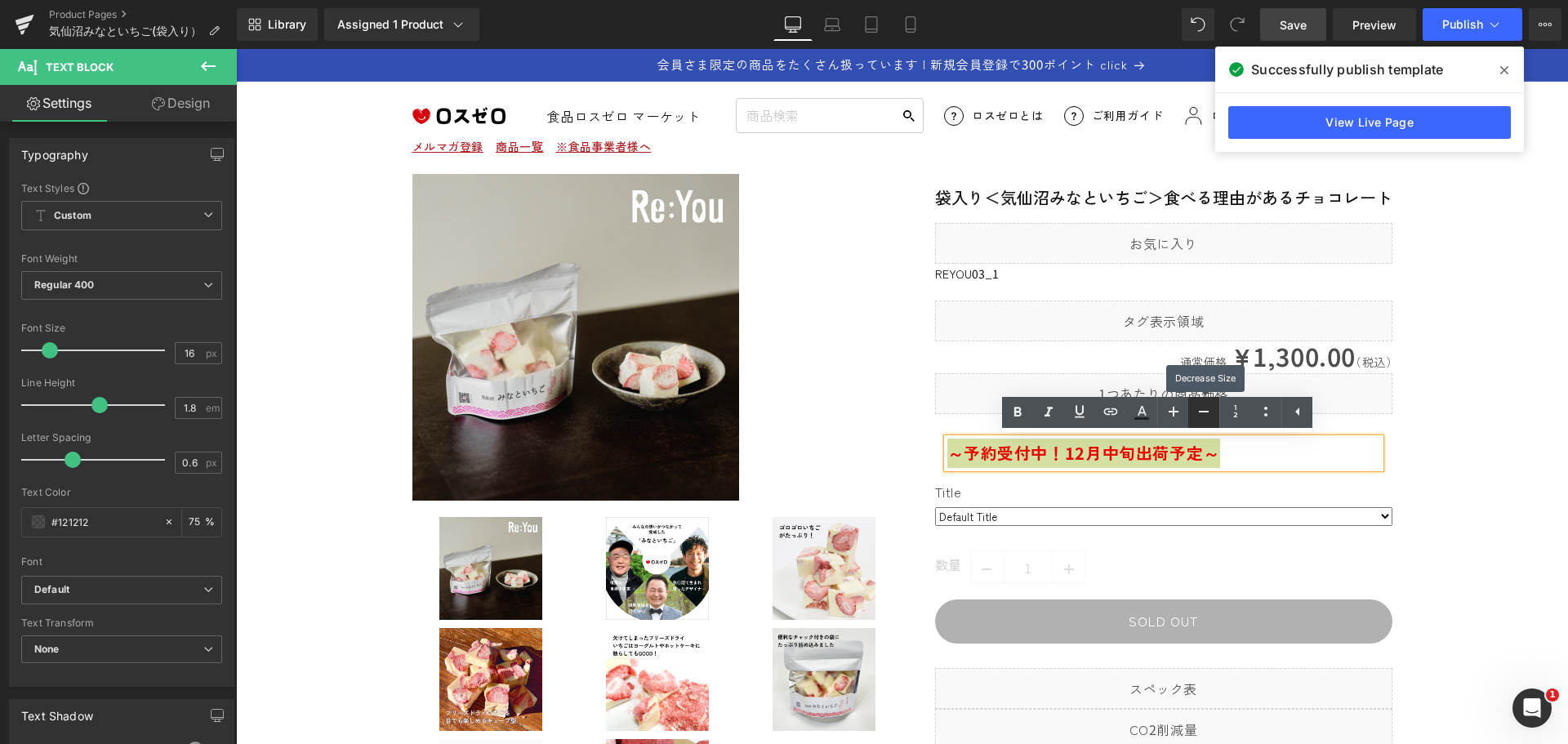
click at [1194, 412] on icon at bounding box center [1204, 412] width 20 height 20
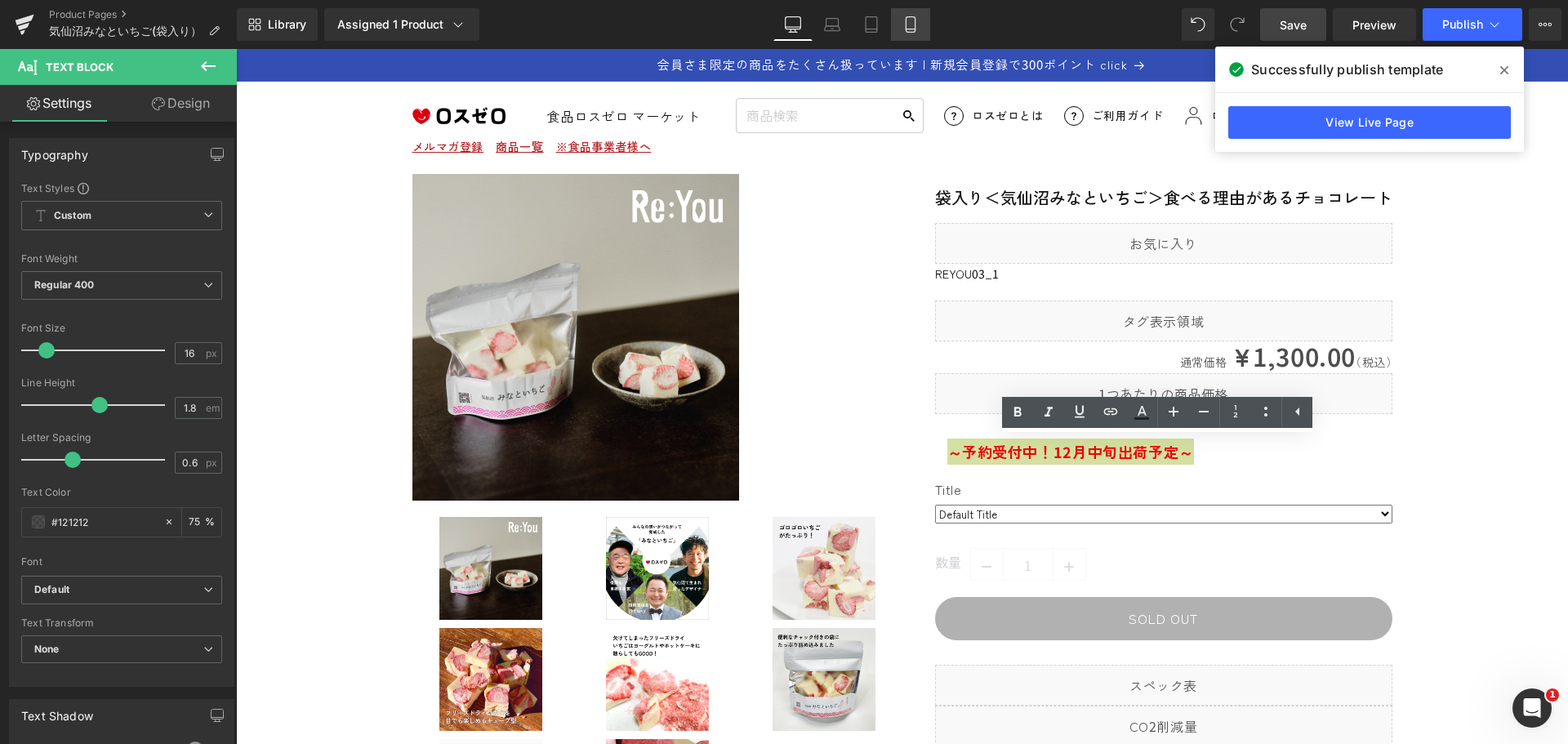
click at [909, 31] on icon at bounding box center [910, 24] width 16 height 16
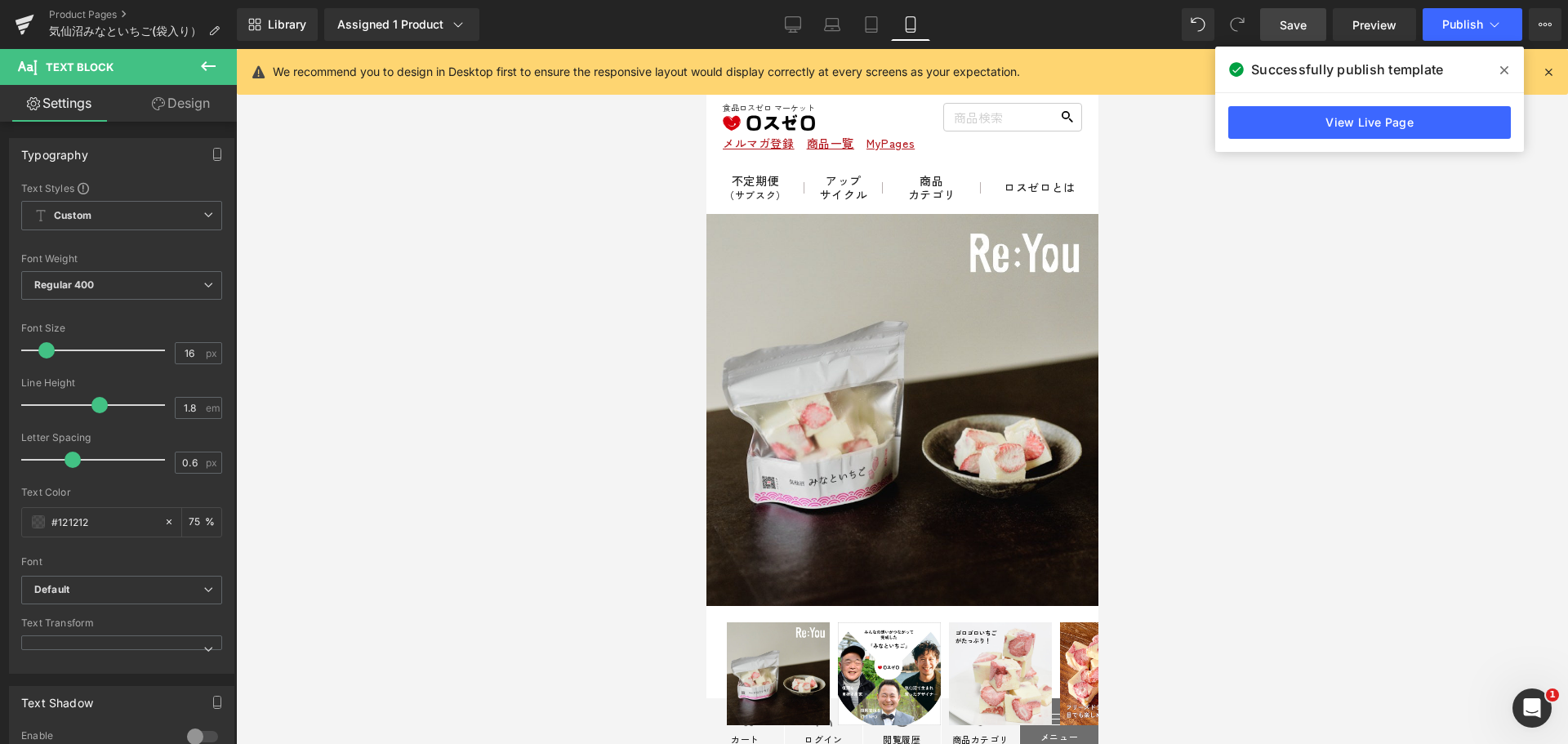
scroll to position [769, 0]
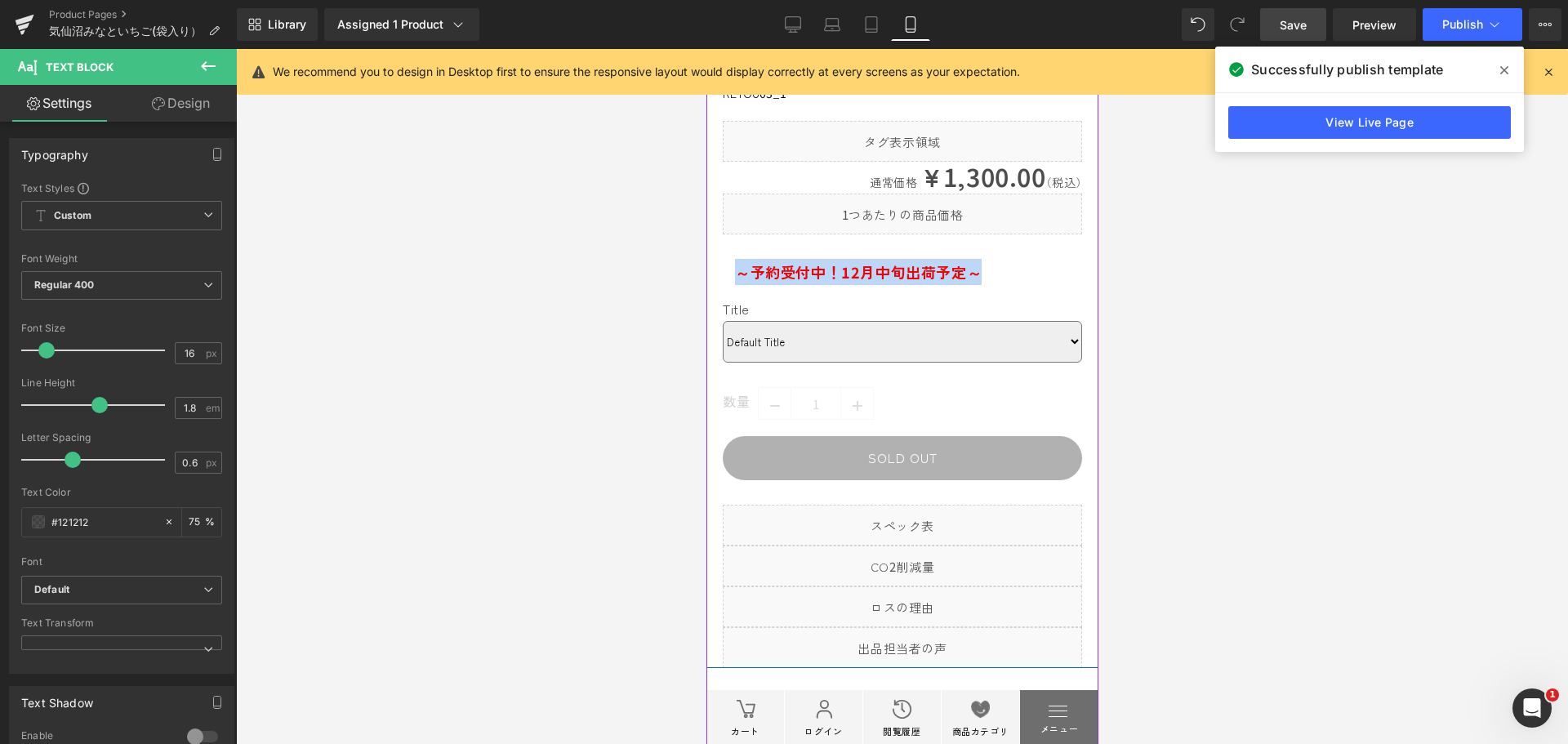
click at [1046, 285] on div "～予約受付中！ 12月中旬出荷予定～ Text Block" at bounding box center [902, 272] width 359 height 26
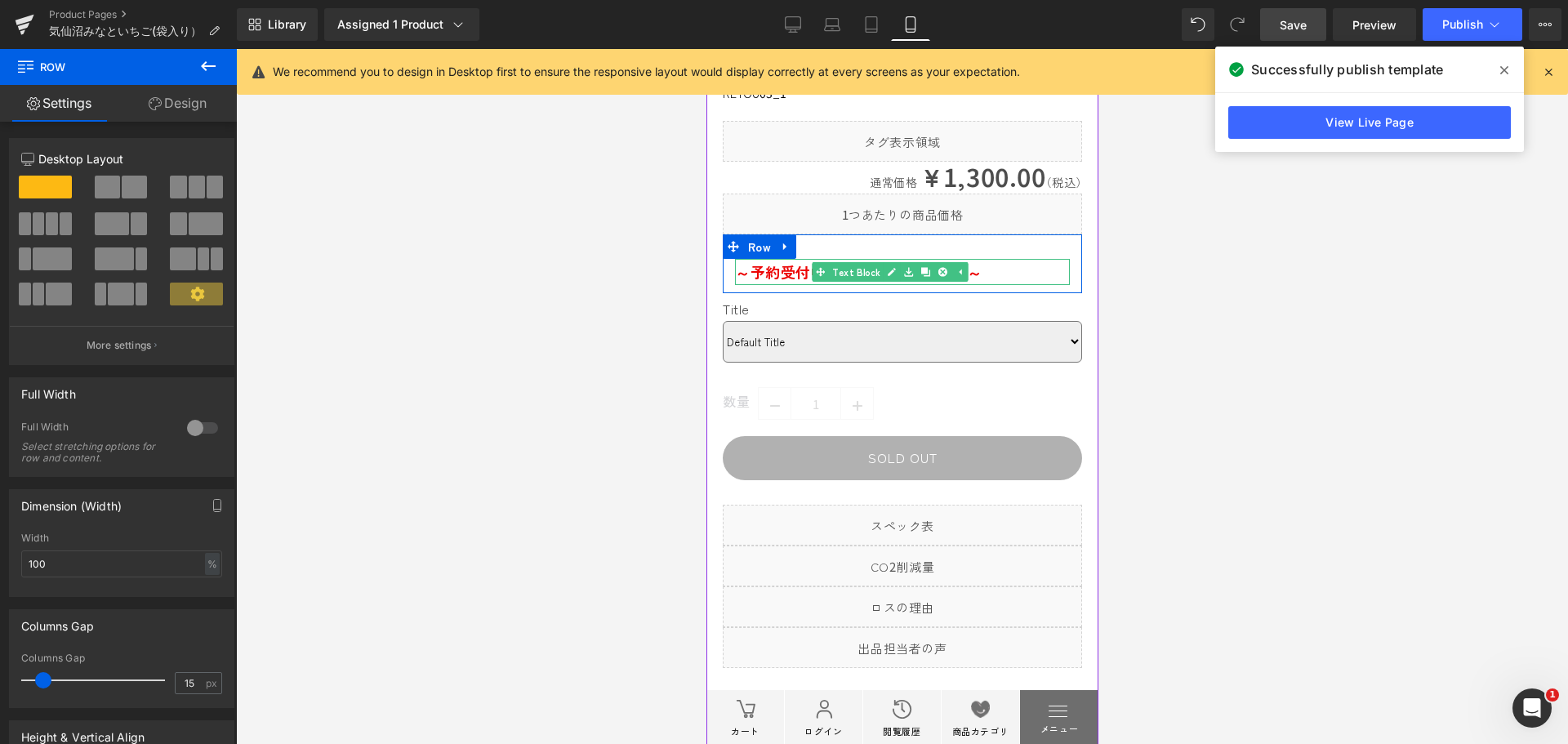
click at [1017, 285] on p "～予約受付中！ 12月中旬出荷予定～" at bounding box center [902, 272] width 335 height 26
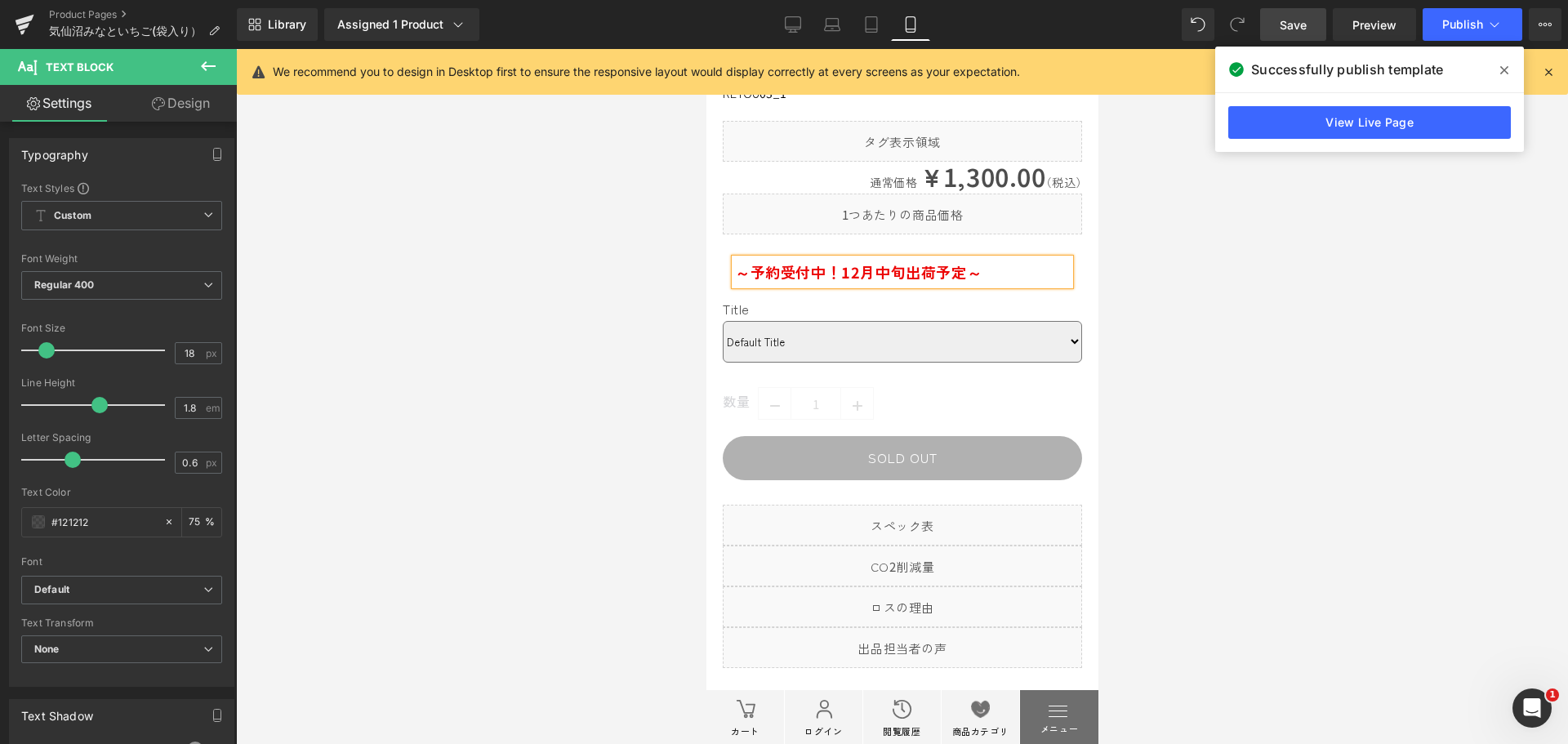
click at [1273, 22] on link "Save" at bounding box center [1293, 24] width 66 height 33
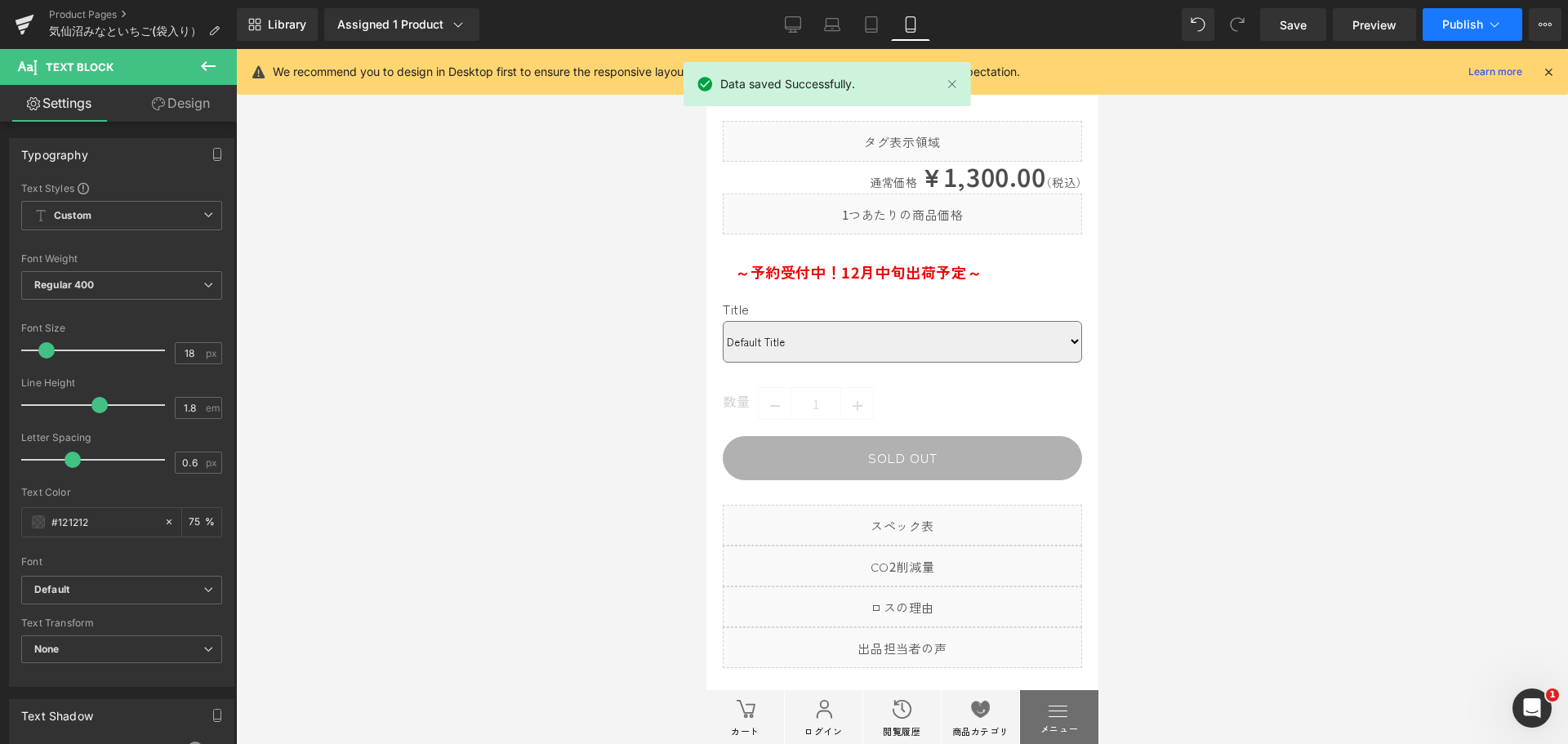
click at [1489, 30] on icon at bounding box center [1495, 24] width 16 height 16
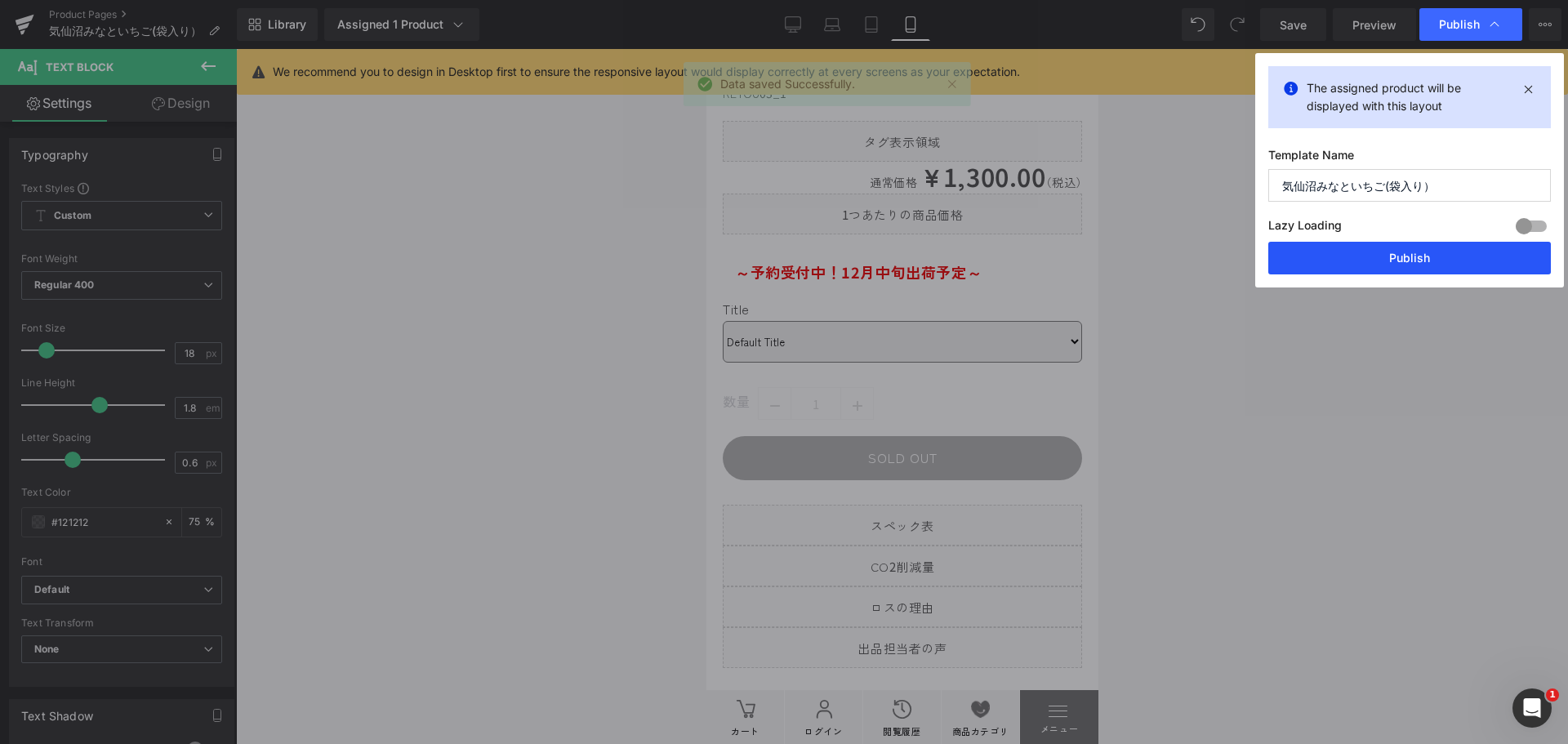
click at [1445, 261] on button "Publish" at bounding box center [1409, 258] width 282 height 33
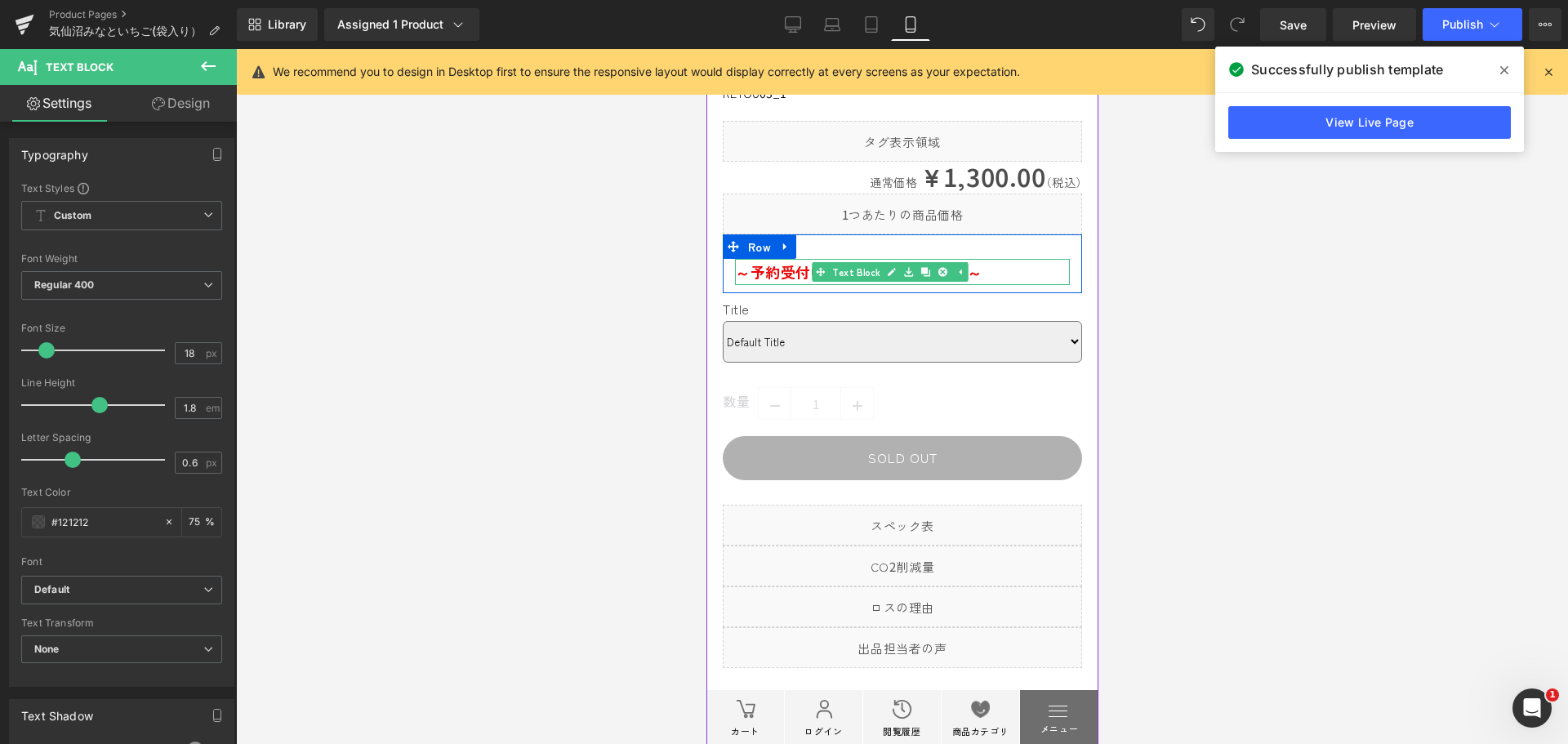
click at [802, 282] on span "～予約受付中！" at bounding box center [787, 272] width 106 height 22
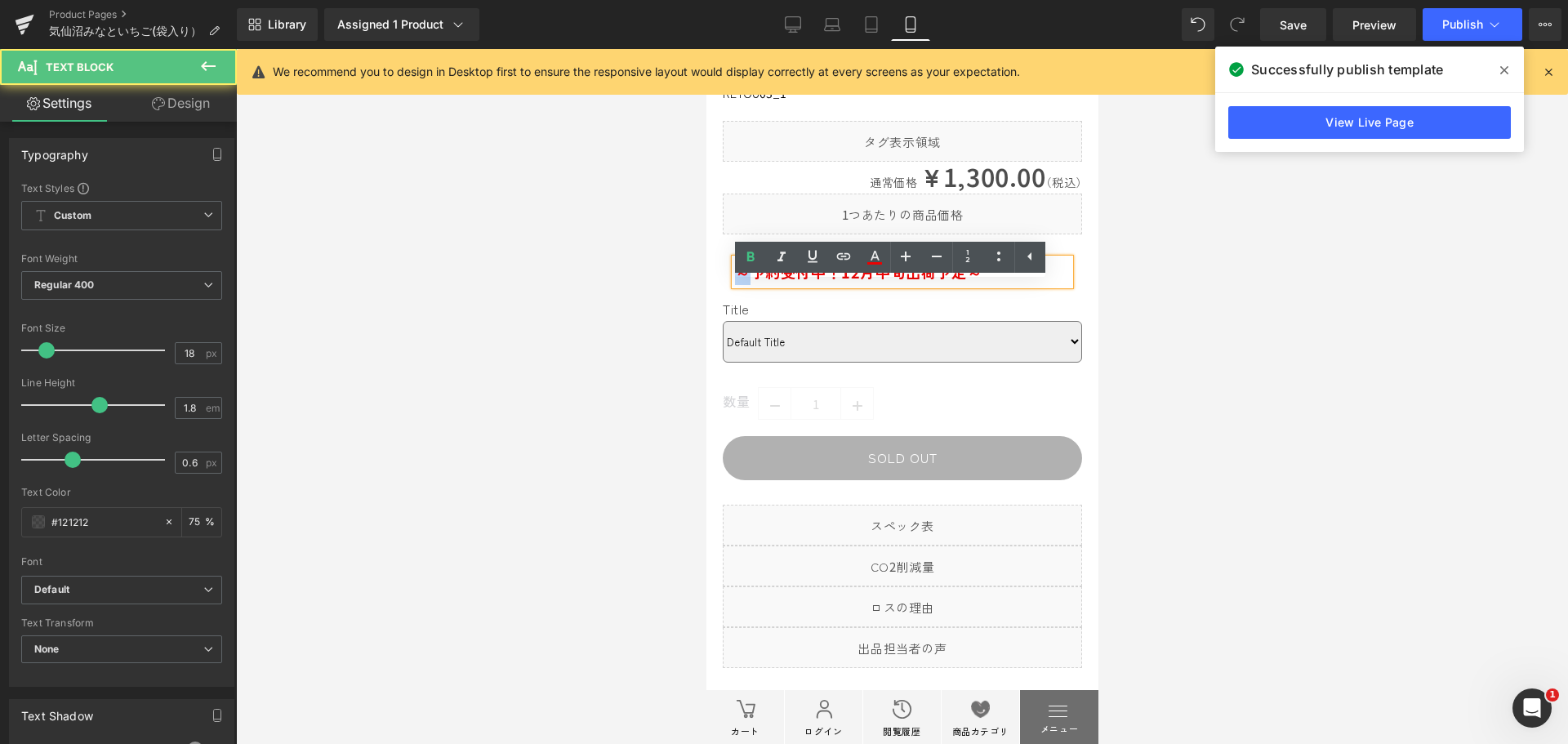
drag, startPoint x: 753, startPoint y: 300, endPoint x: 723, endPoint y: 301, distance: 30.0
click at [723, 285] on div "～予約受付中！ 12月中旬出荷予定～ Text Block" at bounding box center [902, 272] width 359 height 26
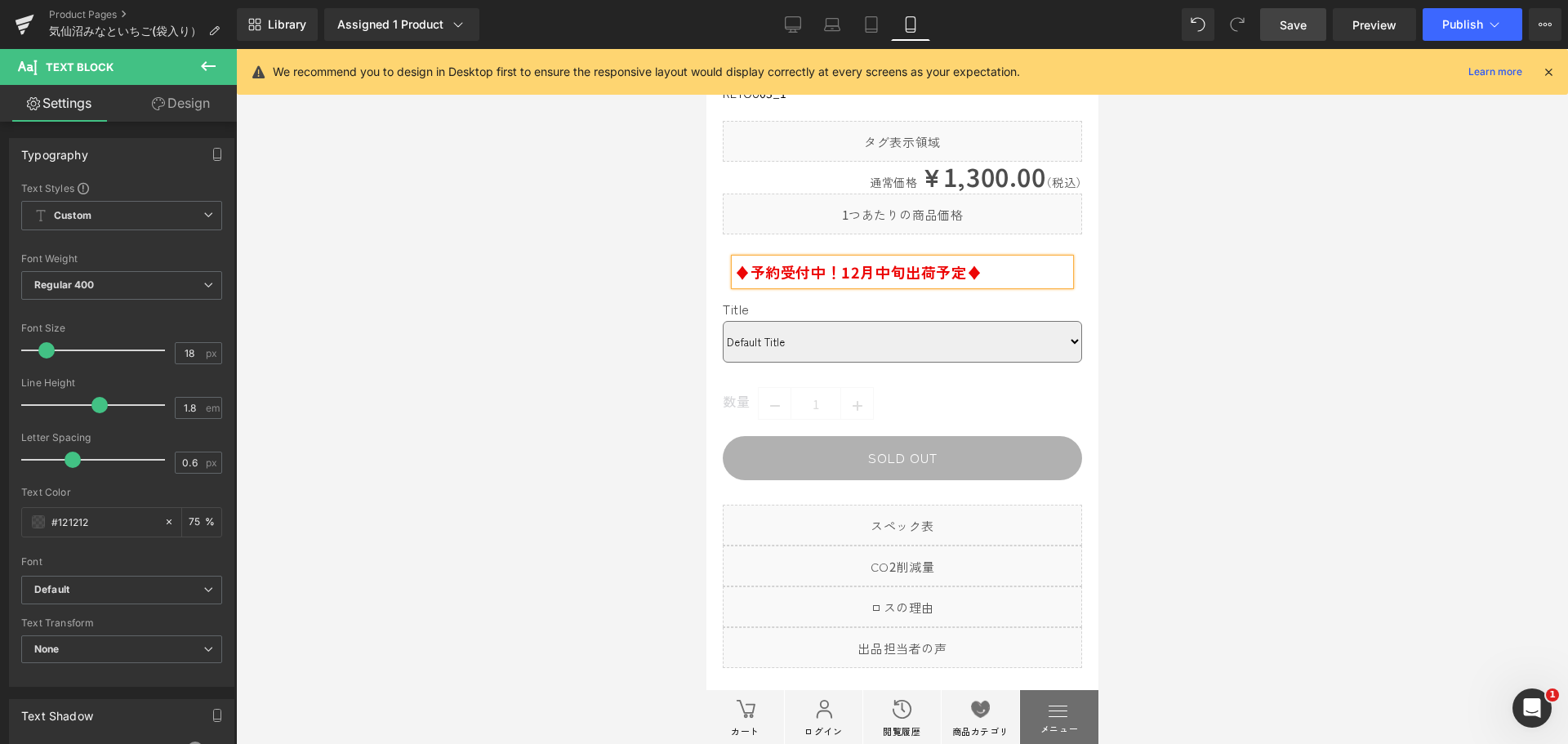
click at [1291, 26] on span "Save" at bounding box center [1293, 25] width 27 height 17
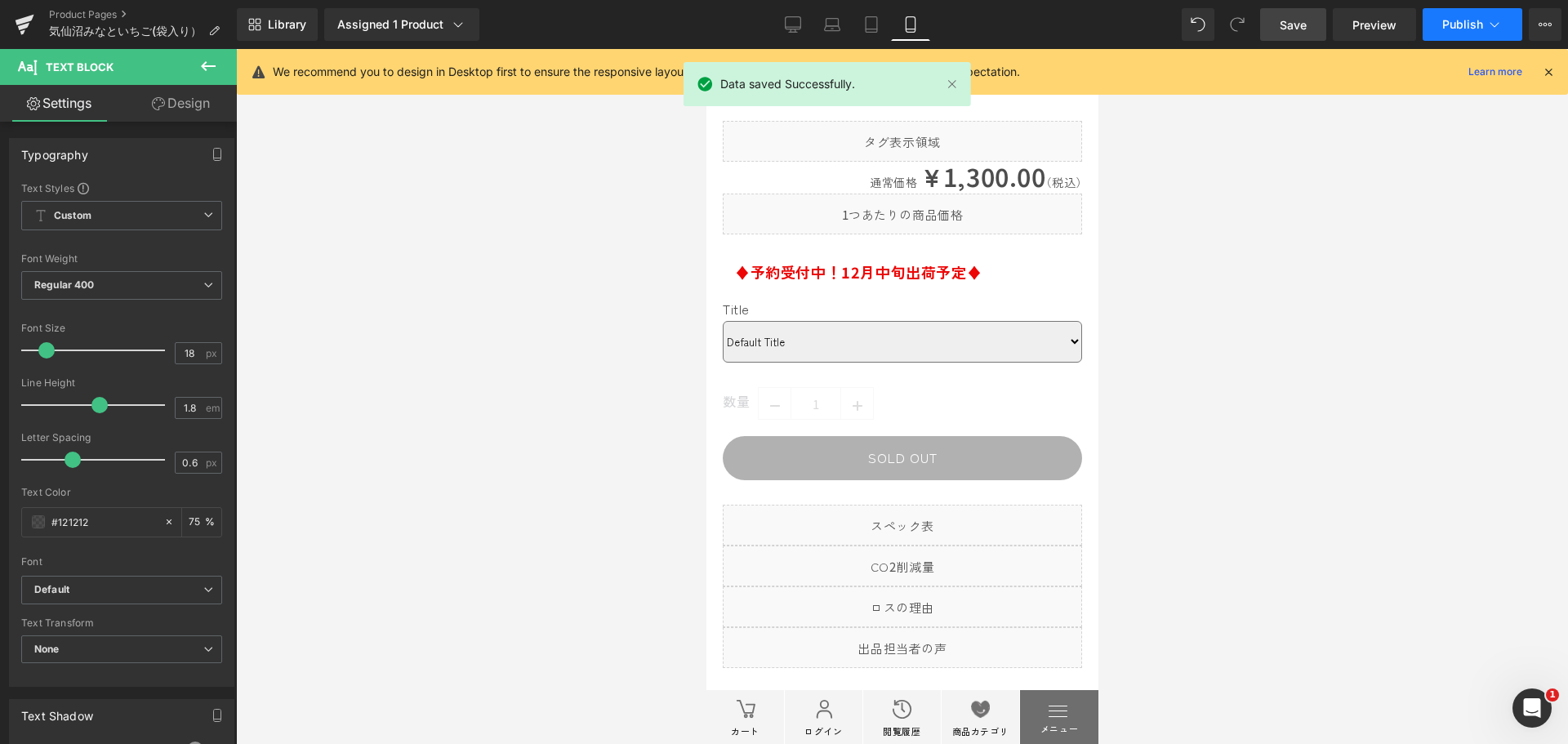
click at [1471, 24] on span "Publish" at bounding box center [1463, 24] width 41 height 13
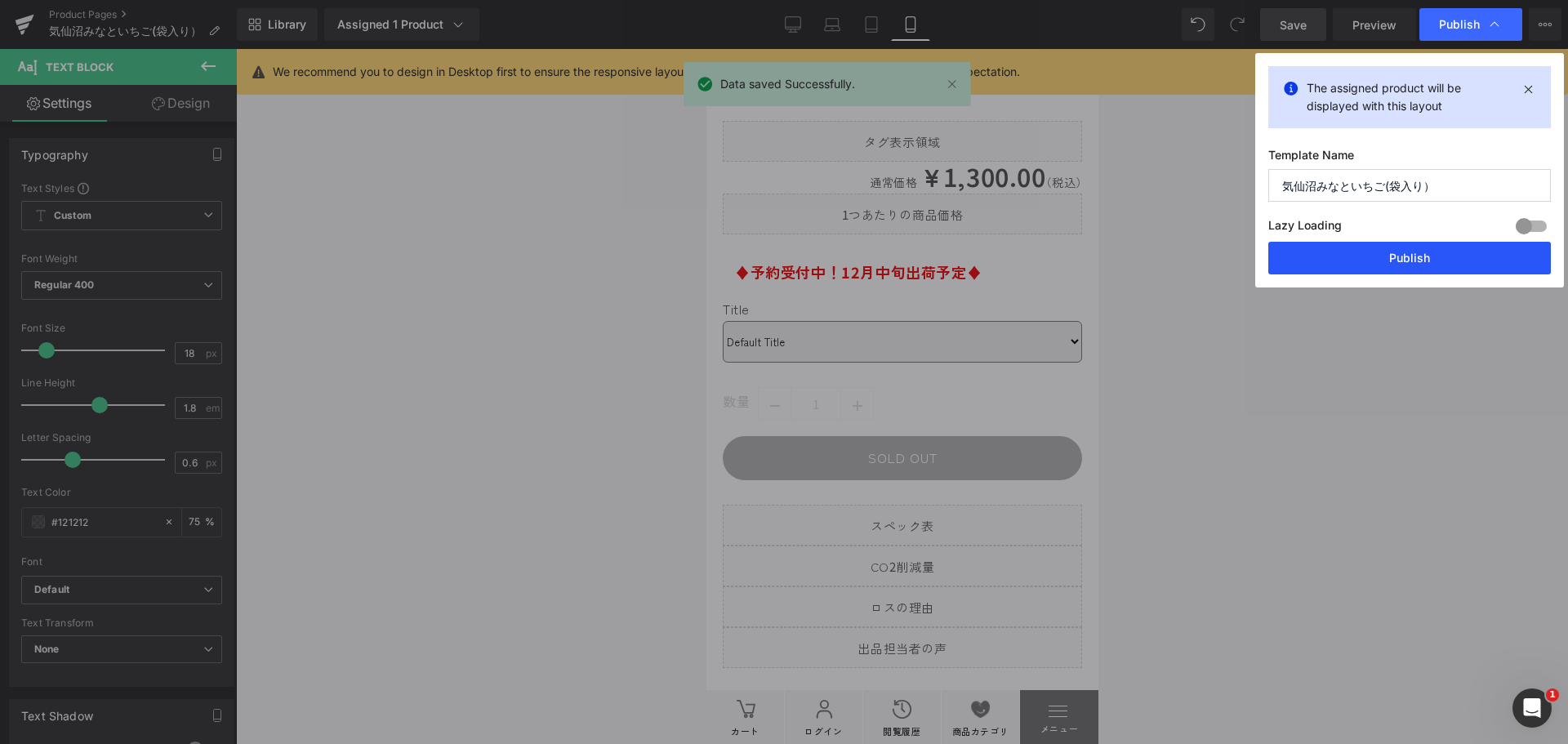
click at [1472, 262] on button "Publish" at bounding box center [1409, 258] width 282 height 33
